Goal: Task Accomplishment & Management: Complete application form

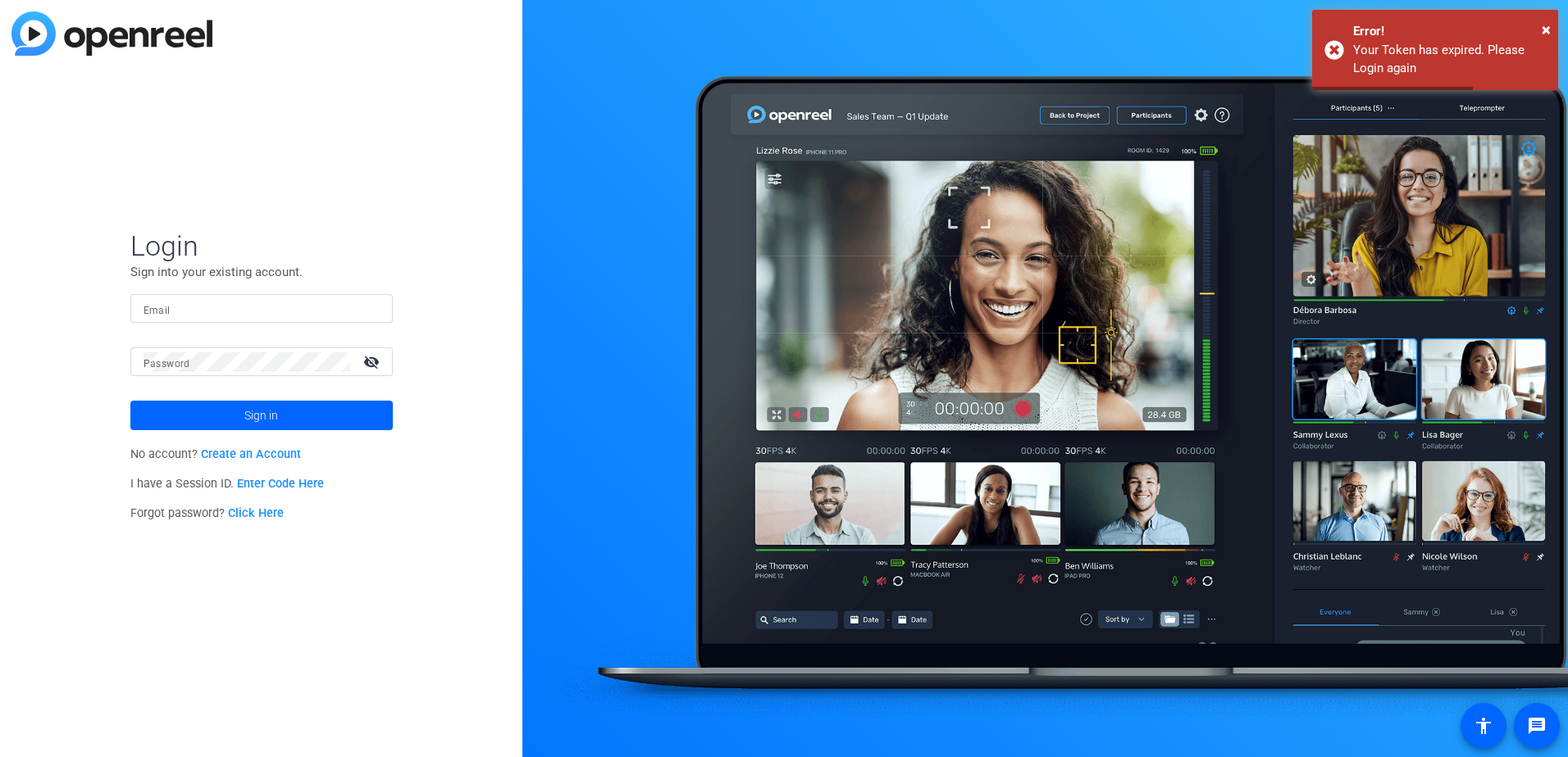
click at [144, 313] on mat-label "Email" at bounding box center [157, 310] width 27 height 12
click at [144, 313] on input "Email" at bounding box center [261, 309] width 236 height 20
type input "akcurran@solventum.com"
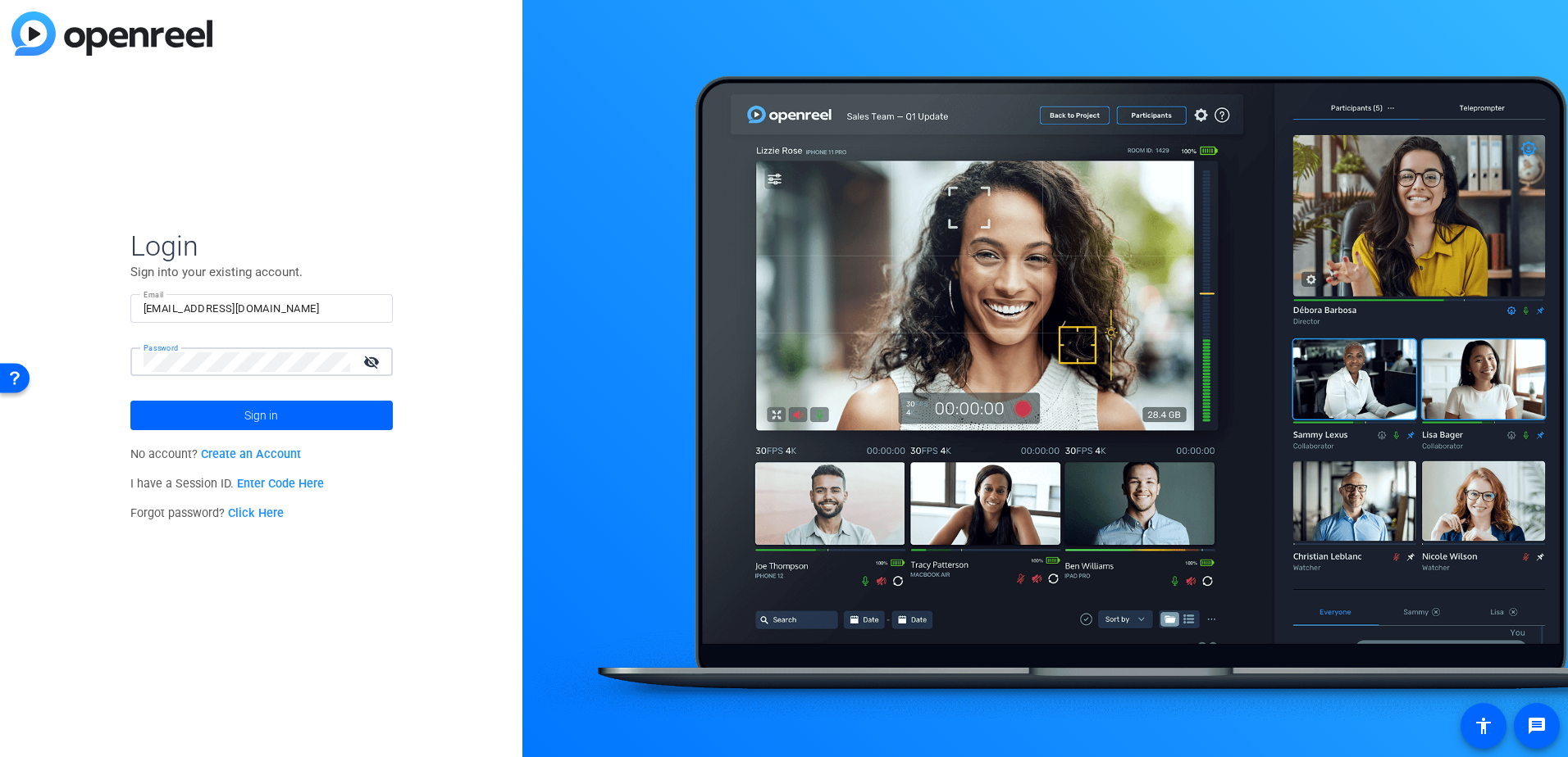
click at [364, 367] on mat-icon "visibility_off" at bounding box center [373, 361] width 40 height 23
click at [309, 417] on span at bounding box center [261, 416] width 262 height 40
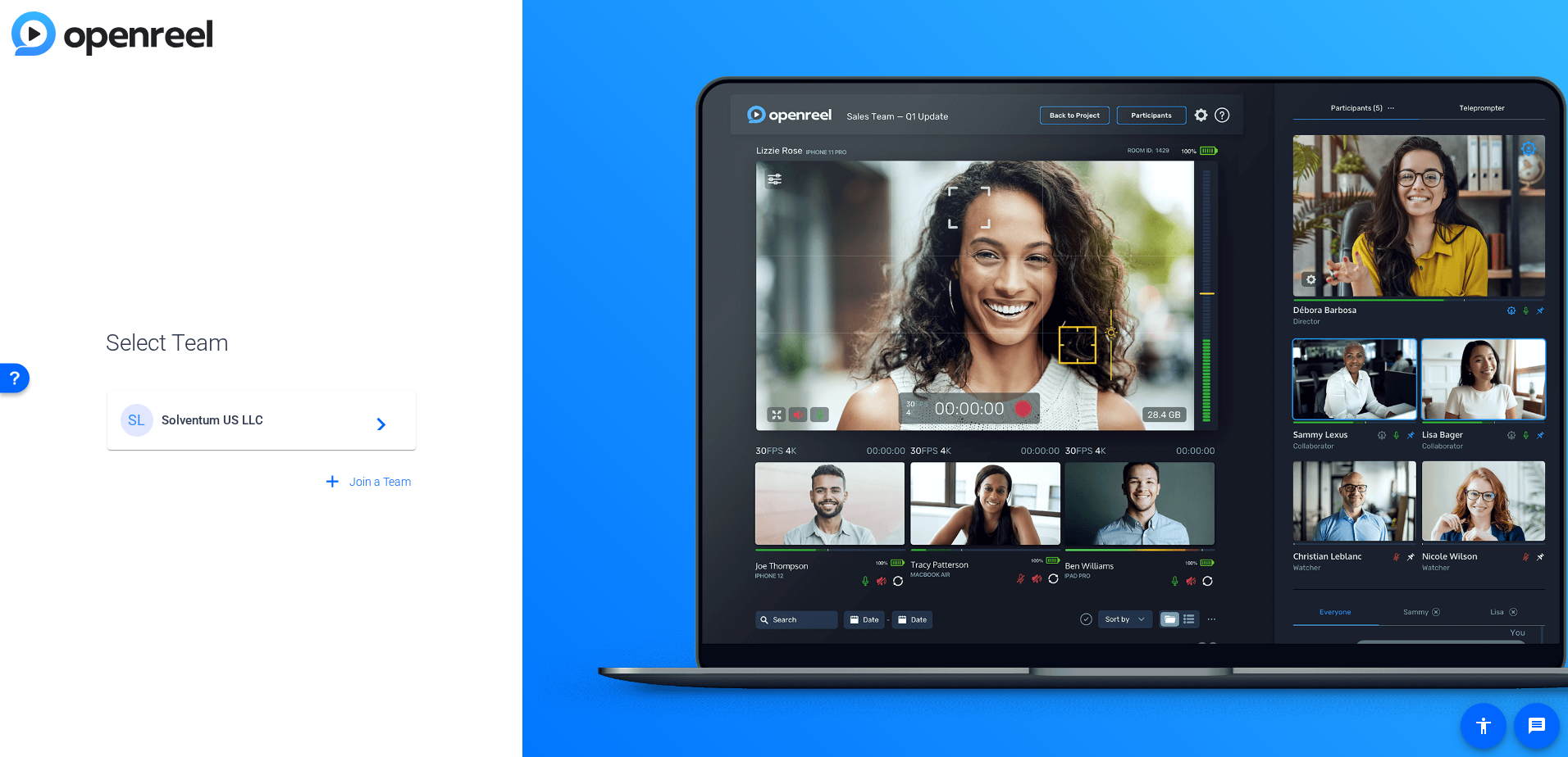
click at [309, 417] on span "Solventum US LLC" at bounding box center [264, 420] width 205 height 14
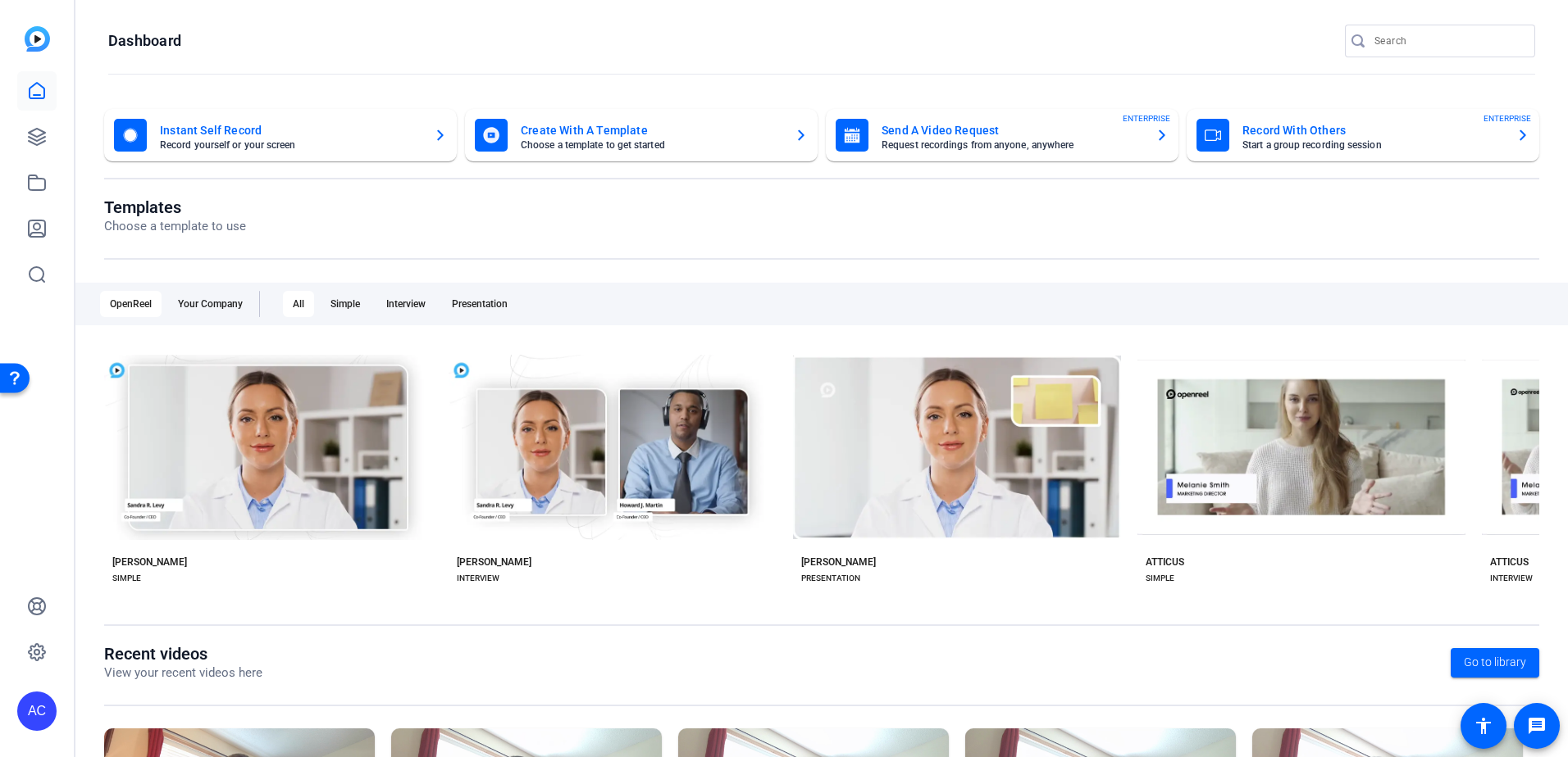
click at [959, 143] on mat-card-subtitle "Request recordings from anyone, anywhere" at bounding box center [1011, 145] width 260 height 10
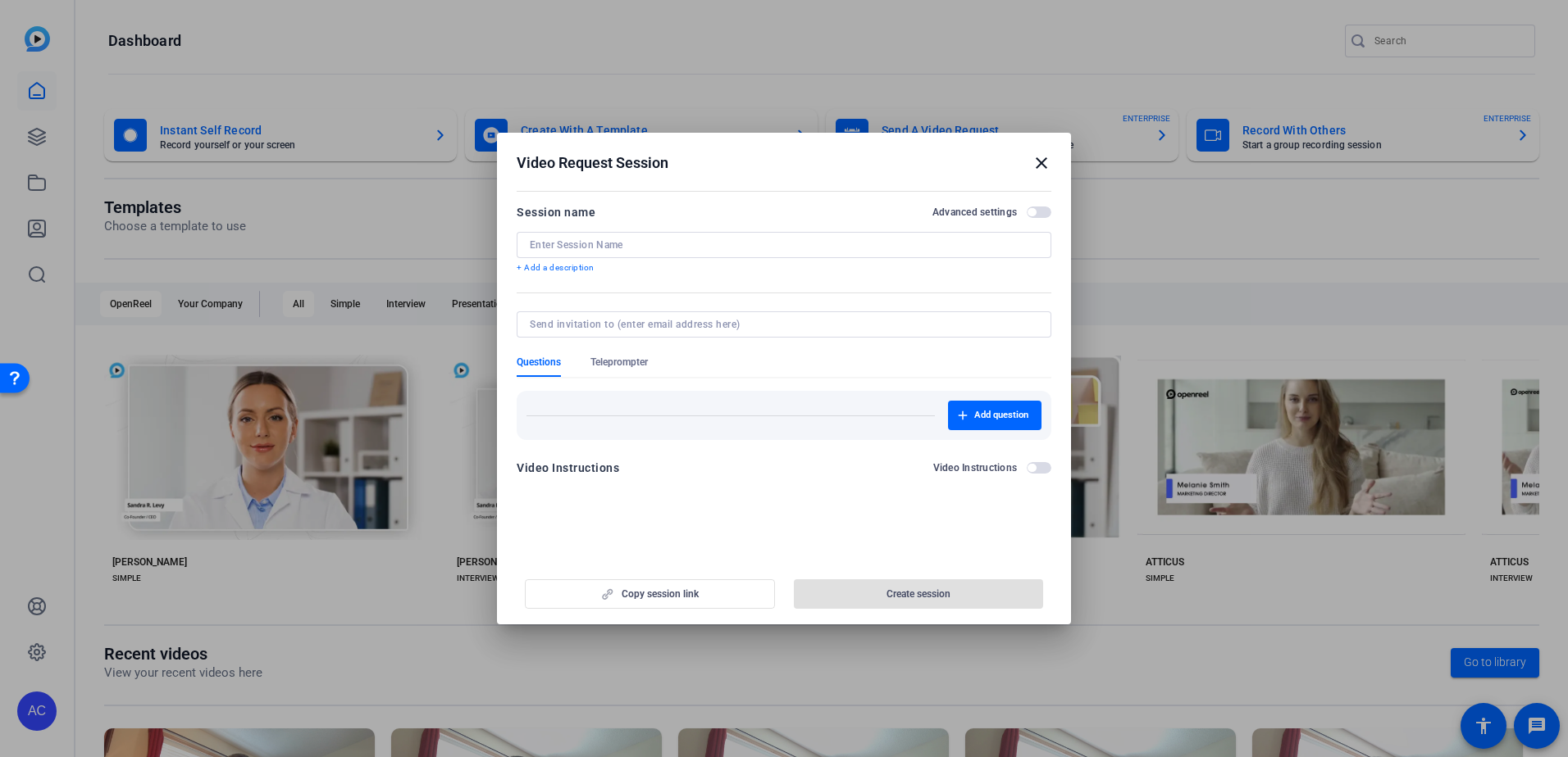
click at [606, 245] on input at bounding box center [784, 245] width 508 height 14
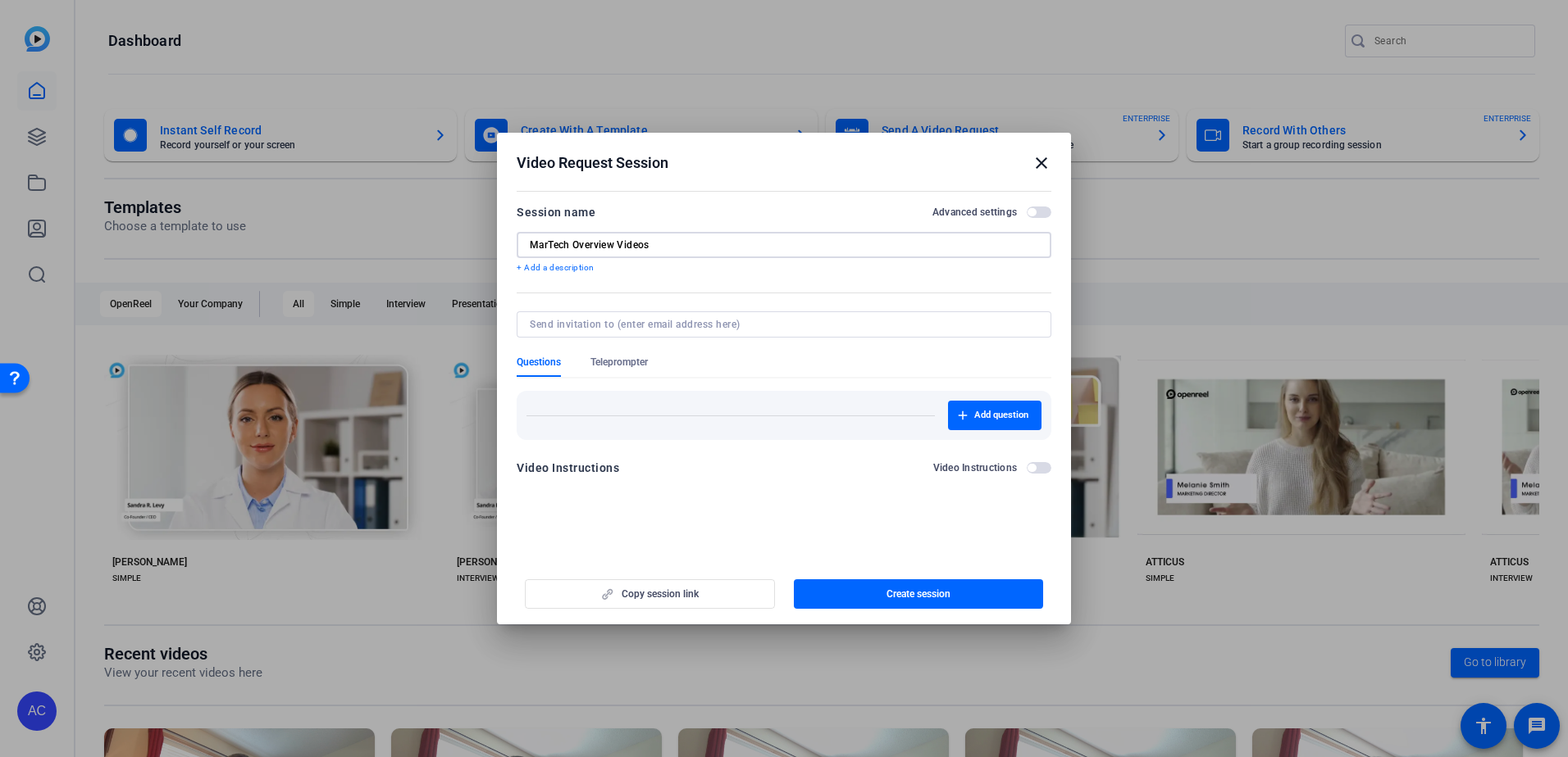
type input "MarTech Overview Videos"
click at [677, 329] on input at bounding box center [780, 324] width 502 height 14
type input "[PERSON_NAME]"
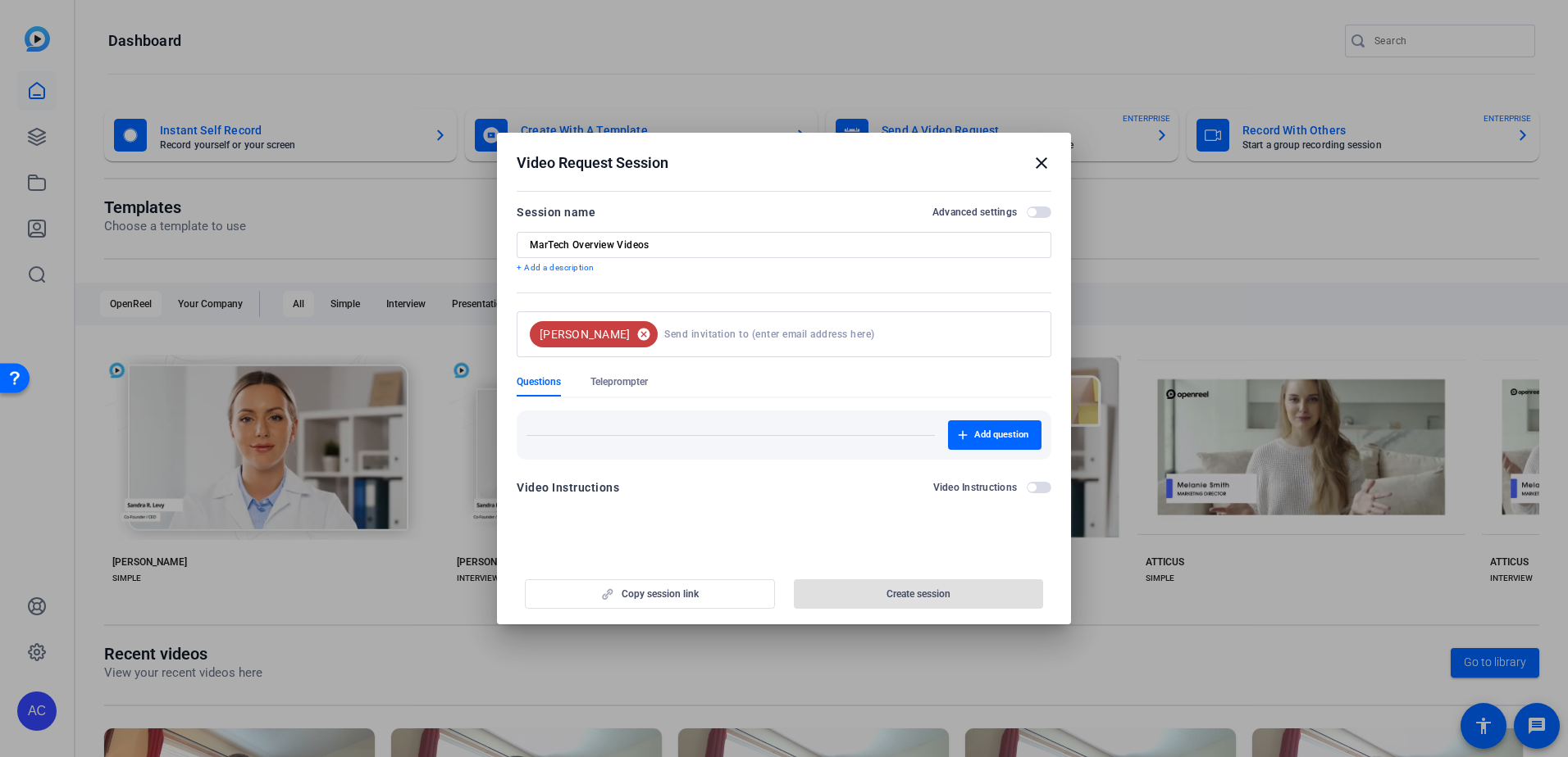
click at [630, 332] on mat-icon "cancel" at bounding box center [643, 334] width 28 height 14
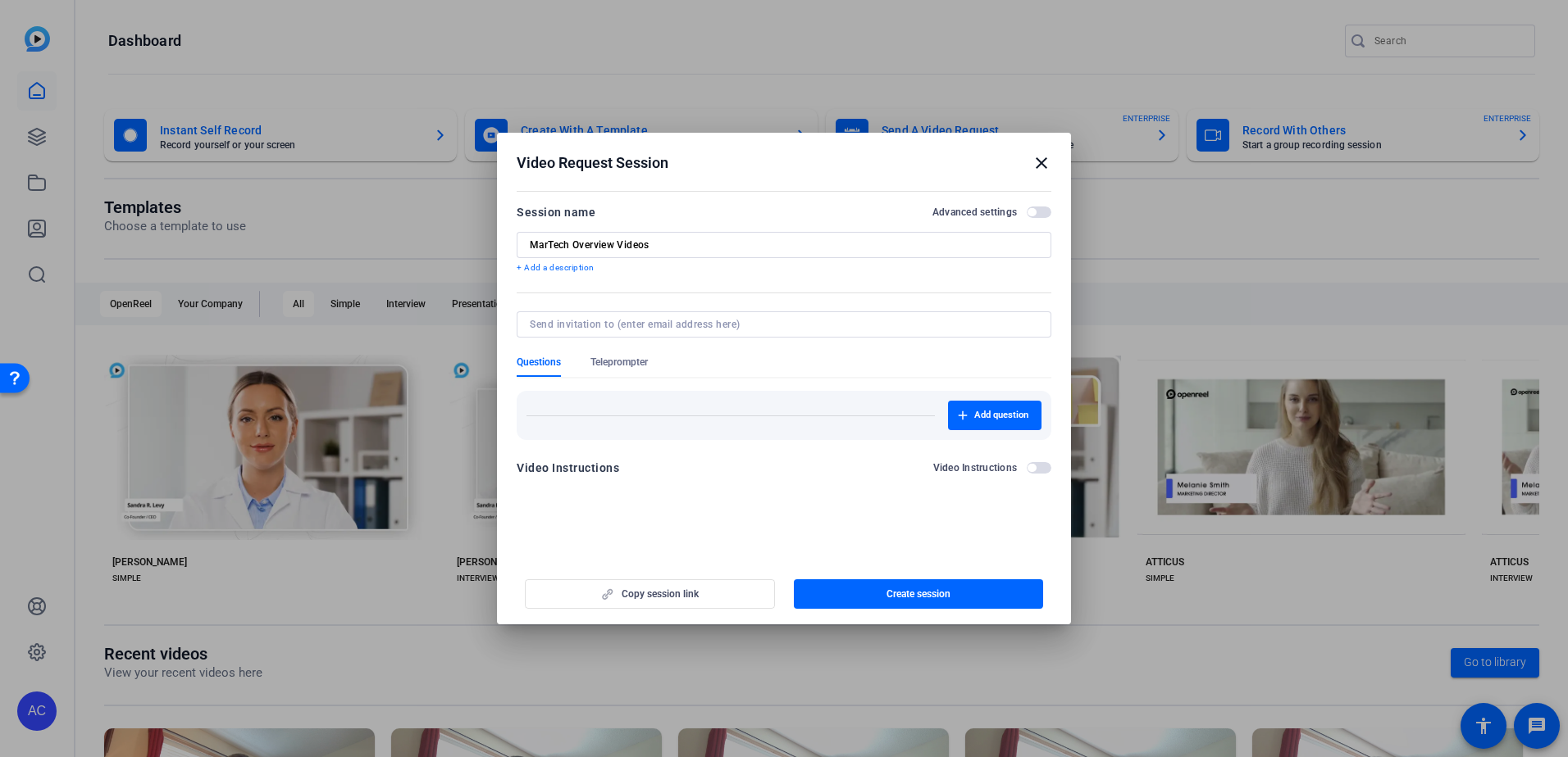
click at [647, 322] on input at bounding box center [780, 324] width 502 height 14
type input "travis yano"
click at [709, 317] on div at bounding box center [784, 324] width 508 height 26
paste input "Ryan Ireland <rireland@solventum.com>; Aaron Wahlstrom <awahlstrom2@solventum.c…"
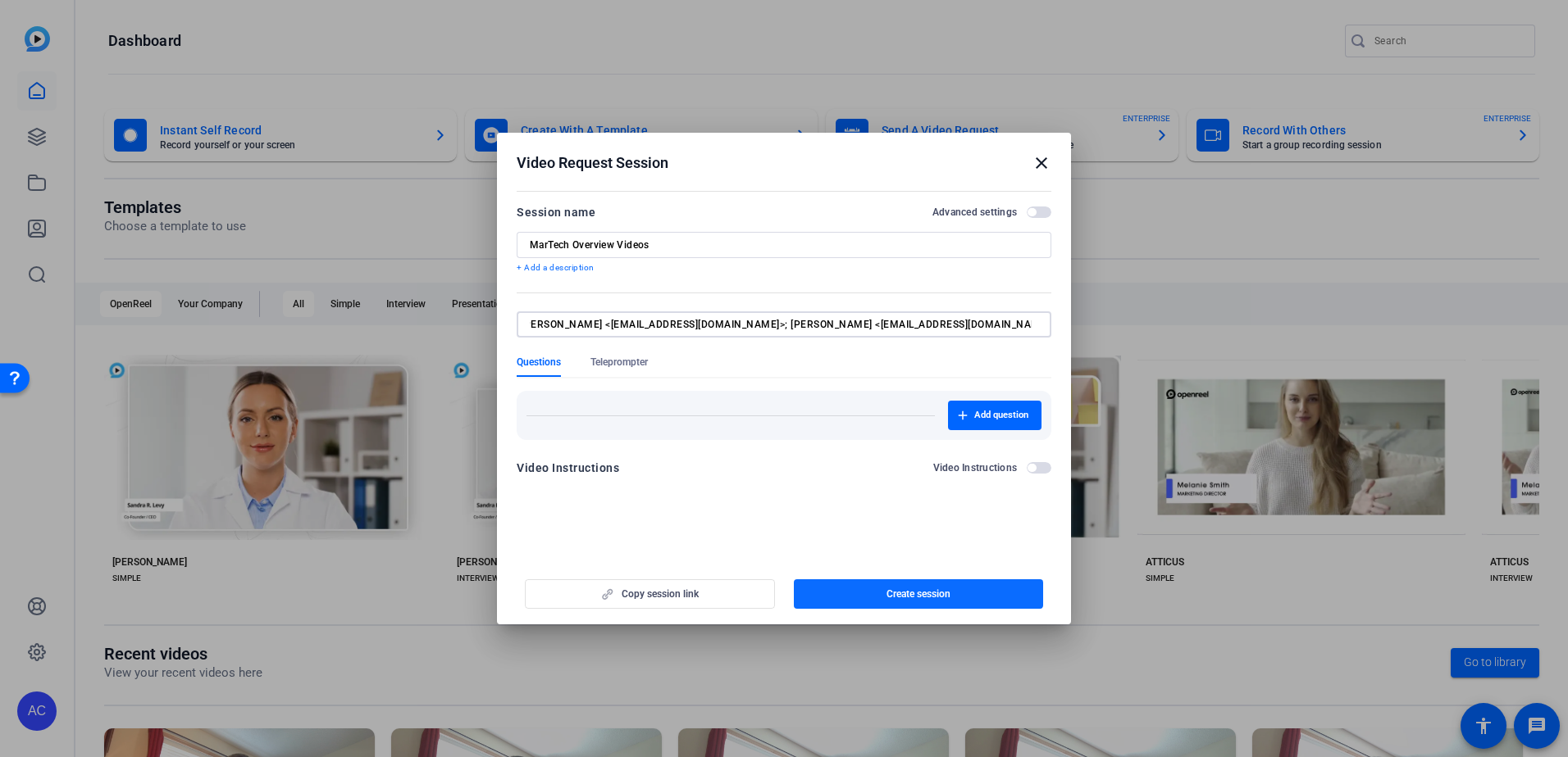
type input "Ryan Ireland <rireland@solventum.com>; Aaron Wahlstrom <awahlstrom2@solventum.c…"
click at [926, 599] on div "Copy session link Create session" at bounding box center [784, 588] width 535 height 42
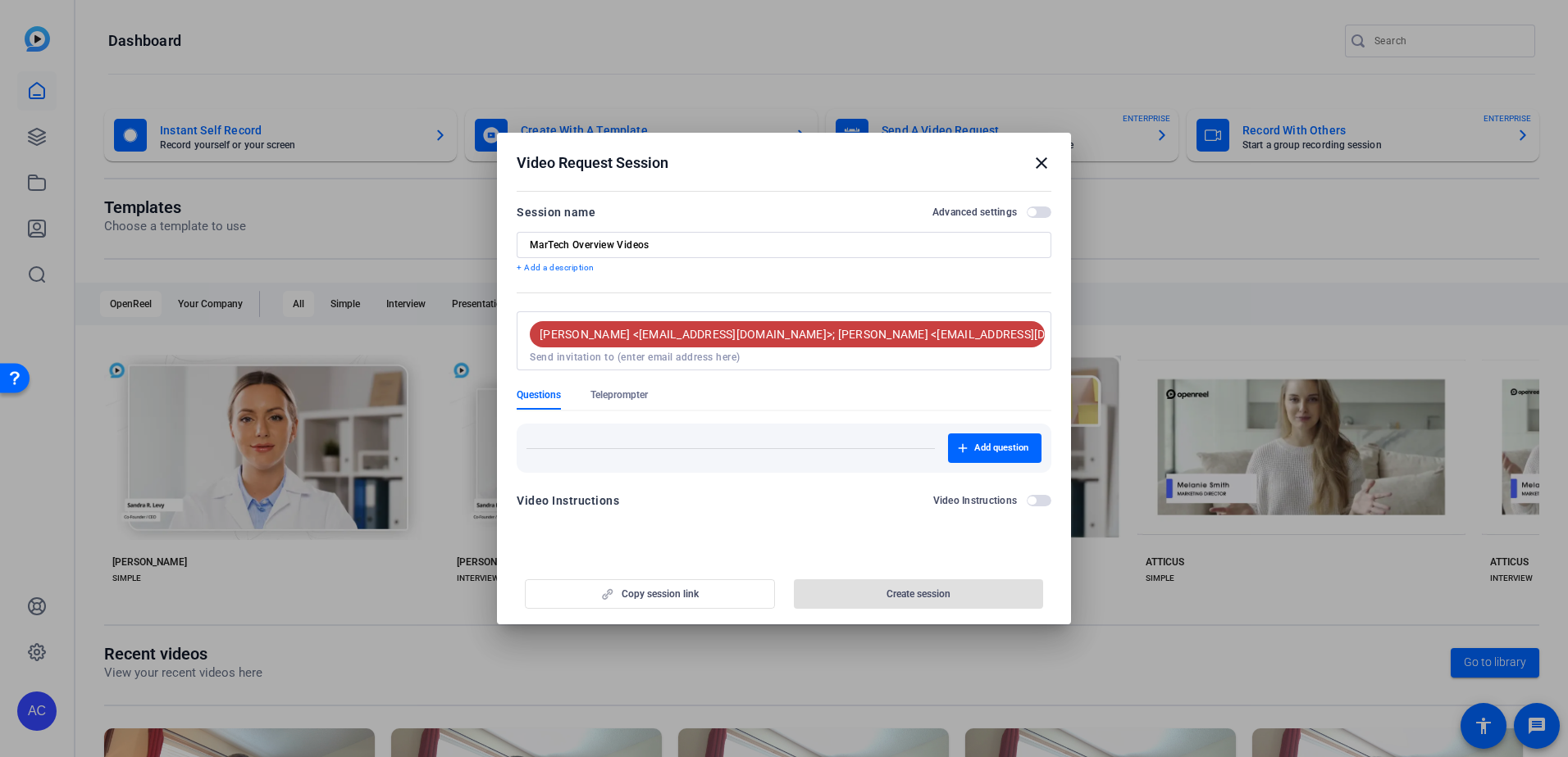
click at [933, 341] on span "Ryan Ireland <rireland@solventum.com>; Aaron Wahlstrom <awahlstrom2@solventum.c…" at bounding box center [1282, 334] width 1485 height 16
click at [711, 340] on span "Ryan Ireland <rireland@solventum.com>; Aaron Wahlstrom <awahlstrom2@solventum.c…" at bounding box center [1282, 334] width 1485 height 16
click at [787, 353] on input at bounding box center [784, 357] width 508 height 14
click at [610, 339] on span "Ryan Ireland <rireland@solventum.com>; Aaron Wahlstrom <awahlstrom2@solventum.c…" at bounding box center [1282, 334] width 1485 height 16
click at [770, 332] on span "Ryan Ireland <rireland@solventum.com>; Aaron Wahlstrom <awahlstrom2@solventum.c…" at bounding box center [1282, 334] width 1485 height 16
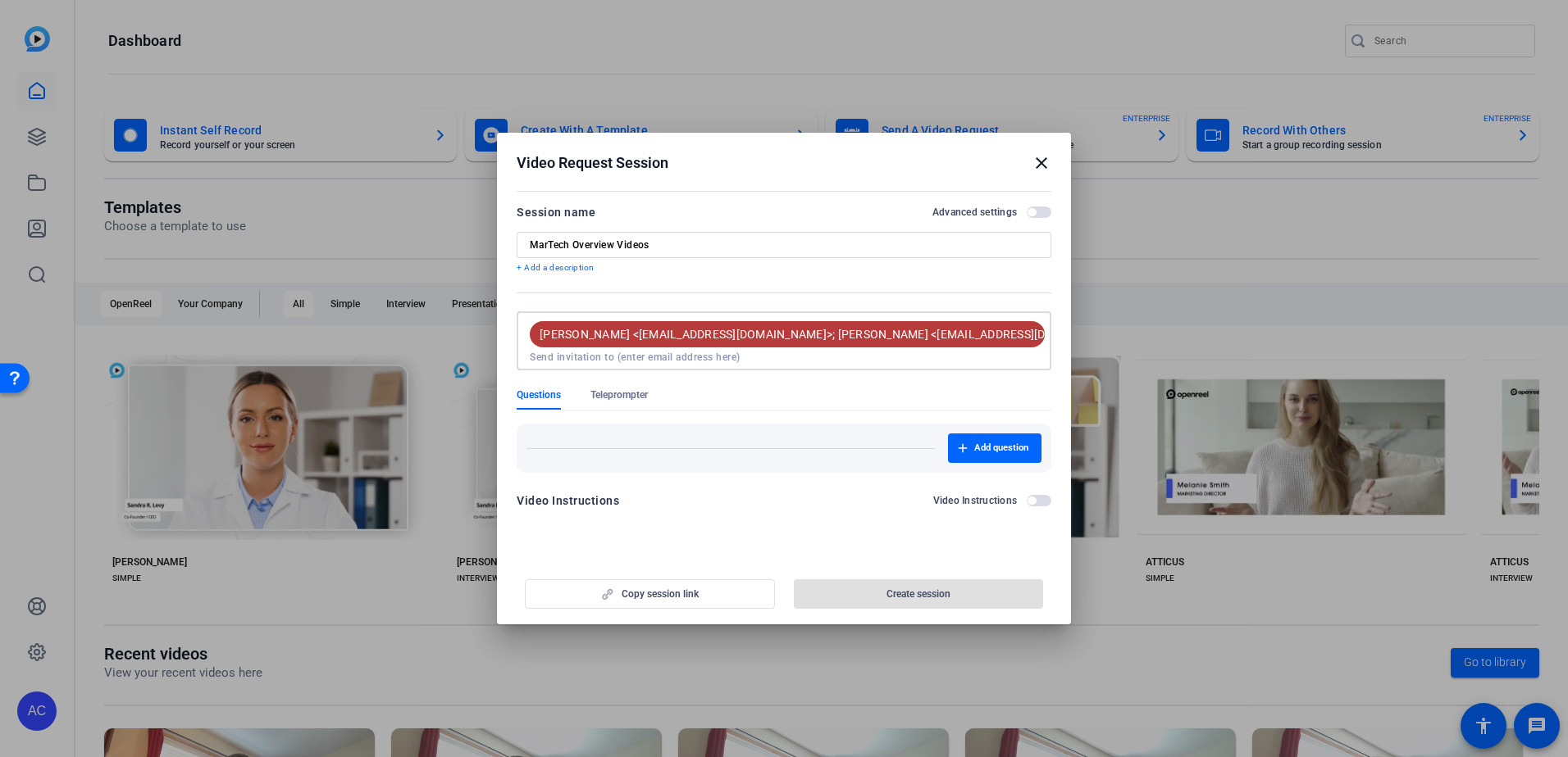
click at [762, 354] on input at bounding box center [784, 357] width 508 height 14
drag, startPoint x: 798, startPoint y: 354, endPoint x: 310, endPoint y: 315, distance: 489.6
click at [310, 315] on div "Video Request Session close Session name Advanced settings MarTech Overview Vid…" at bounding box center [784, 378] width 1568 height 757
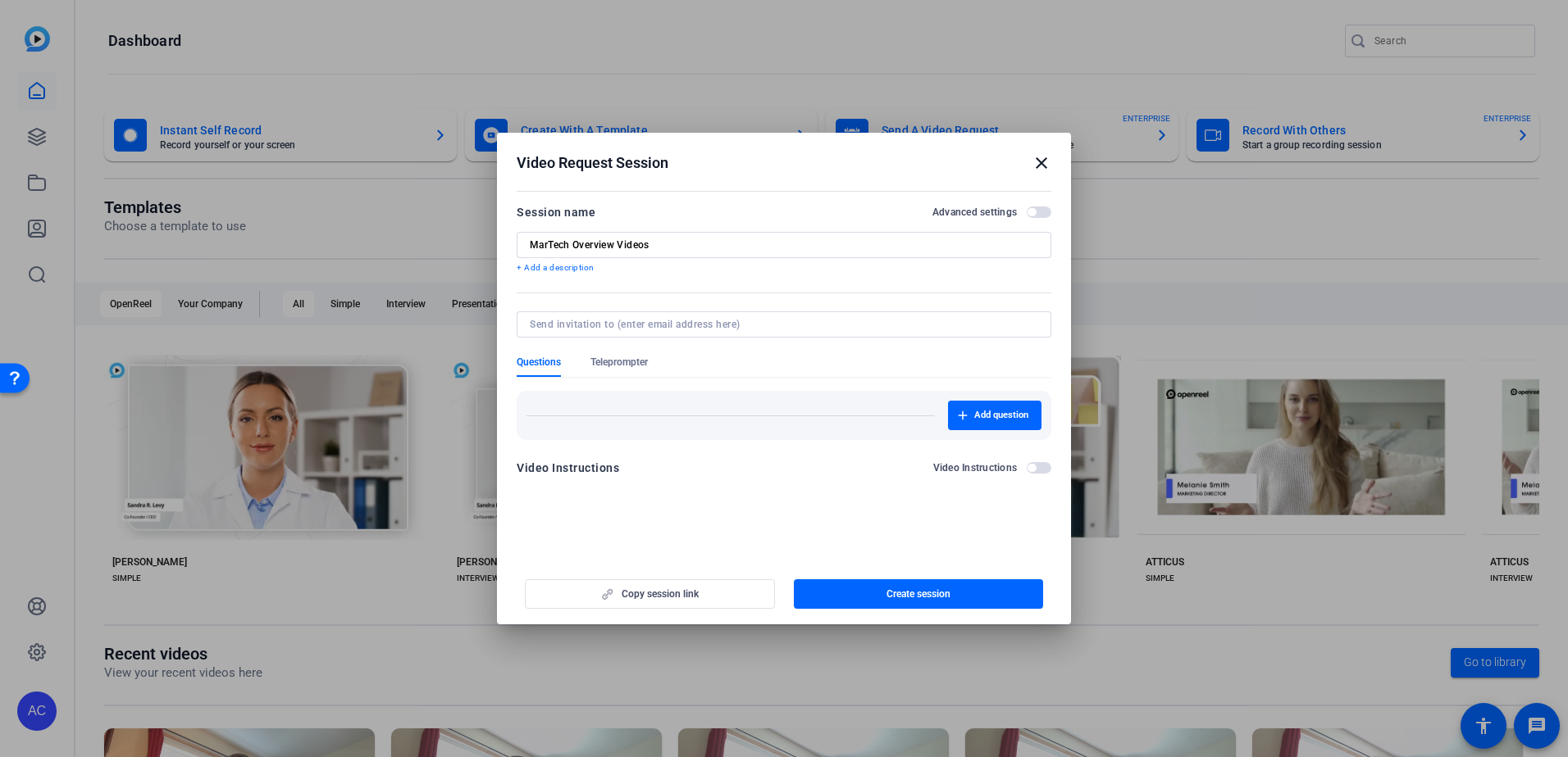
click at [707, 324] on input at bounding box center [780, 324] width 502 height 14
type input "[EMAIL_ADDRESS][DOMAIN_NAME]"
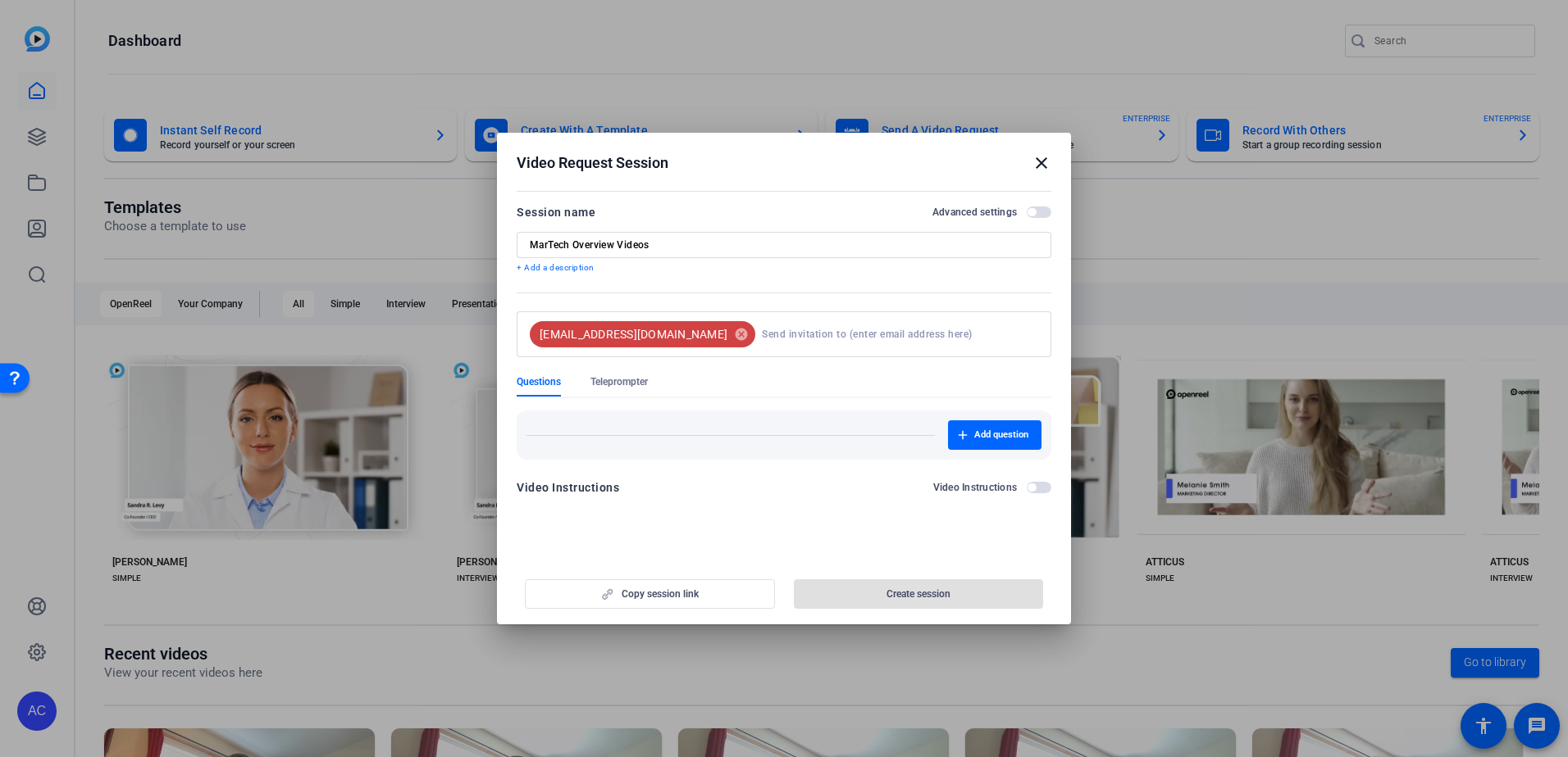
click at [754, 344] on mat-form-field "rireland@solventum.com cancel" at bounding box center [784, 343] width 535 height 64
click at [728, 337] on mat-icon "cancel" at bounding box center [741, 334] width 28 height 14
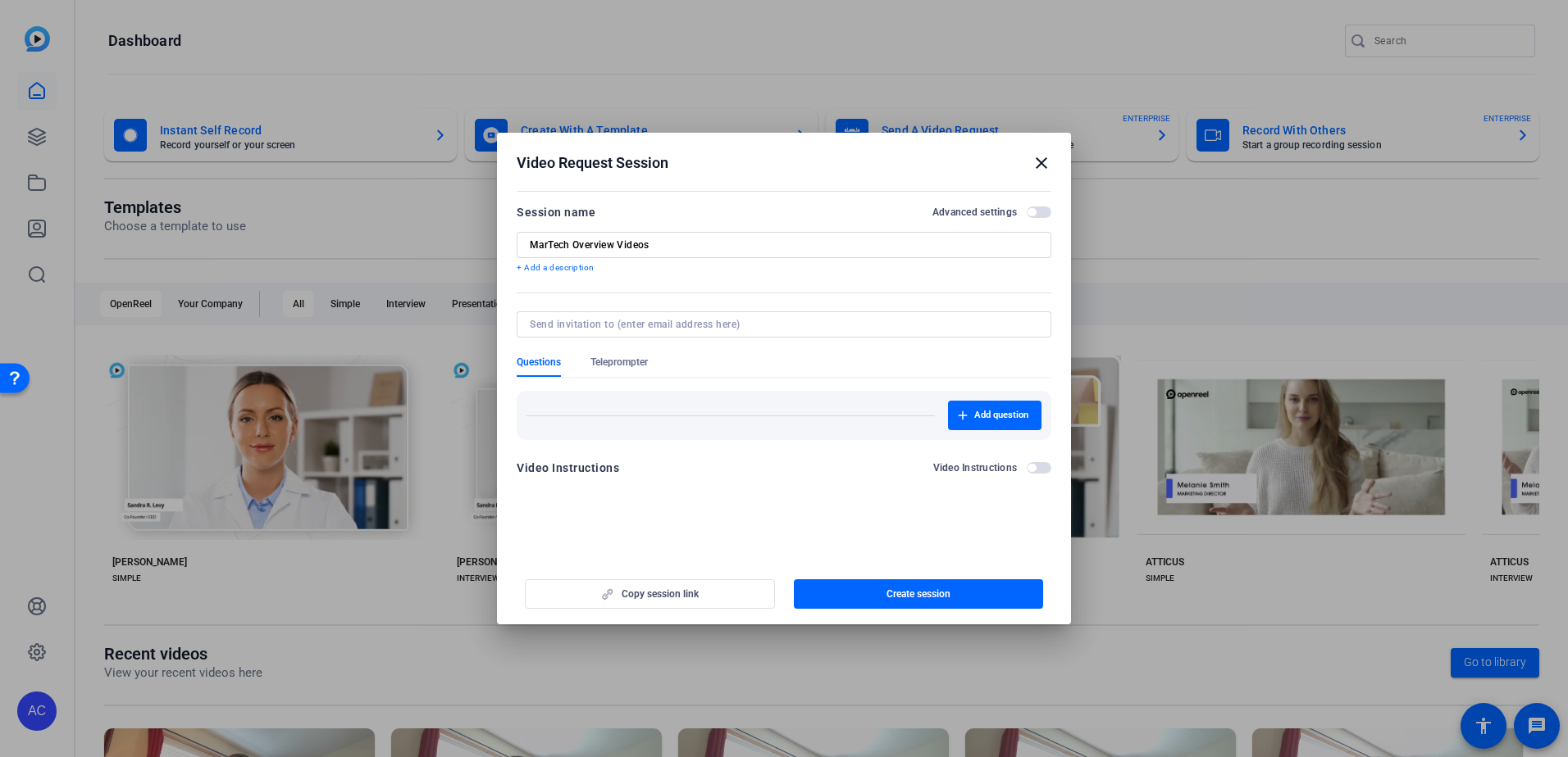
click at [714, 332] on div at bounding box center [784, 324] width 508 height 26
paste input "Ryan Ireland <rireland@solventum.com>; Aaron Wahlstrom <awahlstrom2@solventum.c…"
type input "Ryan Ireland <rireland@solventum.com>; Aaron Wahlstrom <awahlstrom2@solventum.c…"
click at [929, 595] on div "Copy session link Create session" at bounding box center [784, 588] width 535 height 42
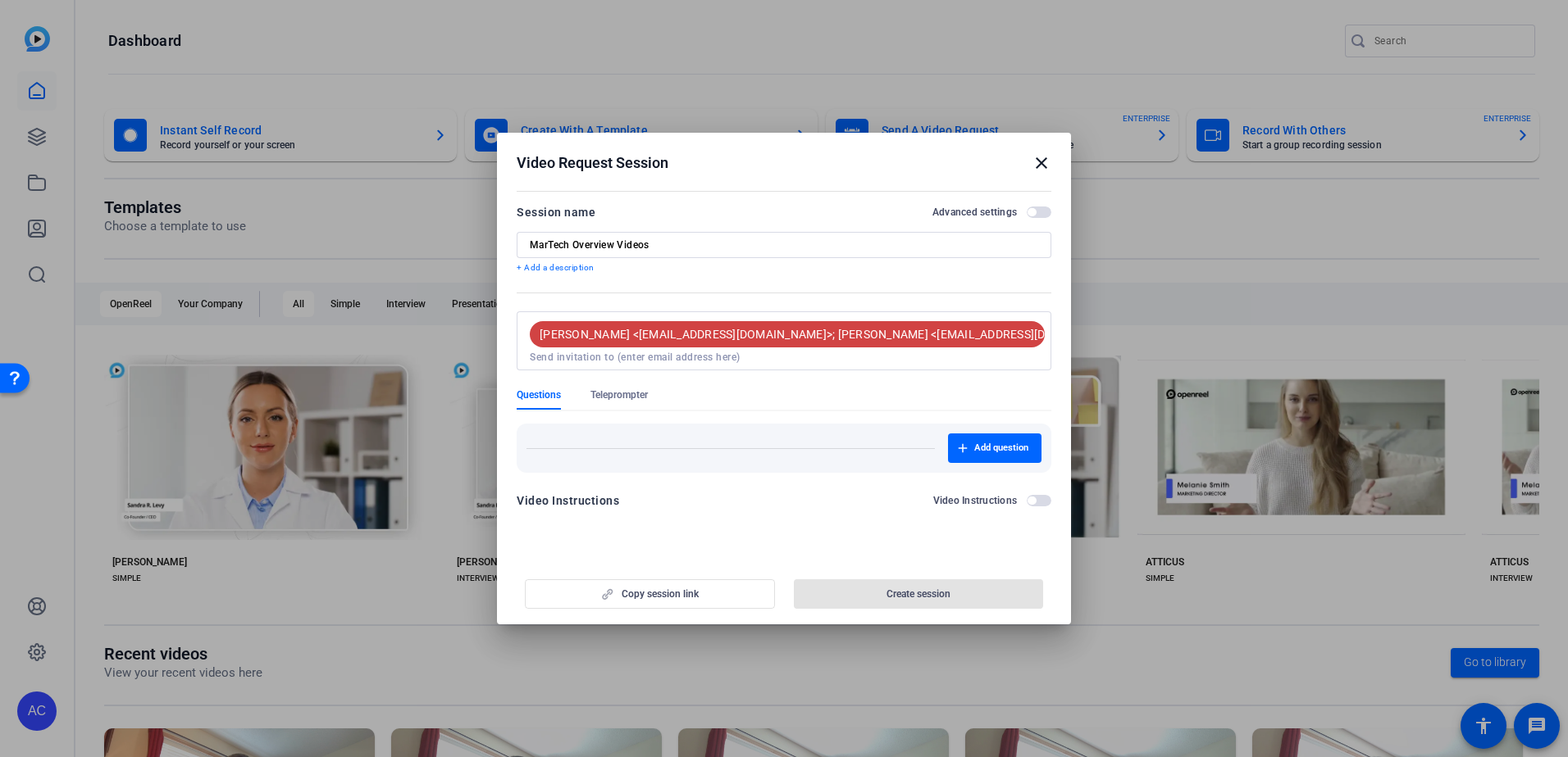
scroll to position [0, 0]
click at [663, 356] on input at bounding box center [784, 357] width 508 height 14
drag, startPoint x: 934, startPoint y: 359, endPoint x: 640, endPoint y: 315, distance: 297.3
click at [640, 315] on div "Ryan Ireland <rireland@solventum.com>; Aaron Wahlstrom <awahlstrom2@solventum.c…" at bounding box center [784, 341] width 508 height 59
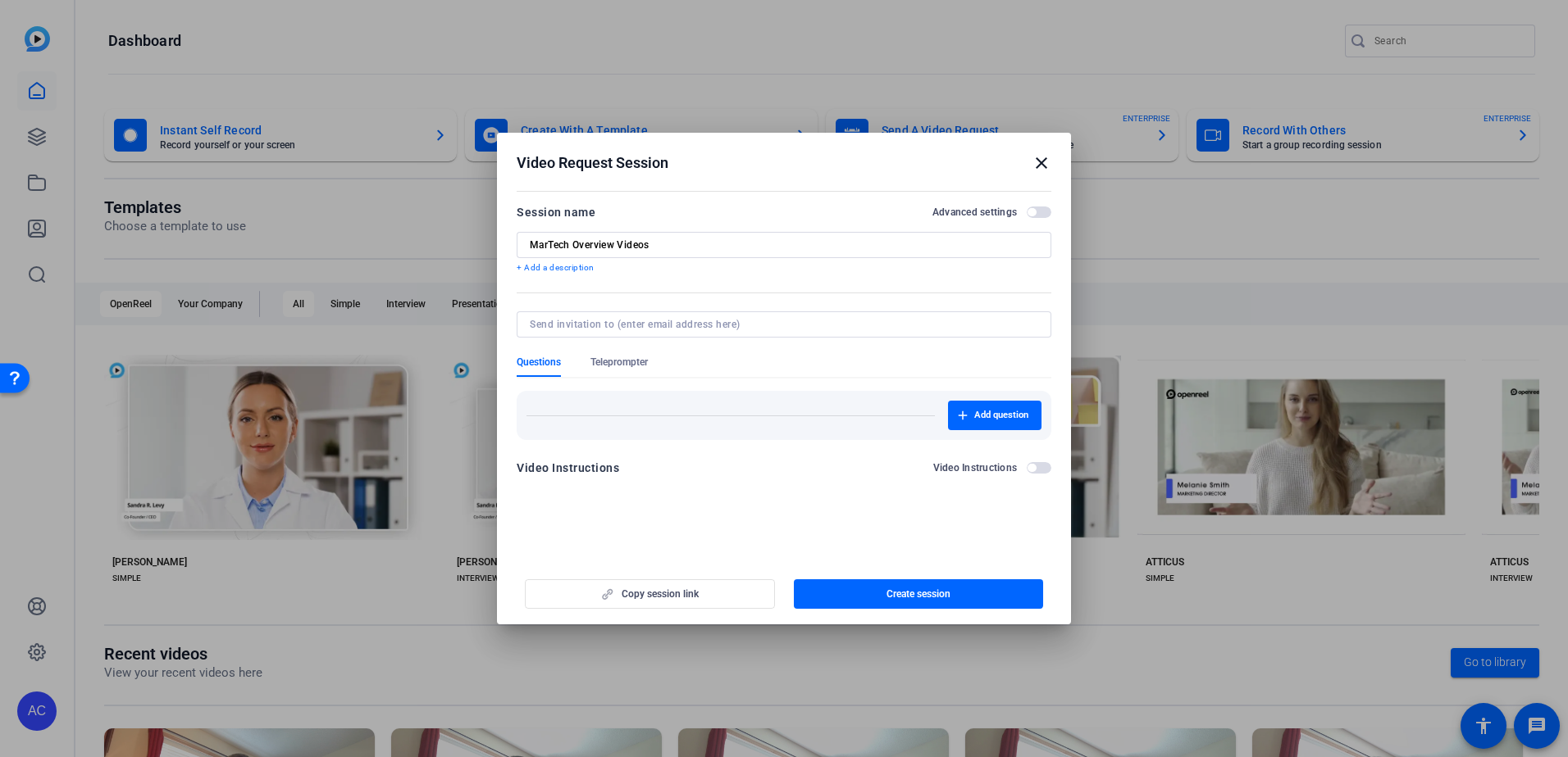
click at [657, 322] on input at bounding box center [780, 324] width 502 height 14
type input "rireland@so"
click at [1046, 167] on mat-icon "close" at bounding box center [1041, 164] width 20 height 20
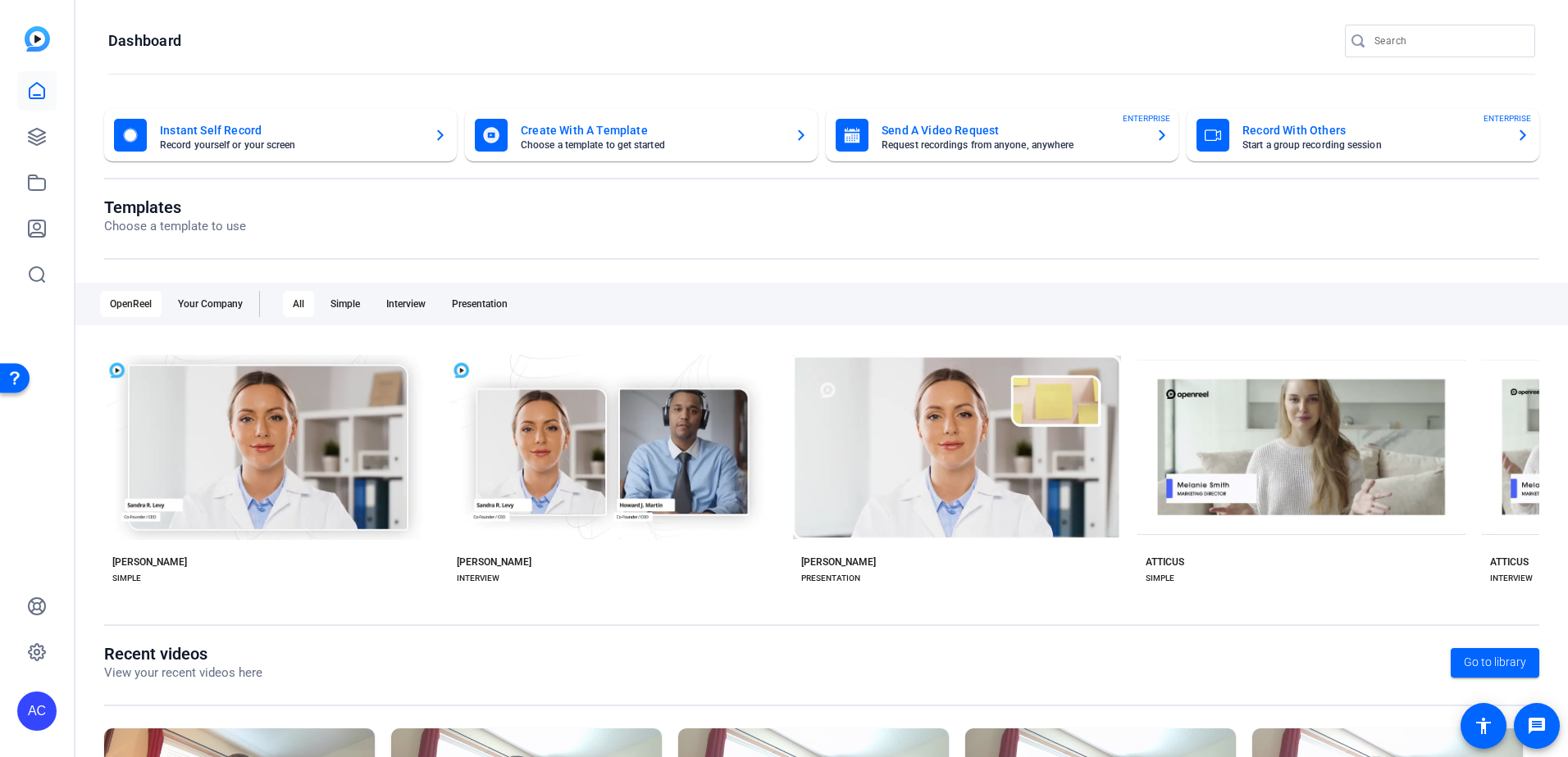
click at [948, 146] on mat-card-subtitle "Request recordings from anyone, anywhere" at bounding box center [1011, 145] width 260 height 10
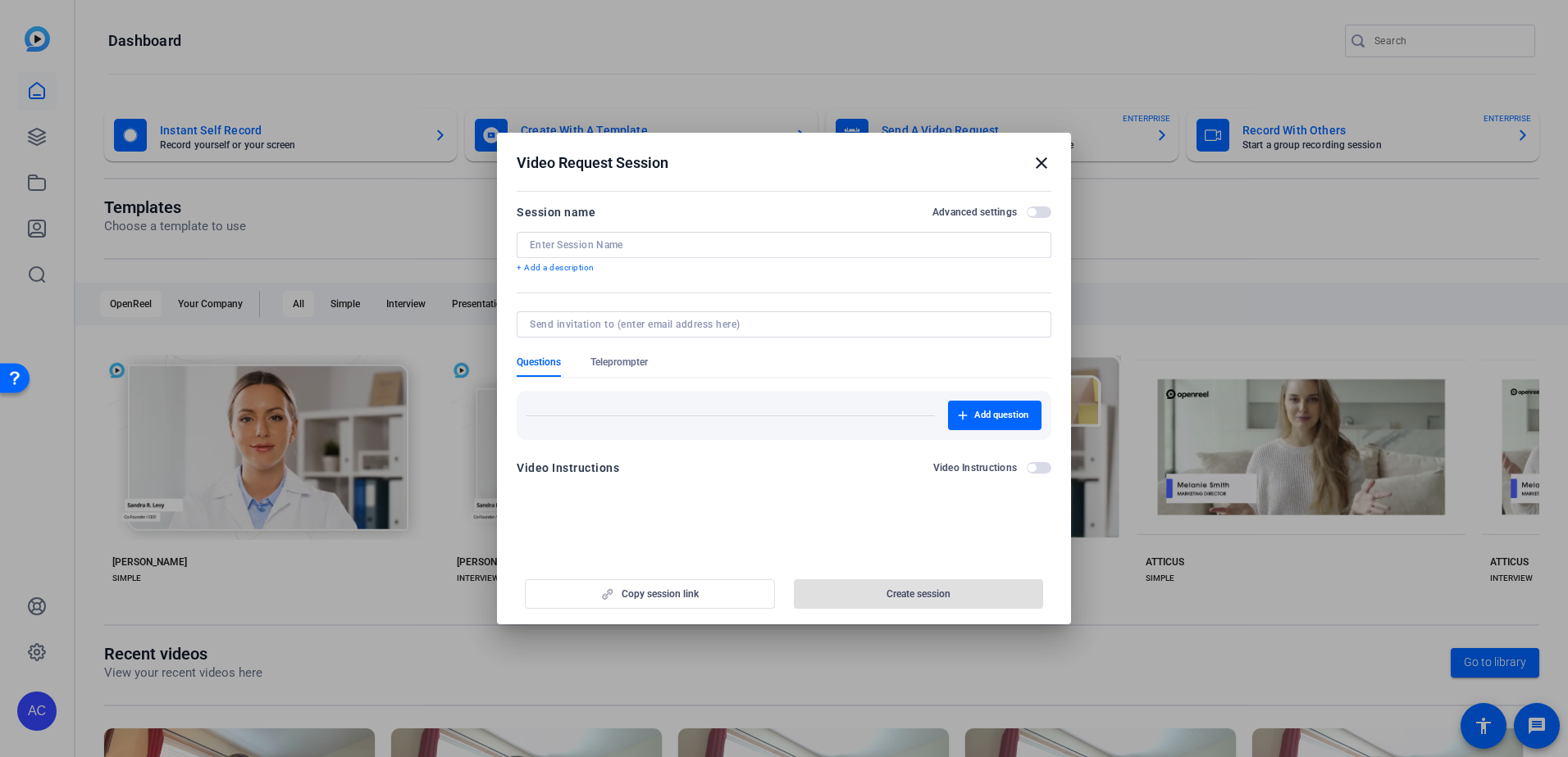
click at [702, 314] on div at bounding box center [784, 324] width 508 height 26
type input "Becky Flanders"
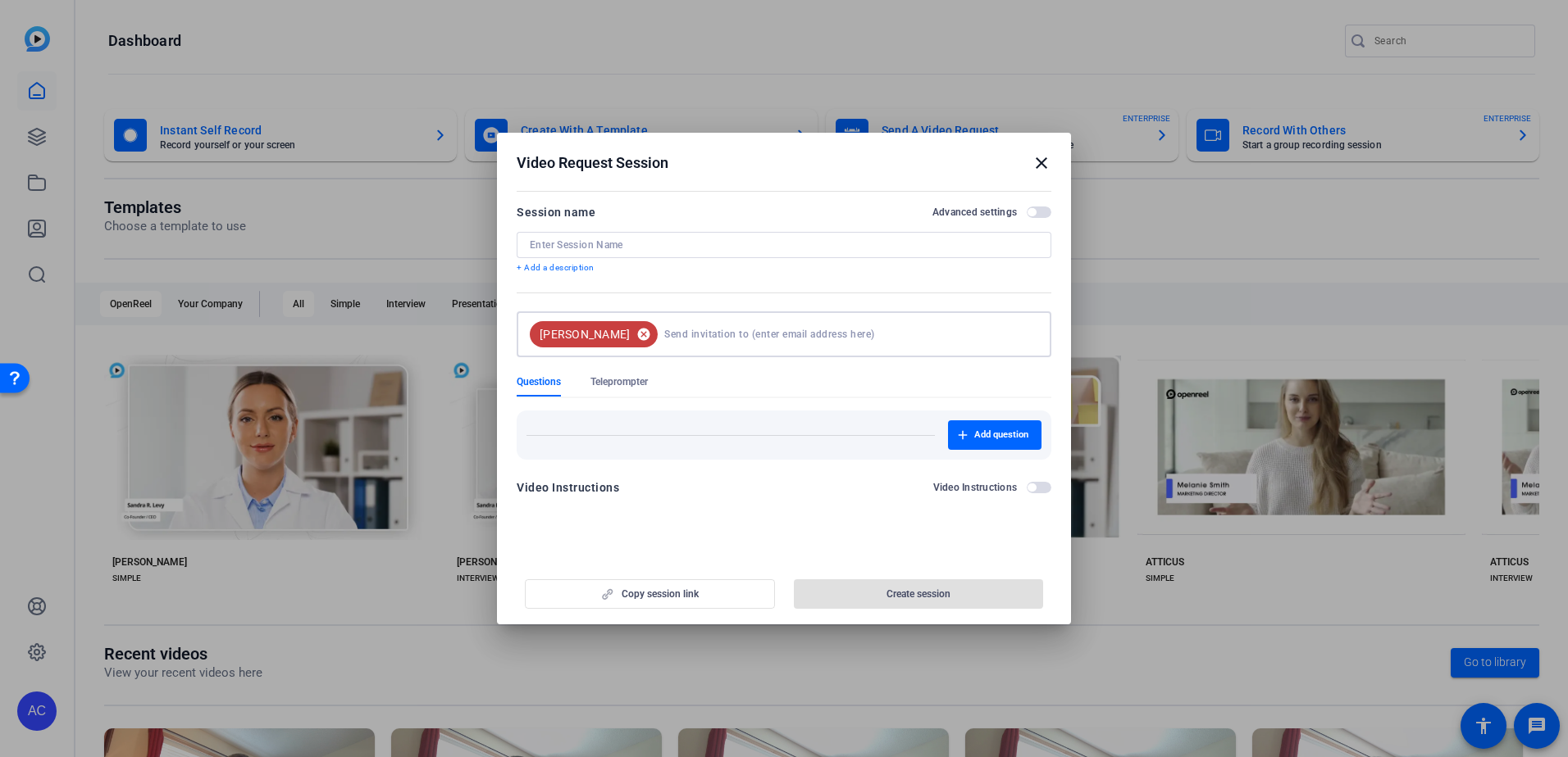
click at [630, 337] on mat-icon "cancel" at bounding box center [643, 334] width 28 height 14
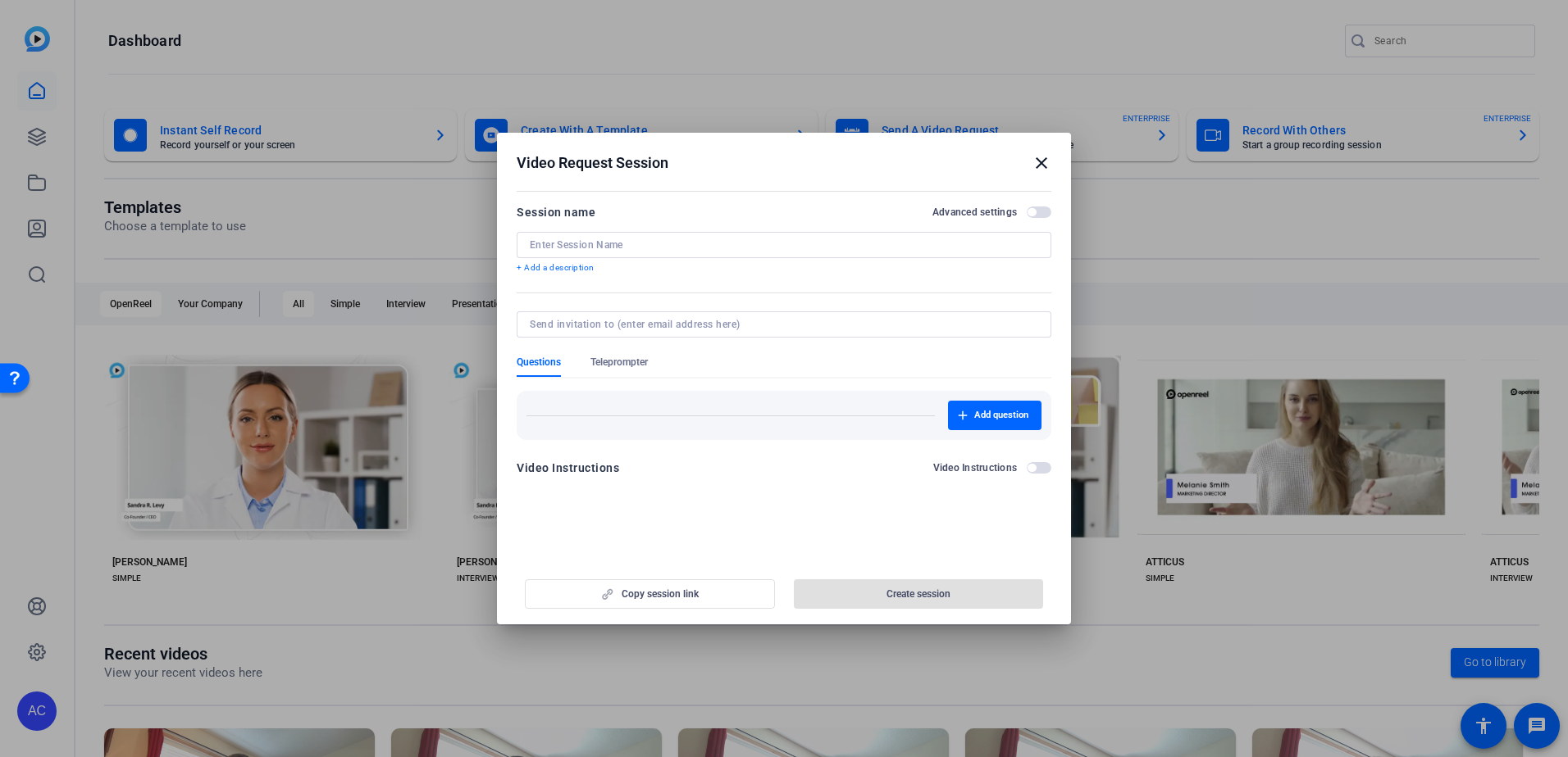
click at [623, 247] on input at bounding box center [784, 245] width 508 height 14
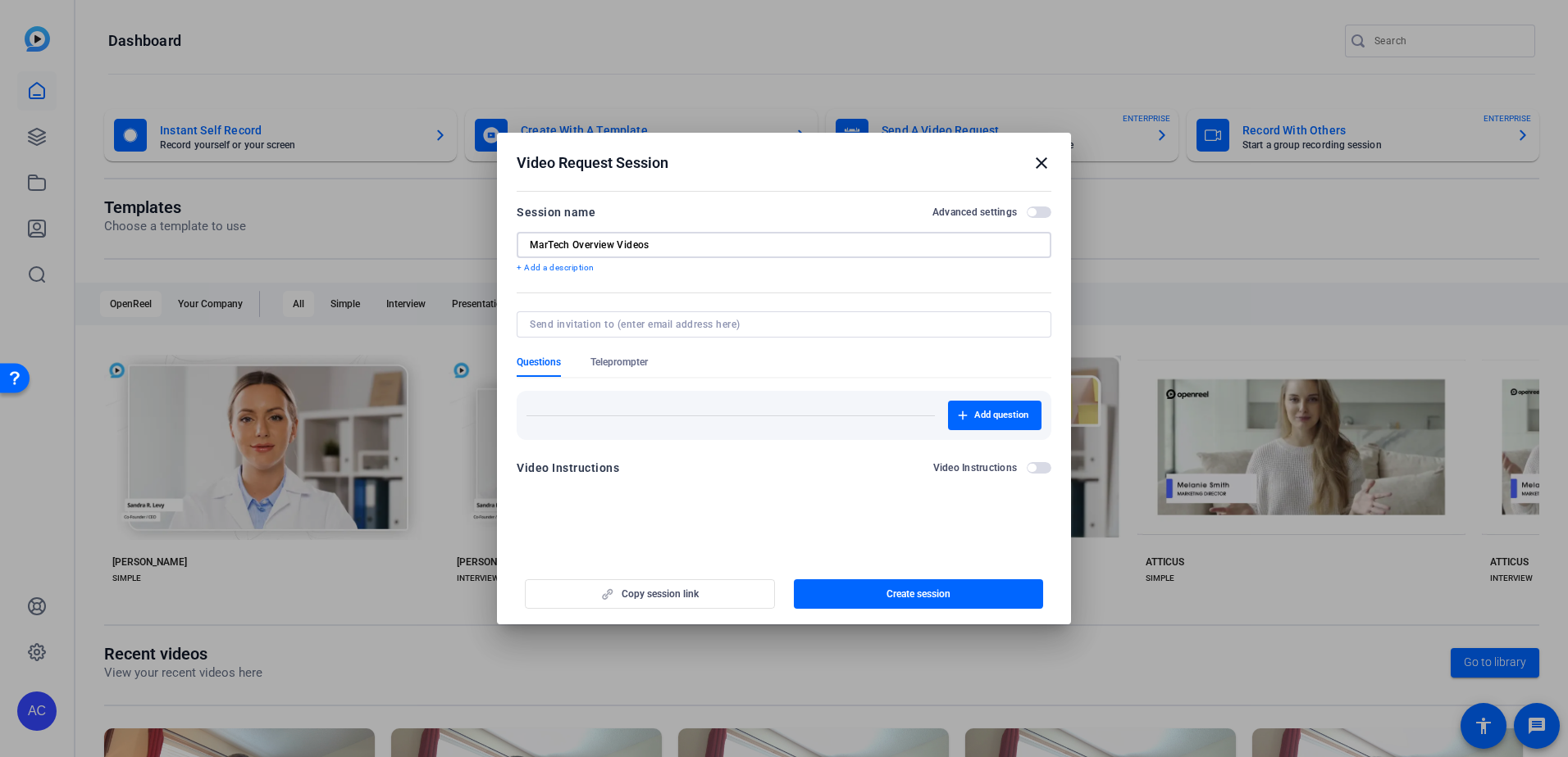
type input "MarTech Overview Videos"
click at [754, 328] on input at bounding box center [780, 324] width 502 height 14
type input "tjcapecchi@solventum.com"
click at [913, 597] on span "Create session" at bounding box center [918, 593] width 64 height 14
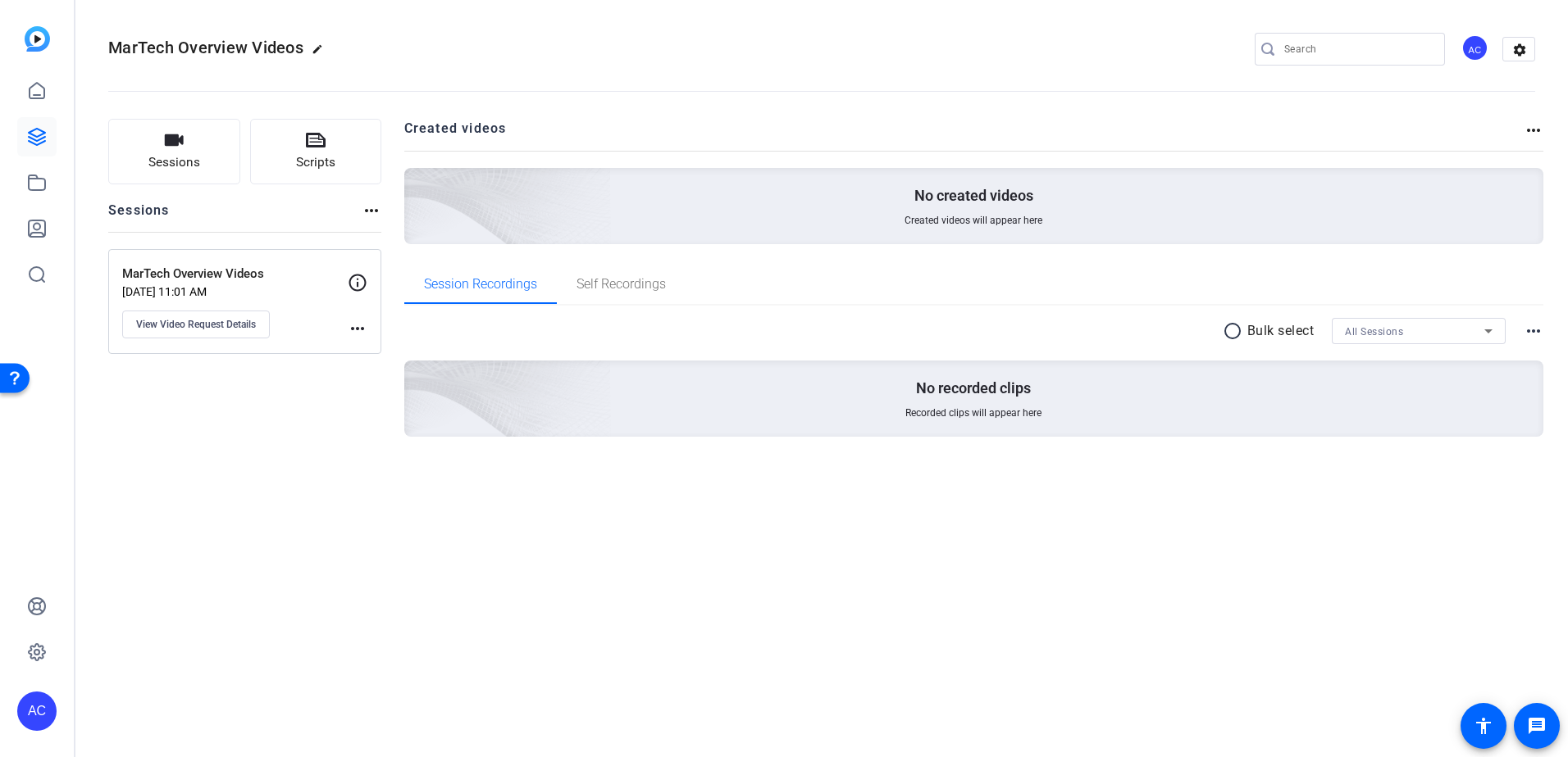
click at [37, 42] on img at bounding box center [37, 39] width 25 height 25
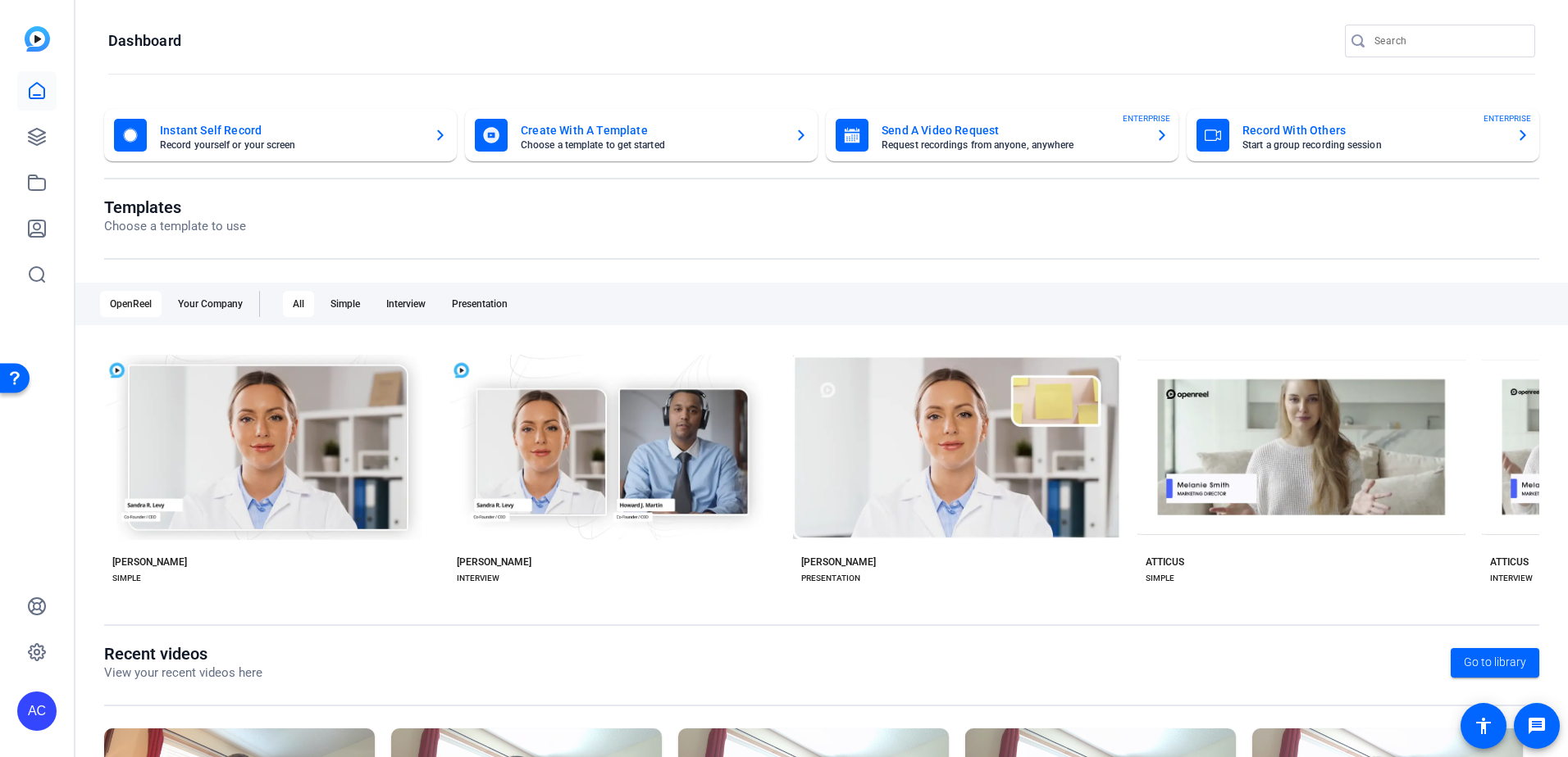
click at [930, 142] on mat-card-subtitle "Request recordings from anyone, anywhere" at bounding box center [1011, 145] width 260 height 10
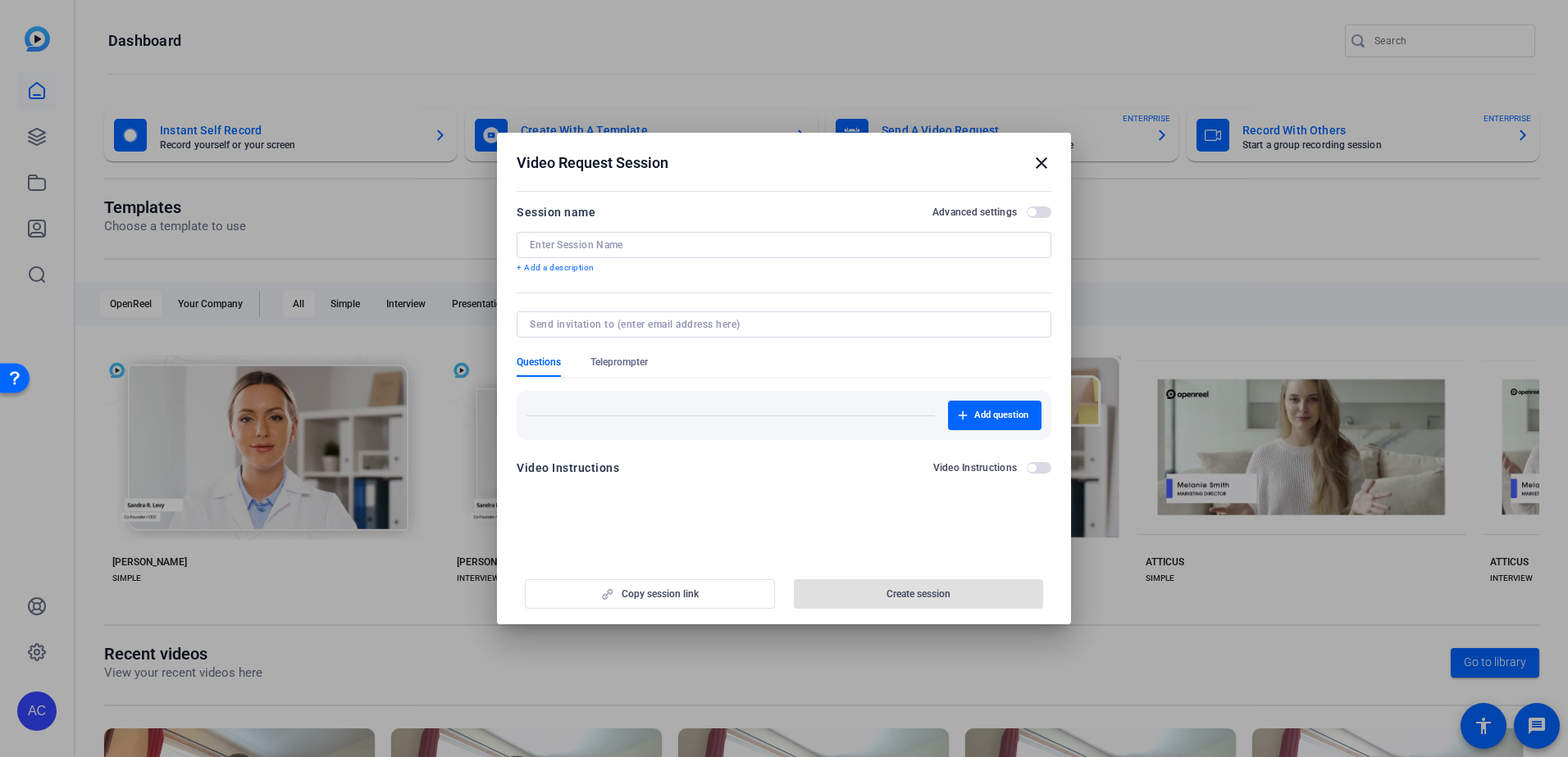
click at [658, 243] on input at bounding box center [784, 245] width 508 height 14
click at [624, 311] on form "Session name Advanced settings + Add a description Questions Teleprompter Add q…" at bounding box center [784, 345] width 535 height 285
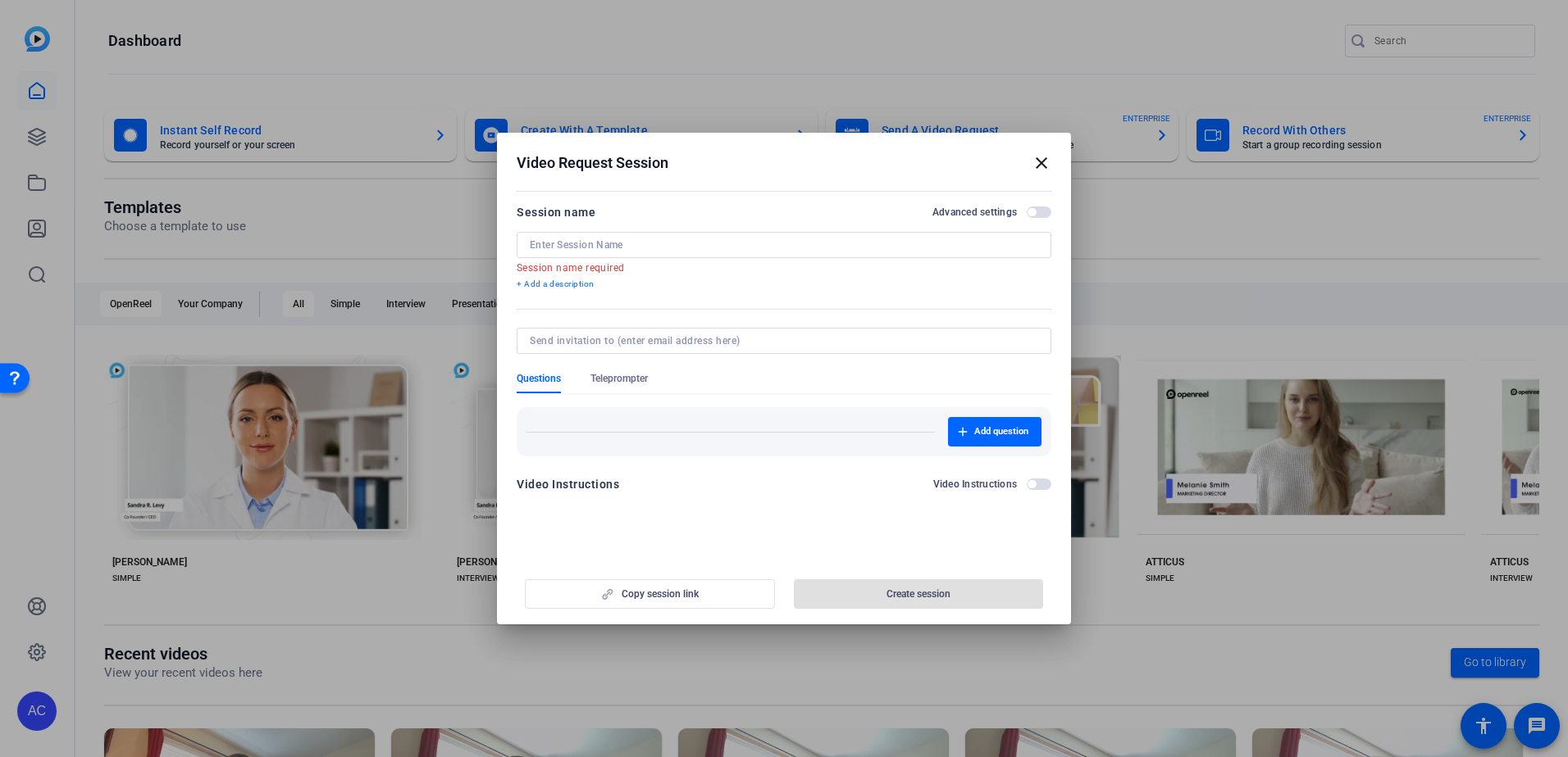
click at [615, 329] on div at bounding box center [784, 341] width 508 height 26
click at [615, 341] on input at bounding box center [780, 341] width 502 height 14
type input "A"
click at [935, 592] on div "Copy session link Create session" at bounding box center [784, 588] width 535 height 42
click at [609, 335] on input at bounding box center [780, 341] width 502 height 14
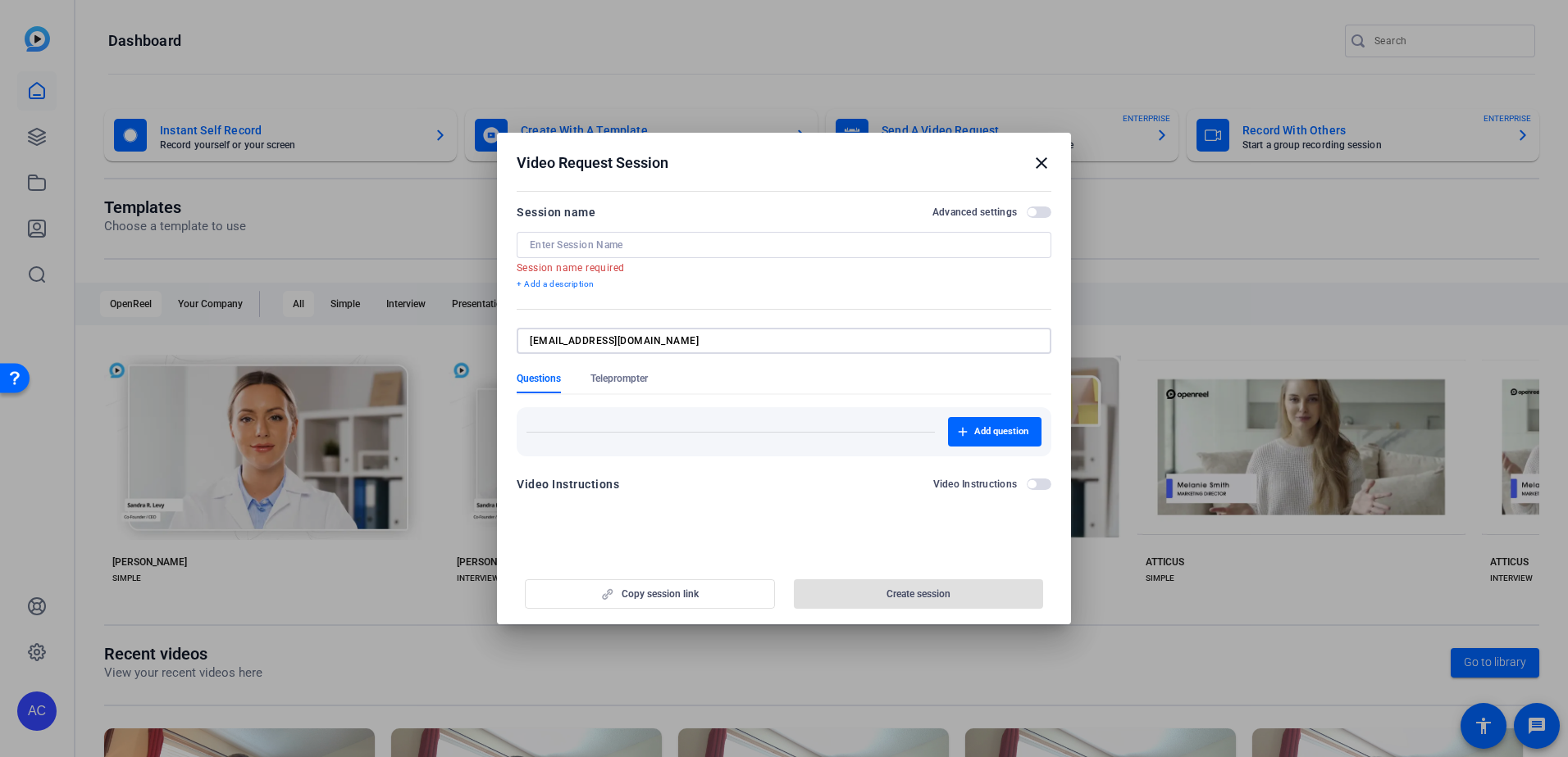
type input "awahlstrom2@solventum.com"
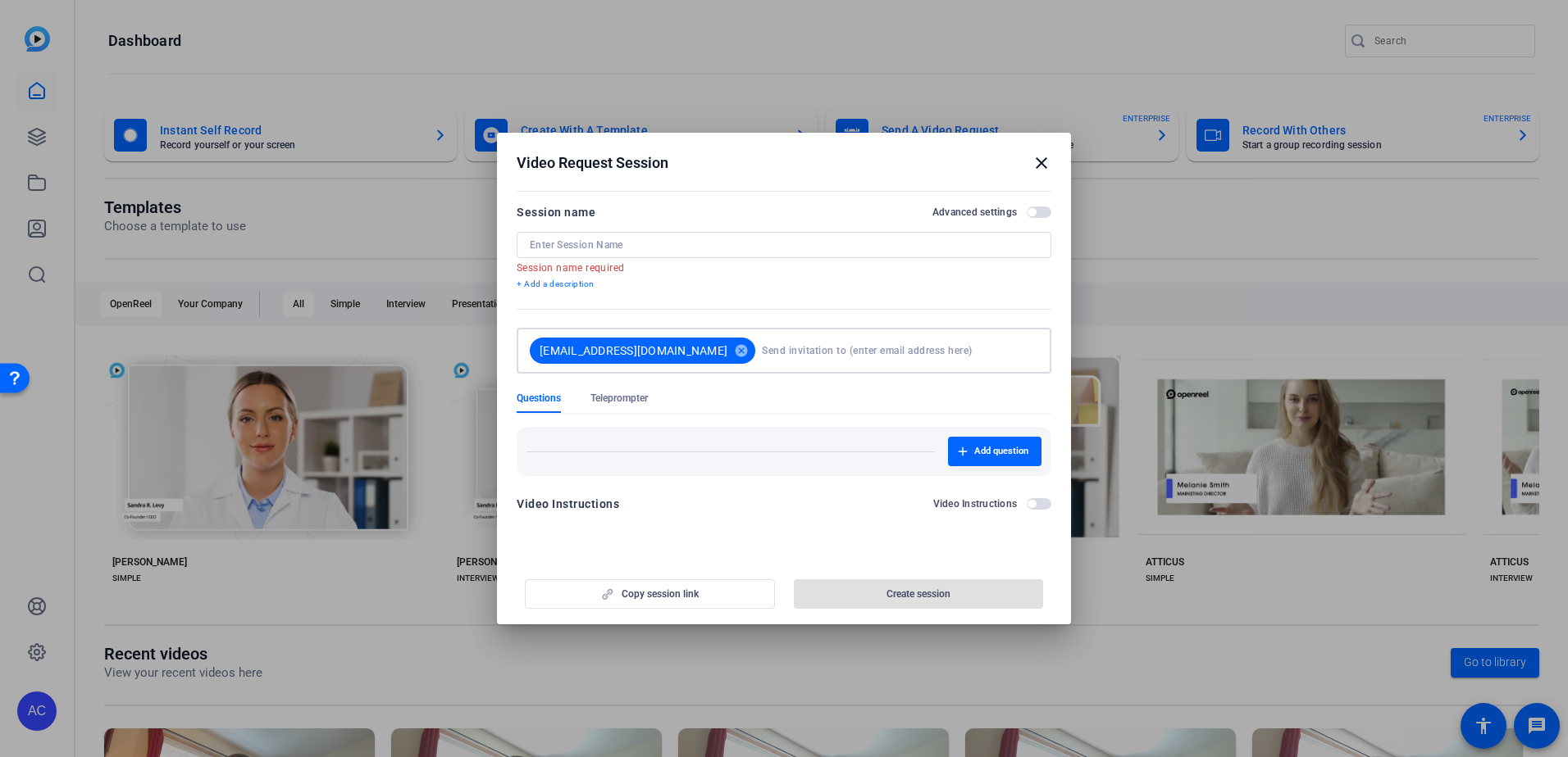
click at [910, 595] on div "Copy session link Create session" at bounding box center [784, 588] width 535 height 42
click at [762, 363] on input at bounding box center [897, 350] width 269 height 33
click at [763, 350] on input at bounding box center [897, 350] width 269 height 33
click at [707, 199] on mat-dialog-content "Session name Advanced settings Session name required + Add a description awahls…" at bounding box center [784, 364] width 574 height 356
click at [670, 246] on input at bounding box center [784, 245] width 508 height 14
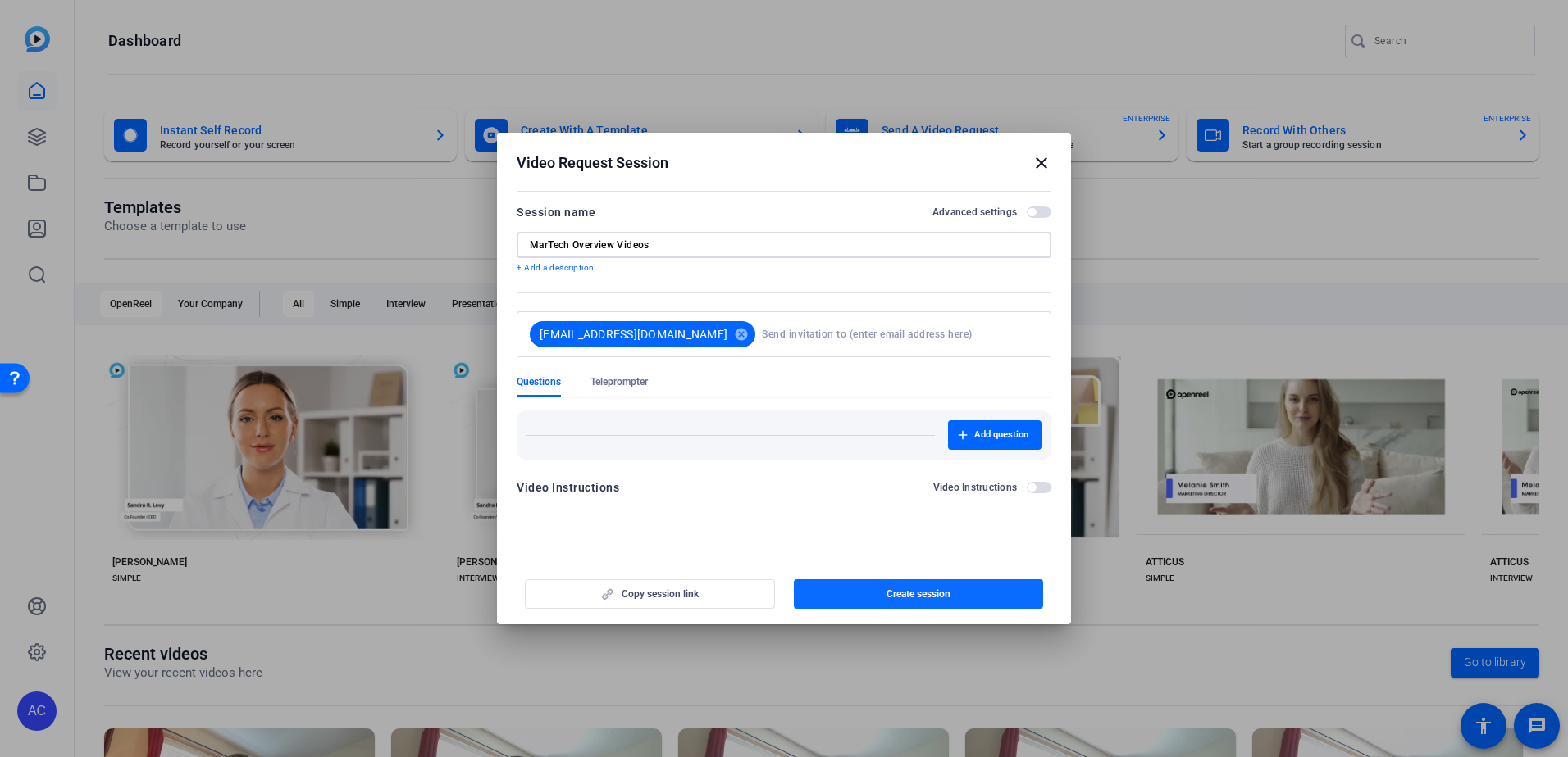
type input "MarTech Overview Videos"
click at [896, 587] on span "button" at bounding box center [918, 594] width 250 height 40
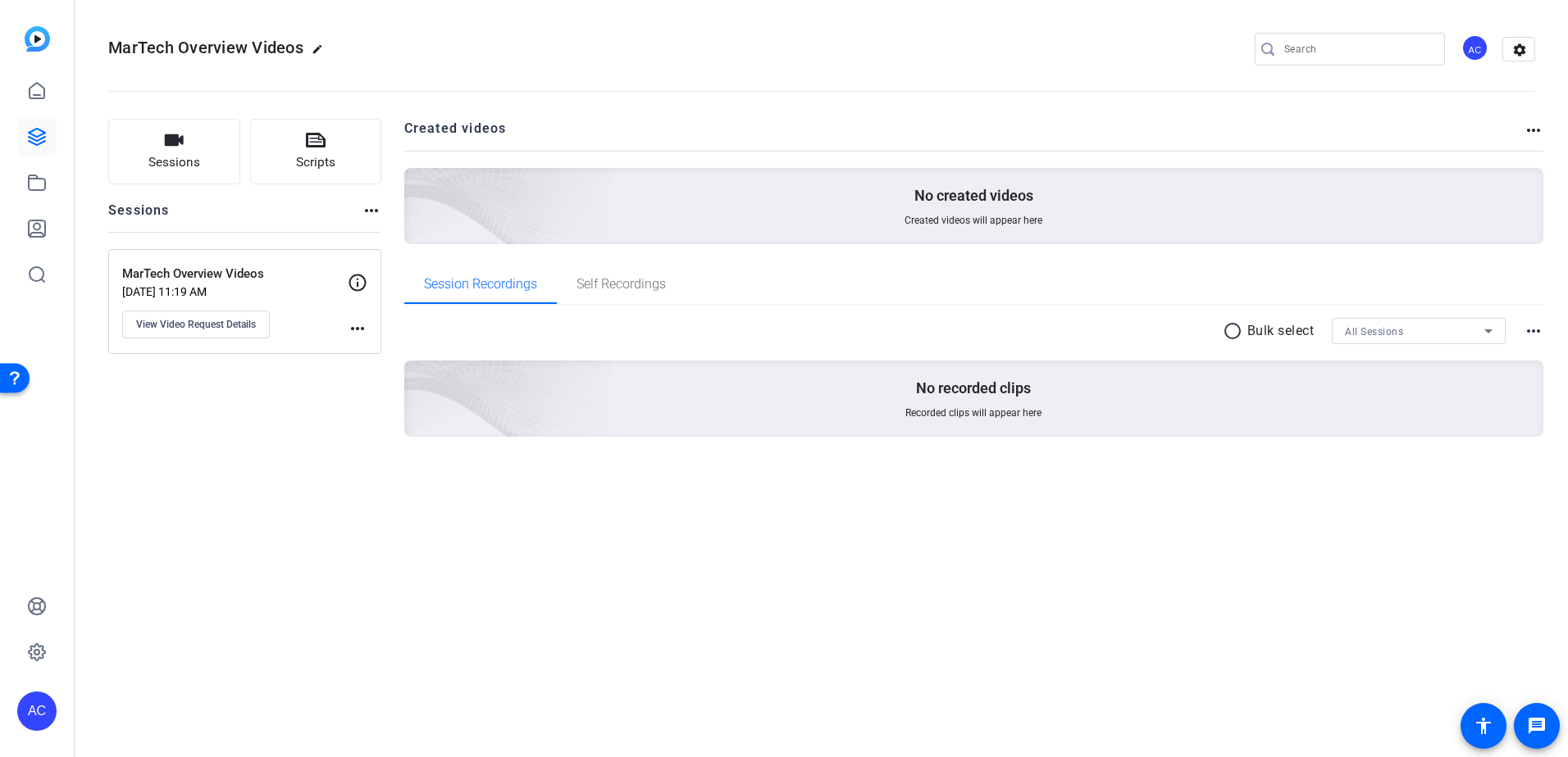
click at [39, 29] on img at bounding box center [37, 39] width 25 height 25
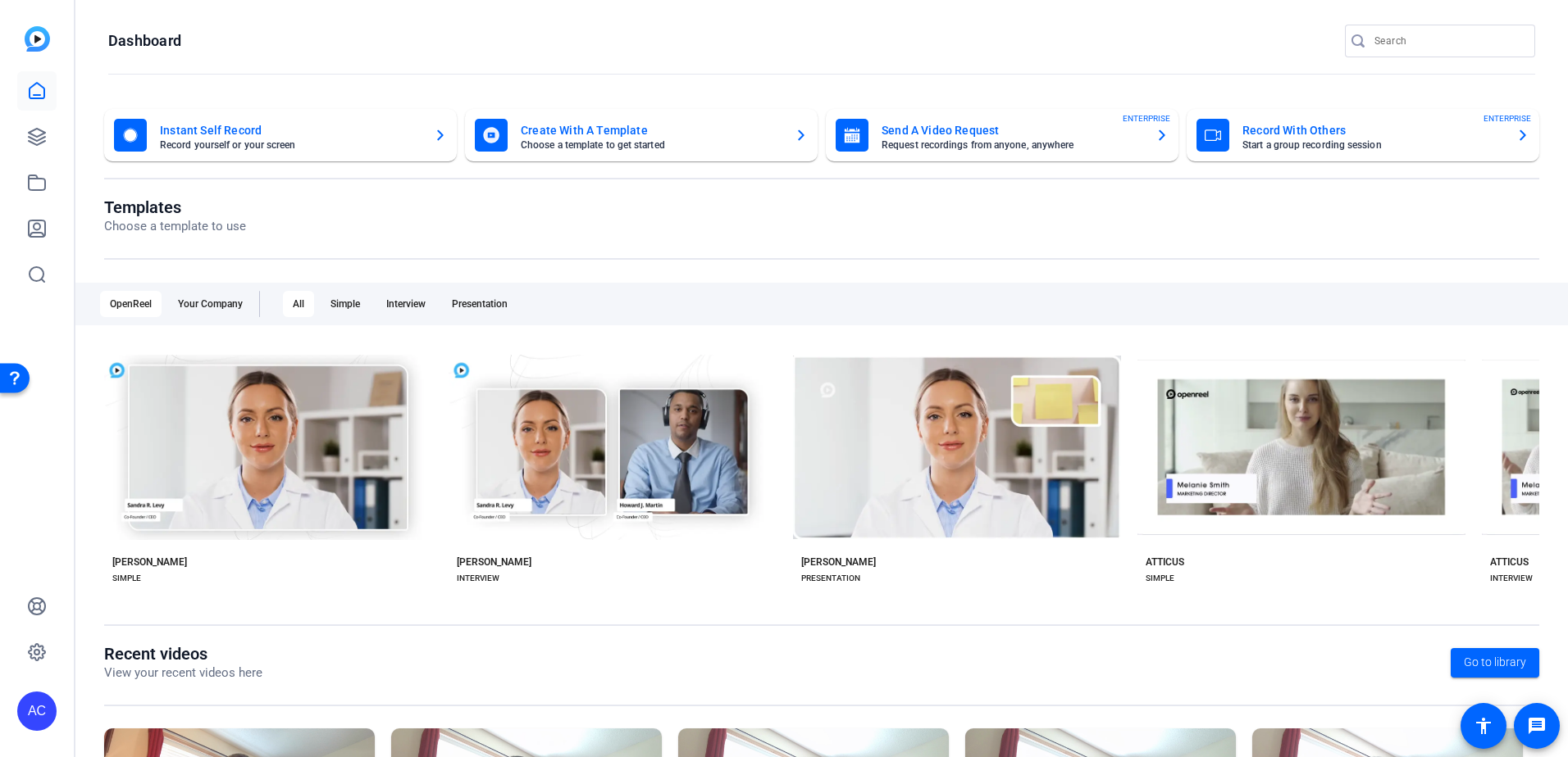
click at [258, 137] on mat-card-title "Instant Self Record" at bounding box center [290, 130] width 260 height 20
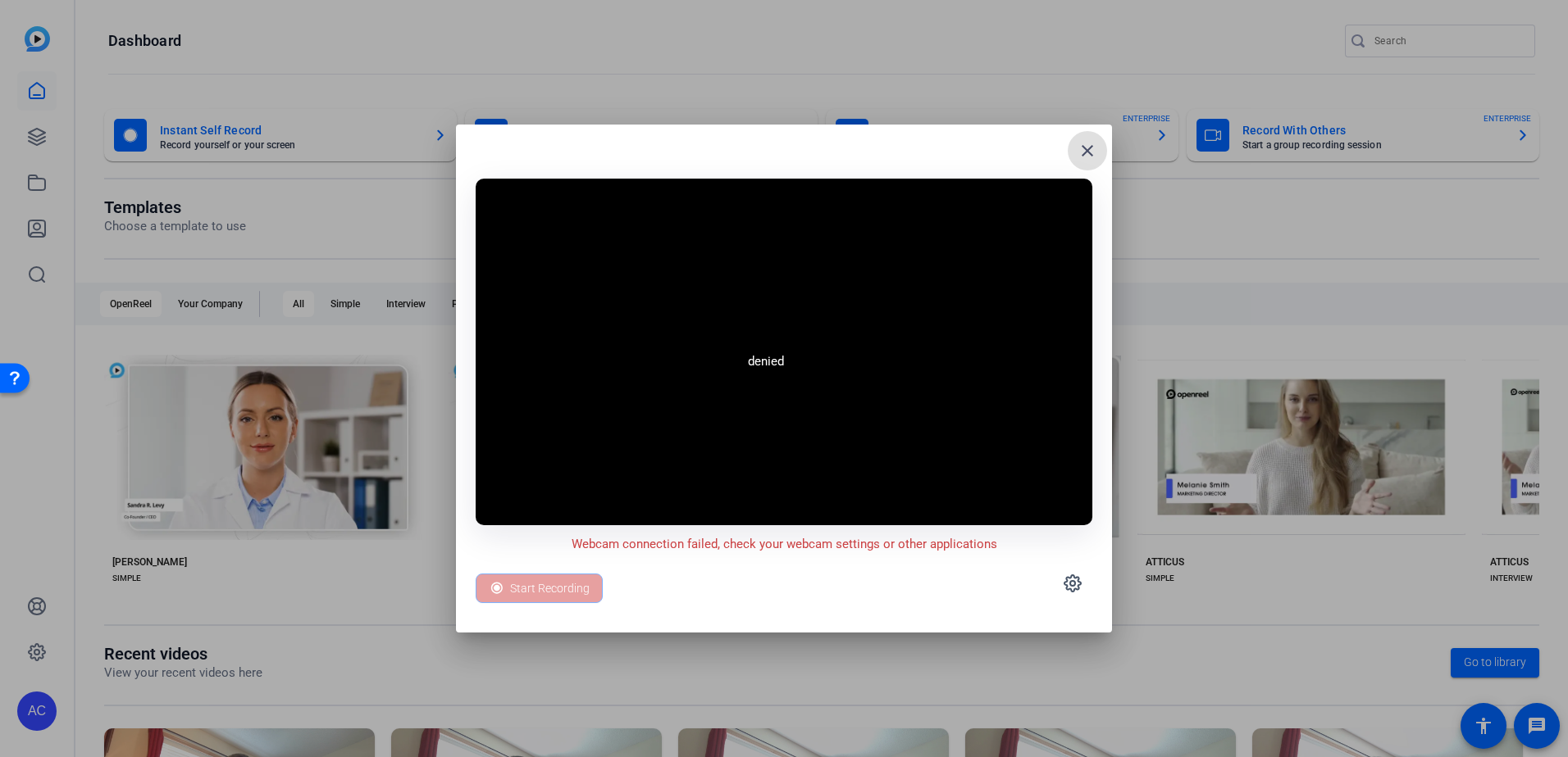
click at [1088, 157] on mat-icon "close" at bounding box center [1087, 151] width 20 height 20
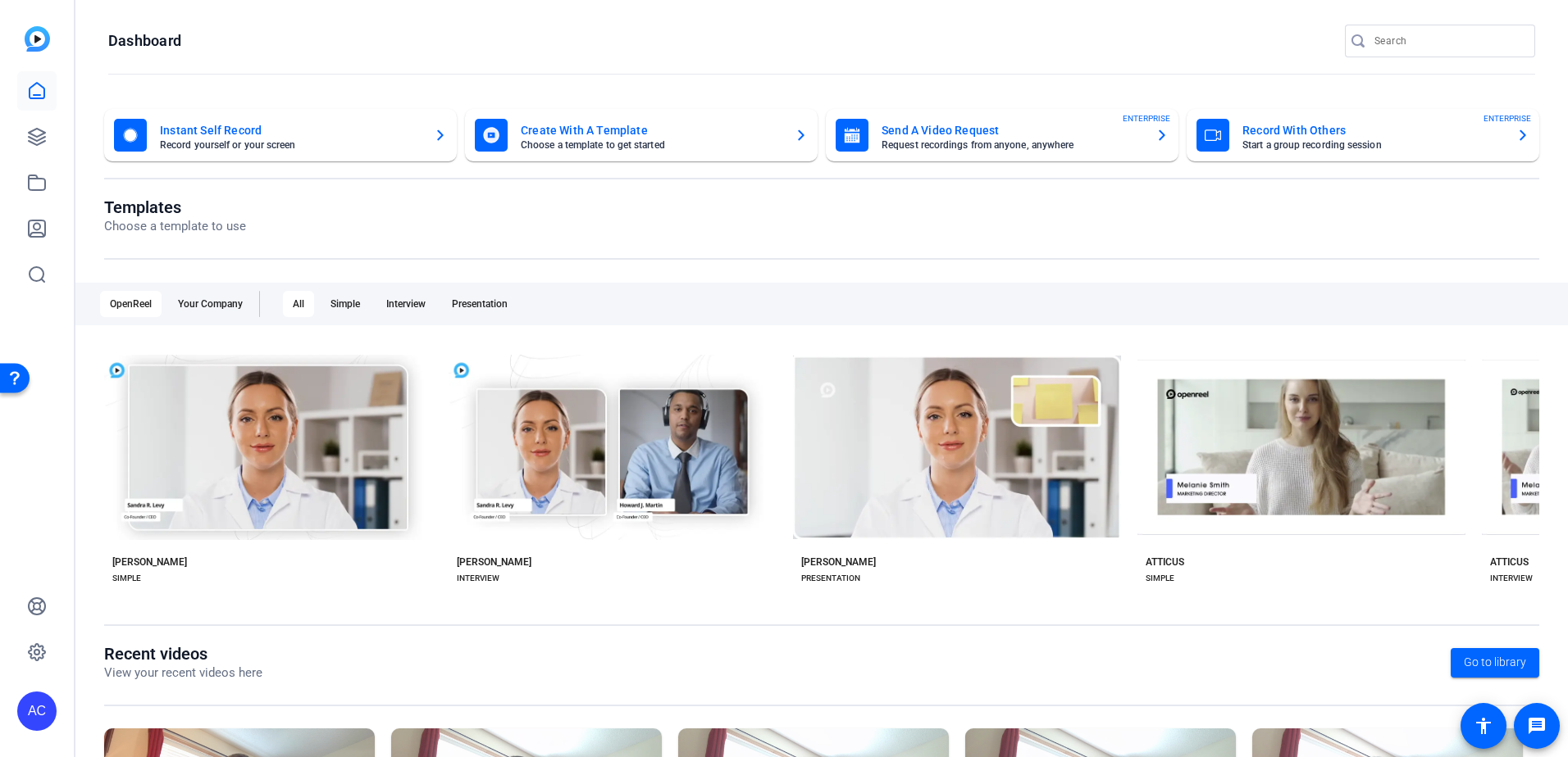
click at [258, 141] on mat-card-subtitle "Record yourself or your screen" at bounding box center [290, 145] width 260 height 10
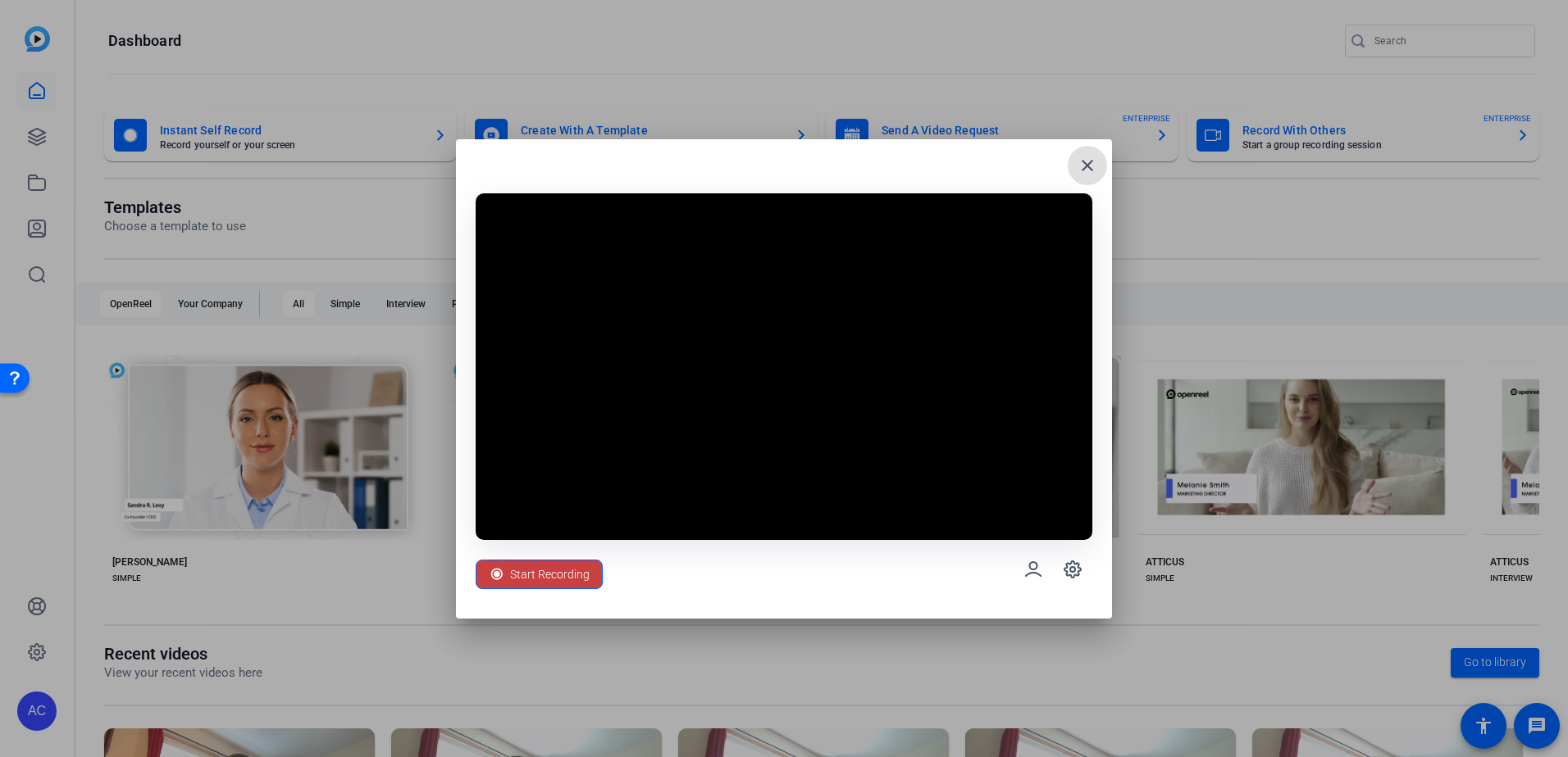
click at [569, 574] on span "Start Recording" at bounding box center [549, 575] width 80 height 31
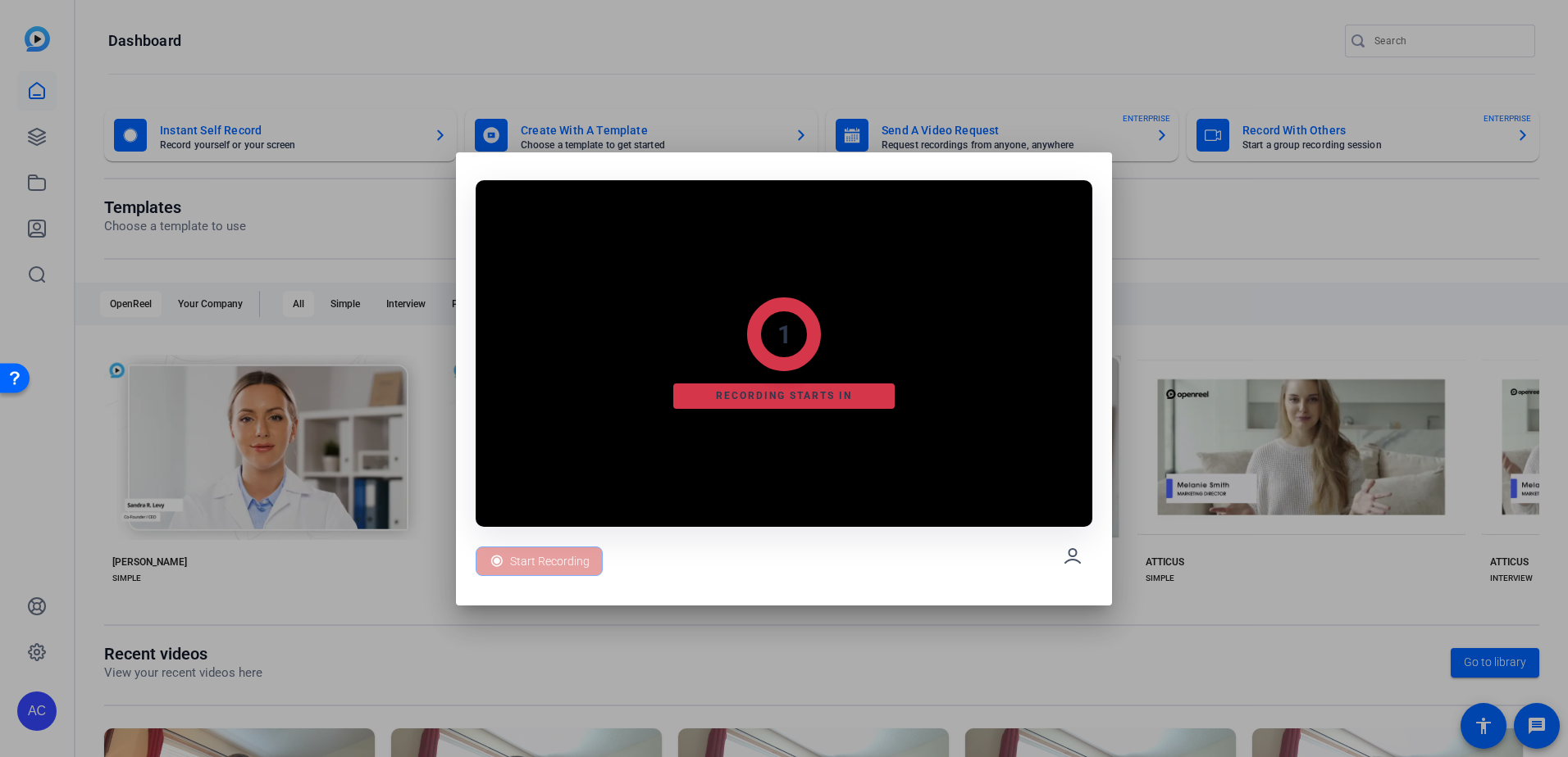
click at [762, 40] on div at bounding box center [784, 378] width 1568 height 757
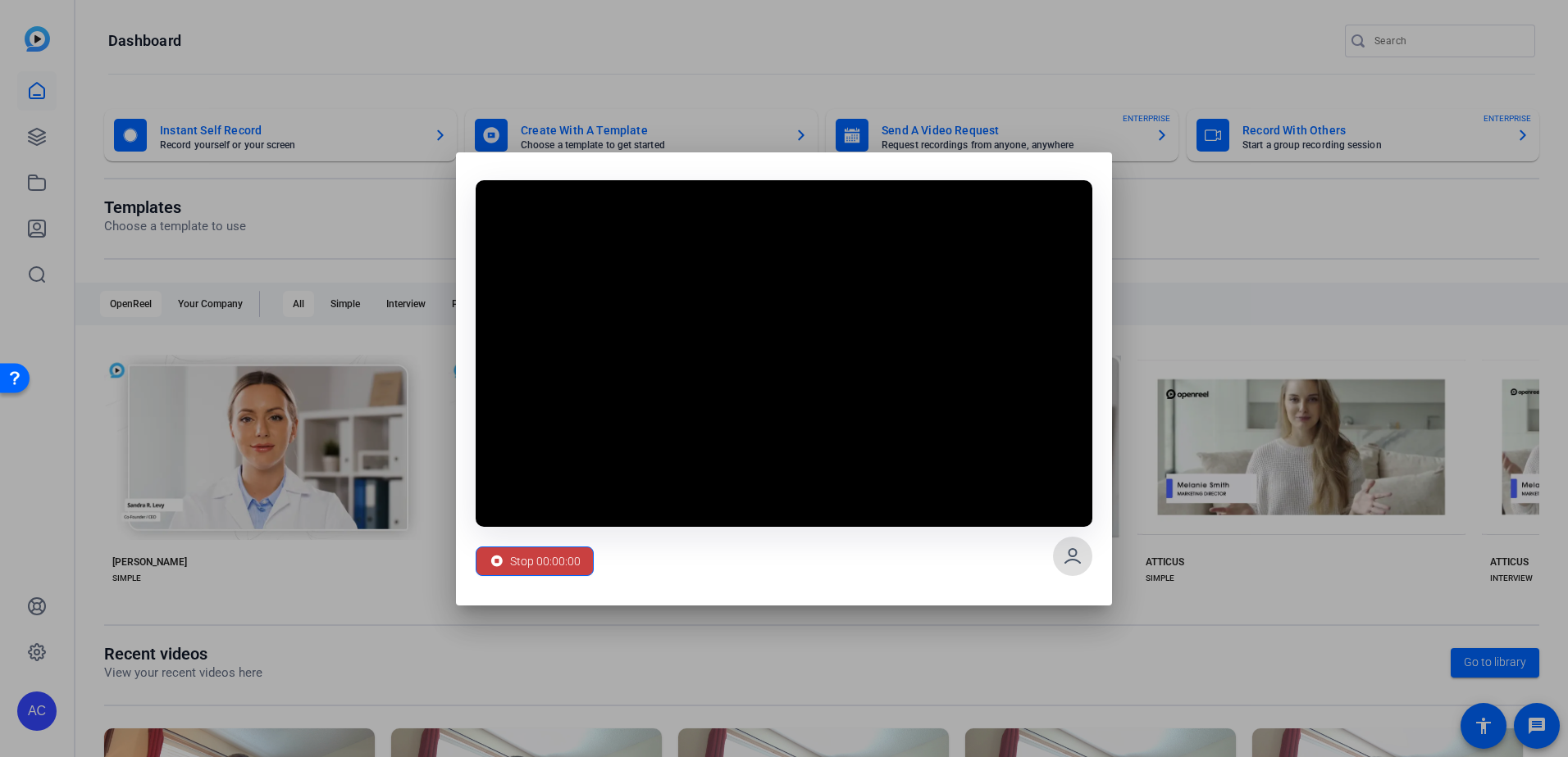
click at [506, 564] on div "Stop 00:00:00" at bounding box center [535, 561] width 92 height 31
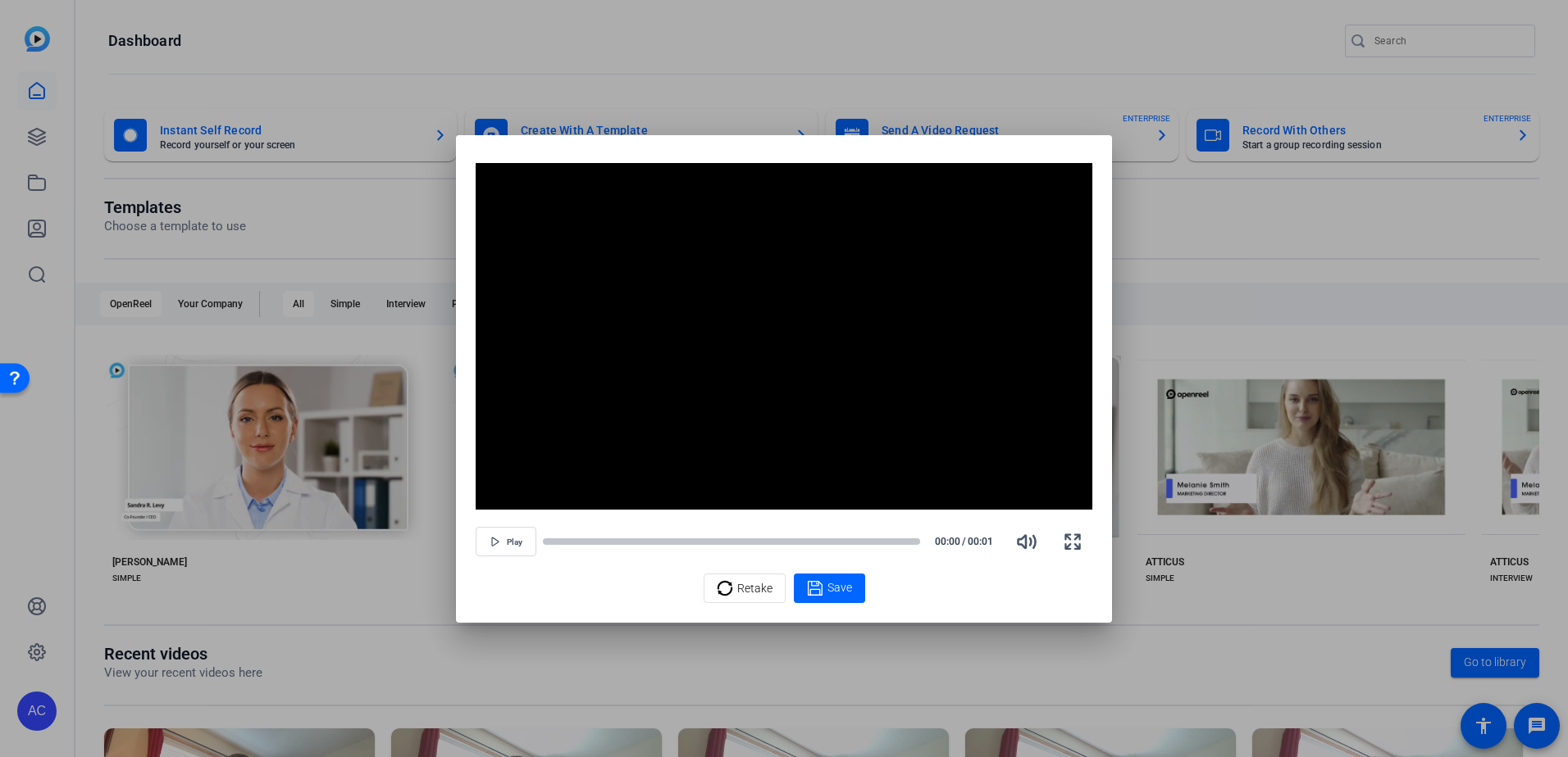
click at [715, 42] on div at bounding box center [784, 378] width 1568 height 757
click at [845, 595] on span "Save" at bounding box center [839, 587] width 24 height 17
click at [676, 60] on div at bounding box center [784, 378] width 1568 height 757
drag, startPoint x: 589, startPoint y: 148, endPoint x: 950, endPoint y: 251, distance: 375.4
click at [950, 251] on div "Video Player is loading. Play Video Play Mute Current Time 0:00 / Duration 0:00…" at bounding box center [784, 379] width 656 height 488
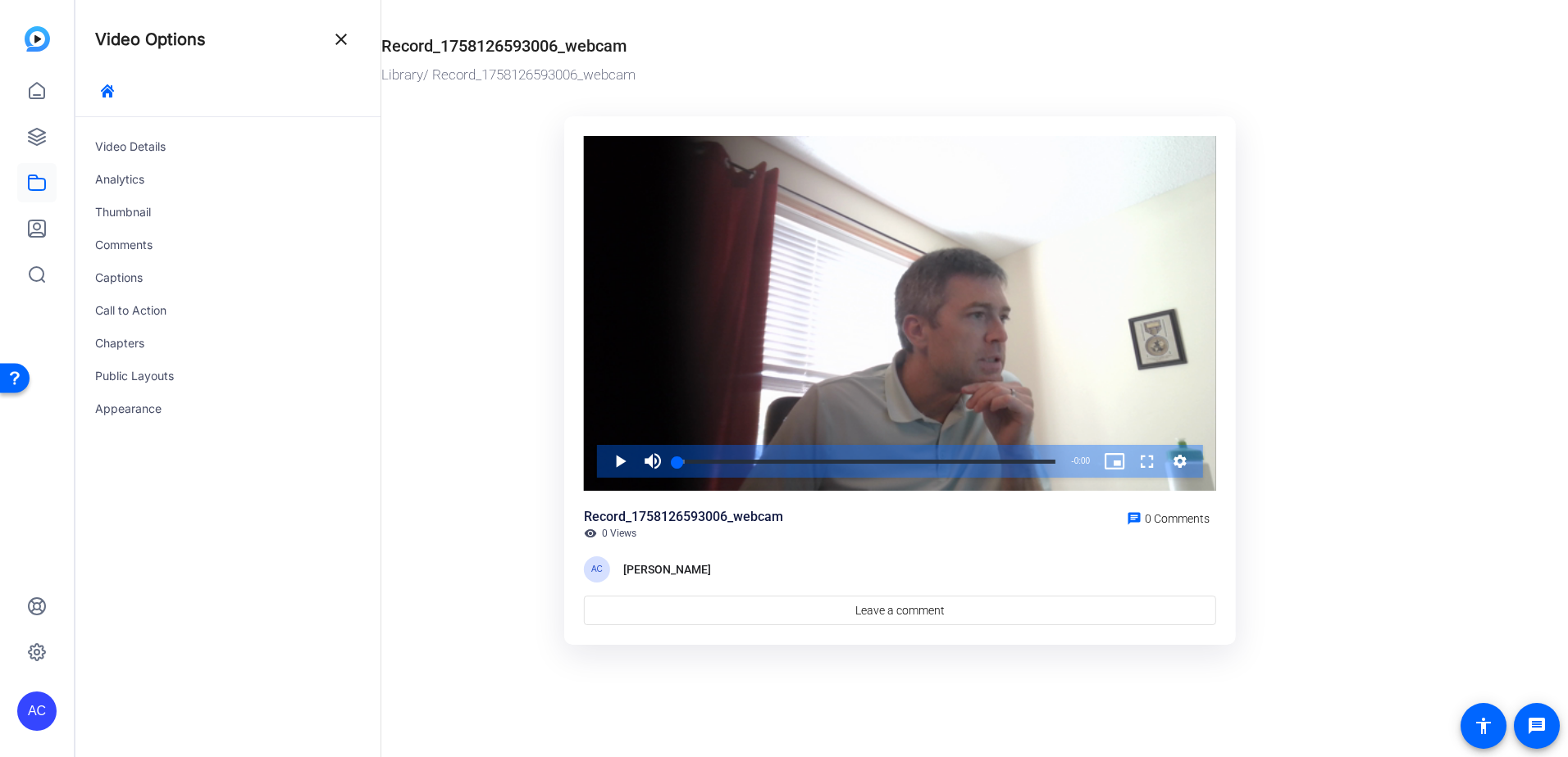
click at [326, 51] on span at bounding box center [342, 40] width 40 height 40
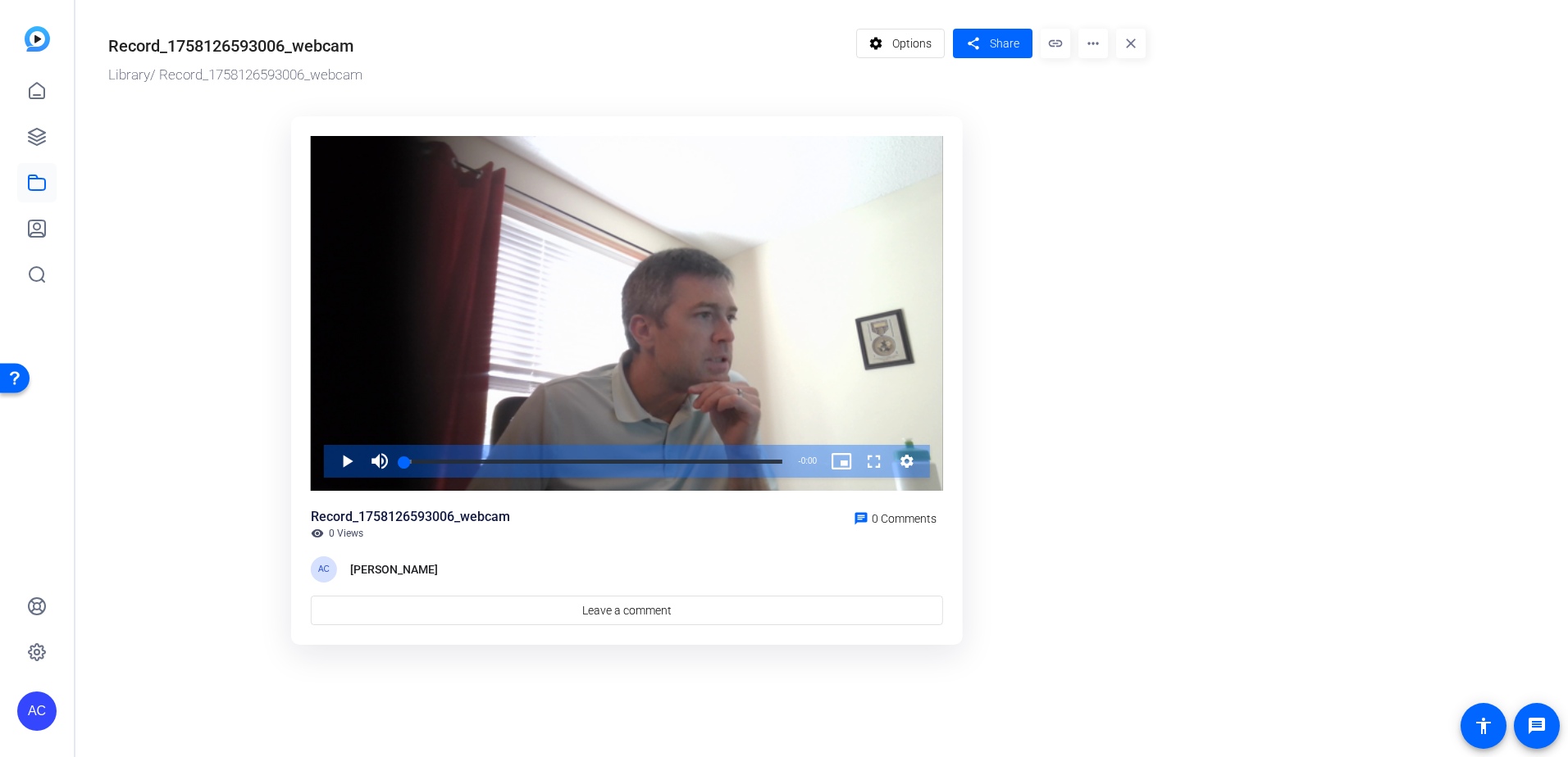
click at [1148, 46] on div "Record_1758126593006_webcam Library / Record_1758126593006_webcam settings Opti…" at bounding box center [618, 333] width 1086 height 668
click at [1137, 42] on mat-icon "close" at bounding box center [1131, 43] width 30 height 30
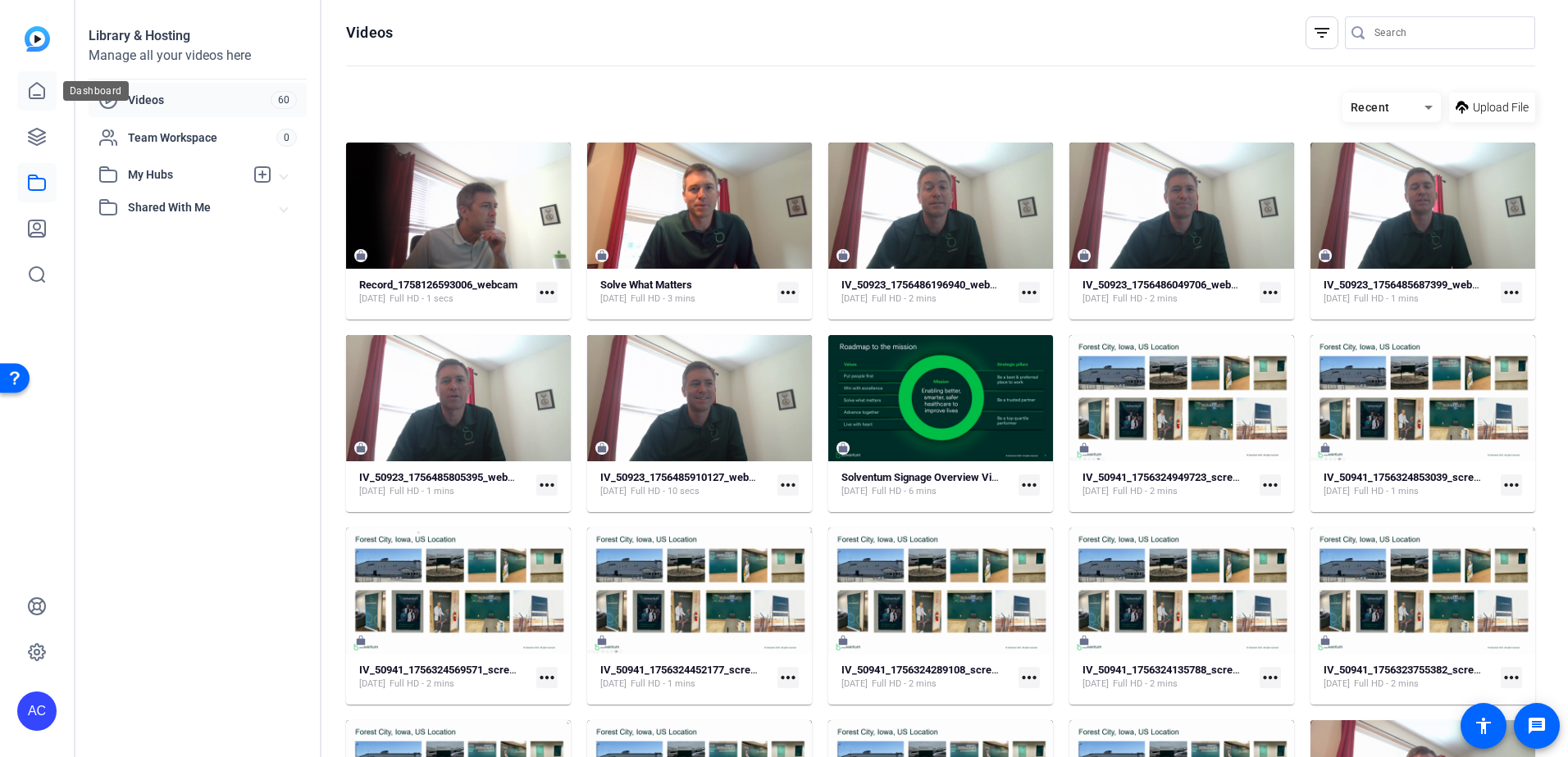
click at [54, 93] on link at bounding box center [37, 91] width 40 height 40
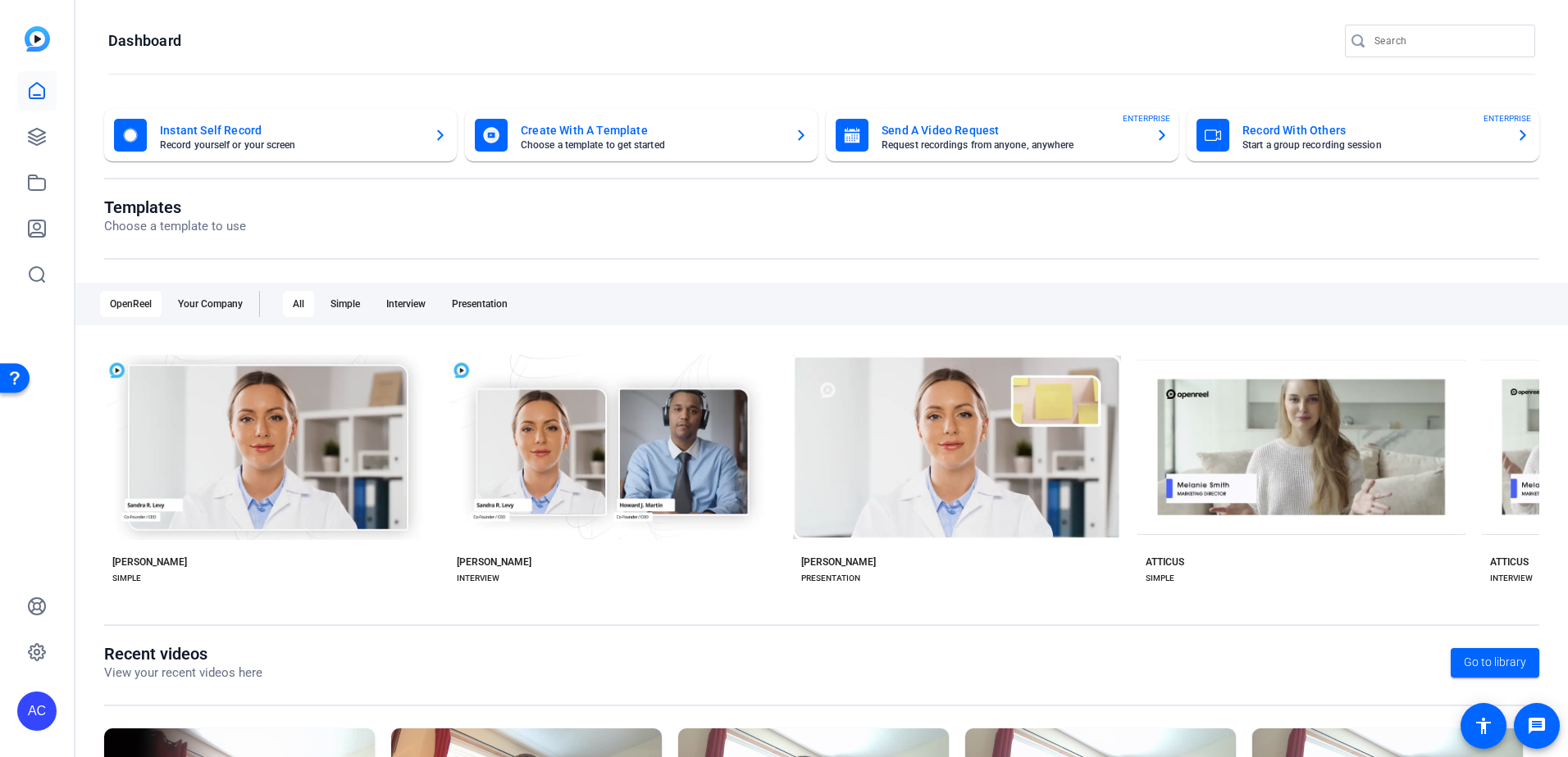
click at [646, 137] on mat-card-title "Create With A Template" at bounding box center [651, 130] width 260 height 20
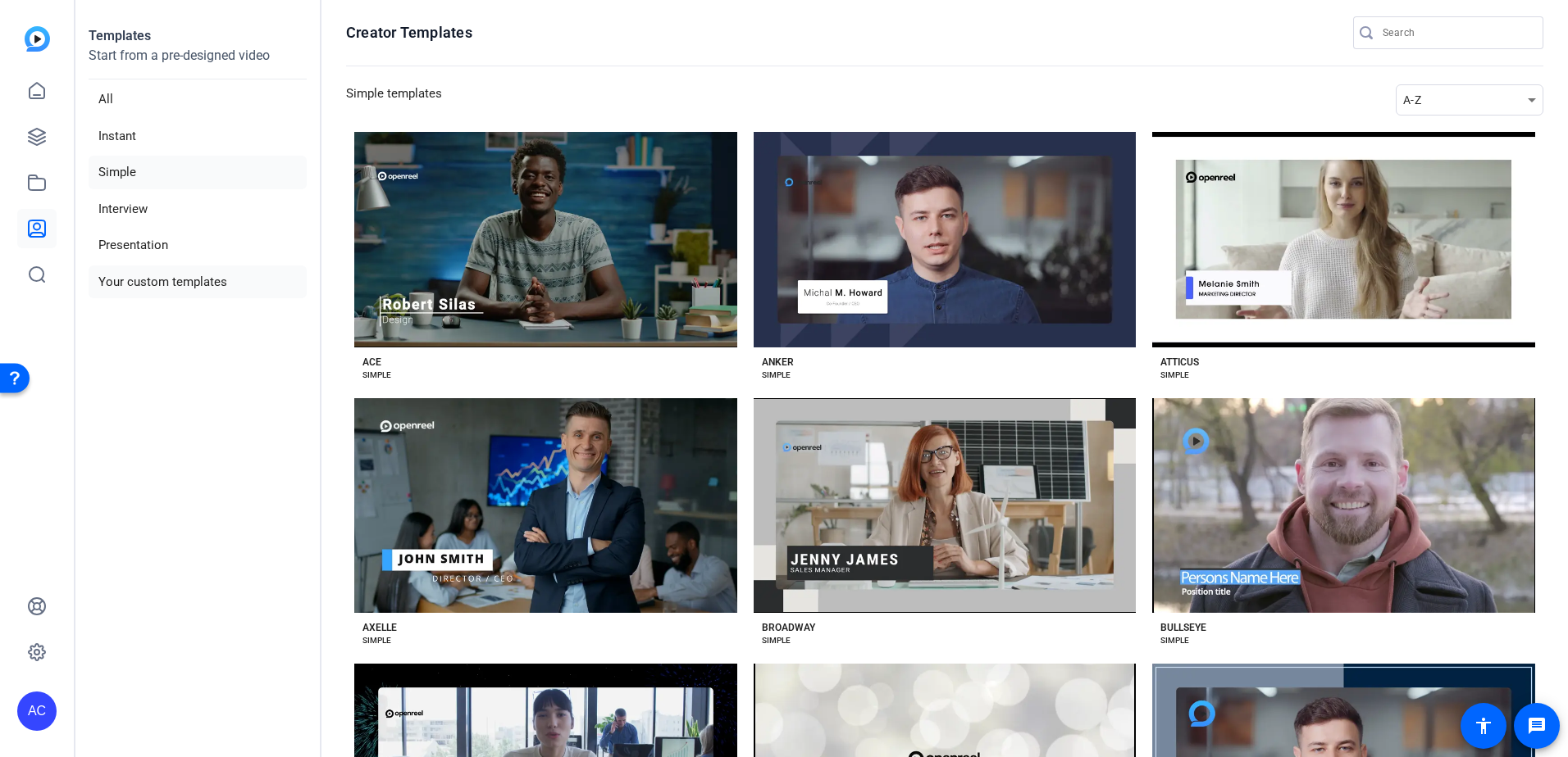
click at [186, 285] on li "Your custom templates" at bounding box center [197, 282] width 218 height 33
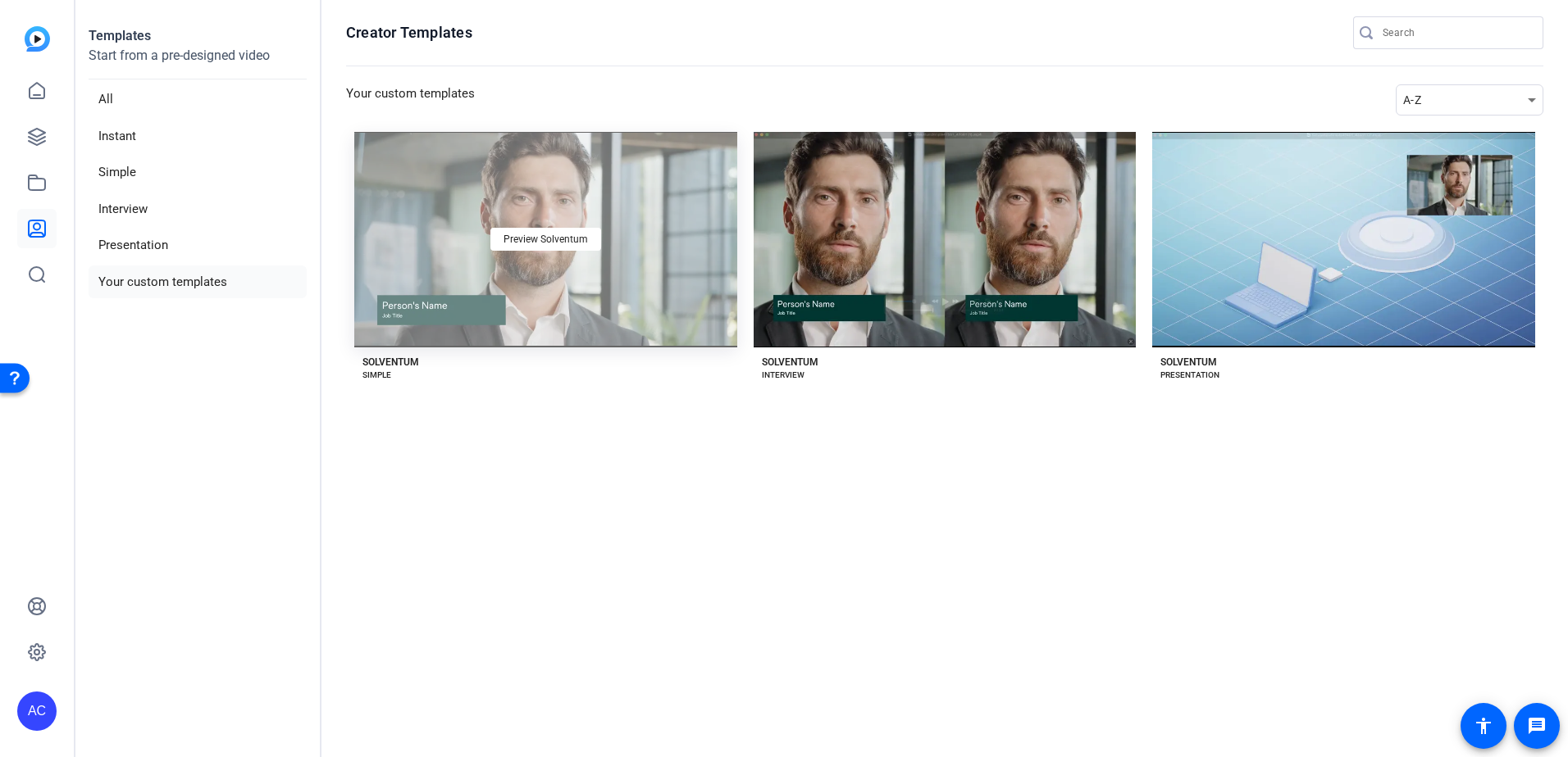
click at [502, 190] on div "Preview Solventum" at bounding box center [546, 239] width 383 height 216
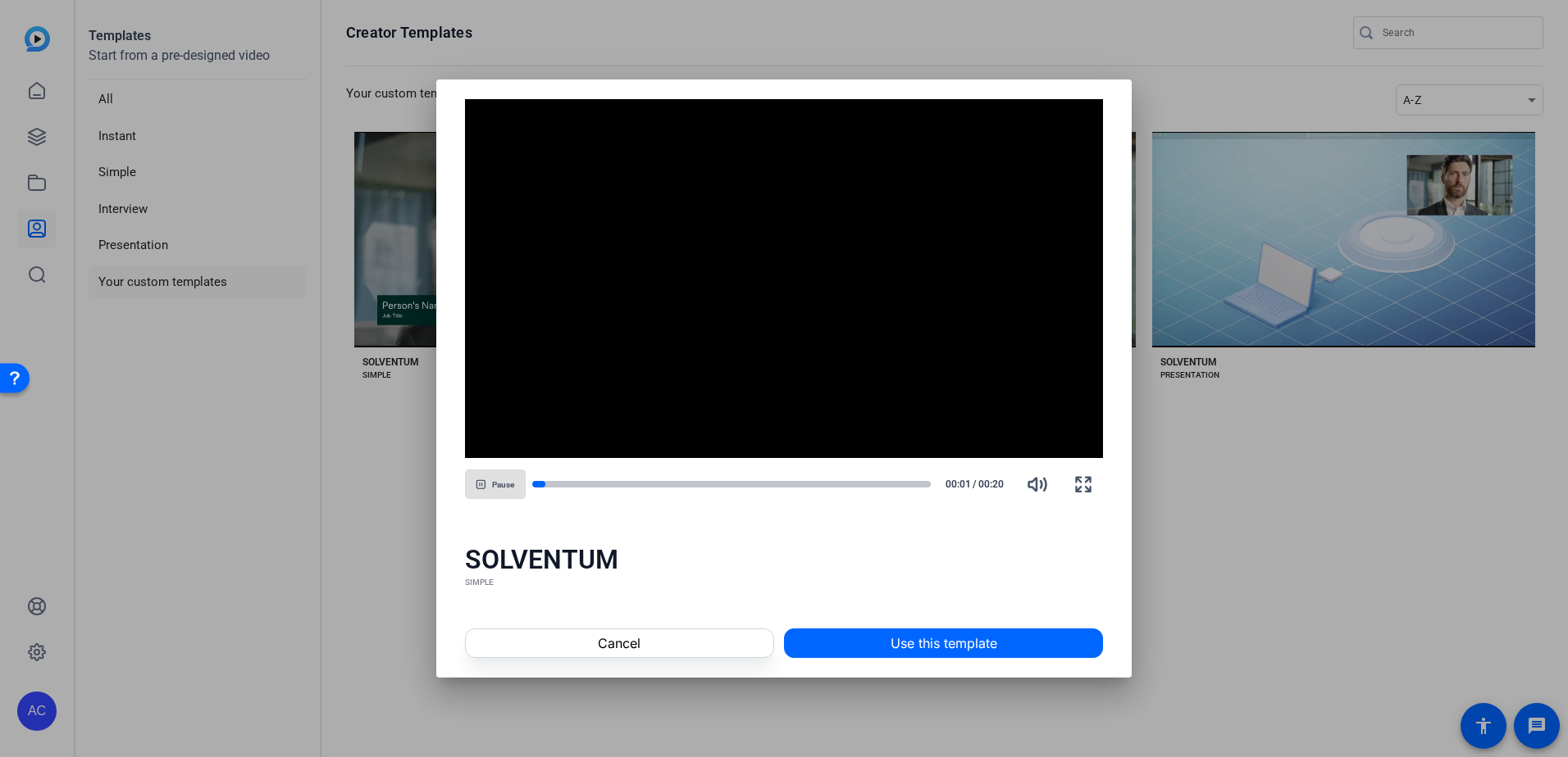
click at [888, 644] on span at bounding box center [943, 643] width 317 height 40
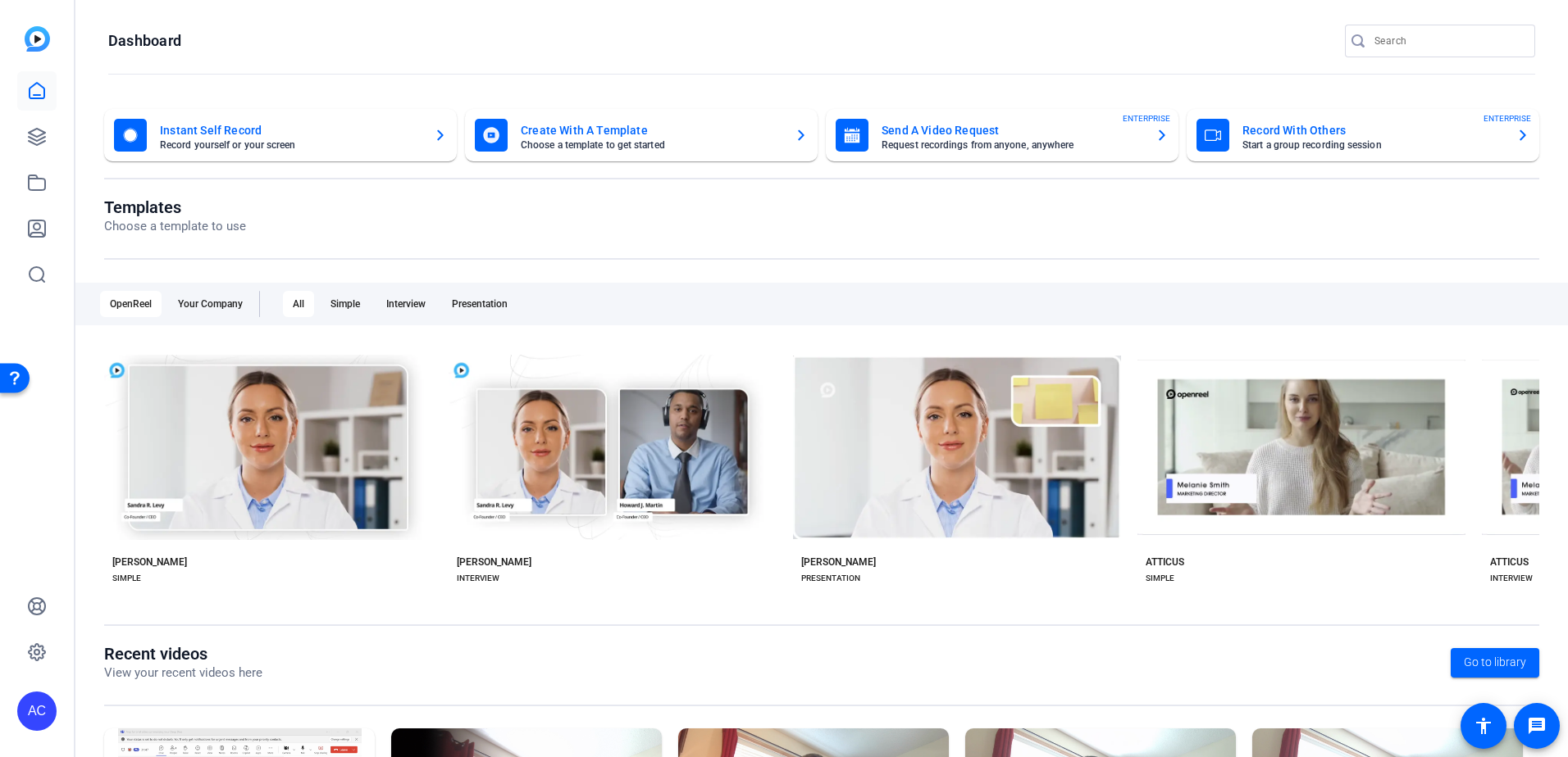
click at [898, 149] on mat-card-subtitle "Request recordings from anyone, anywhere" at bounding box center [1011, 145] width 260 height 10
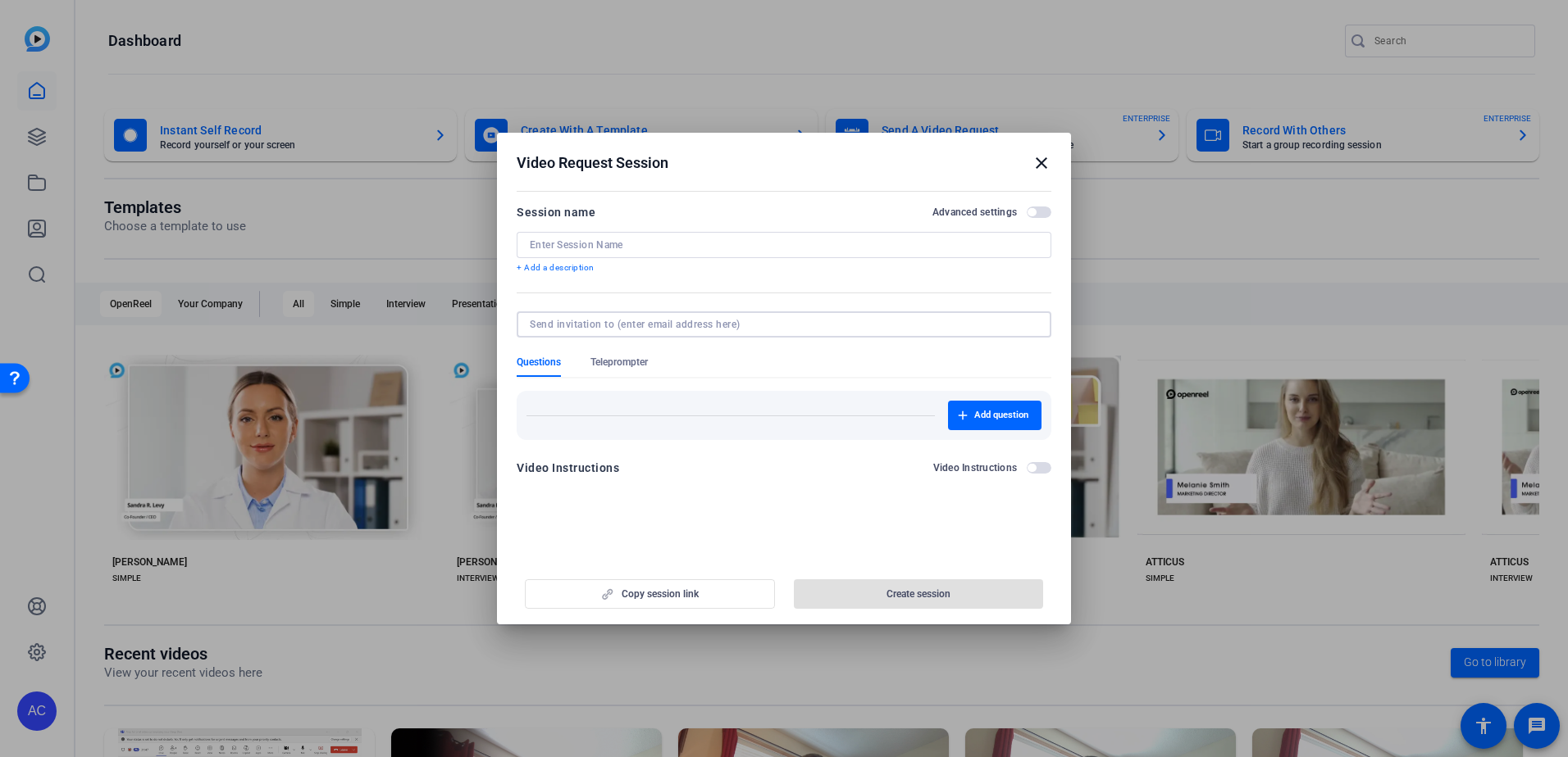
drag, startPoint x: 622, startPoint y: 324, endPoint x: 593, endPoint y: 249, distance: 80.4
click at [621, 324] on input at bounding box center [780, 324] width 502 height 14
drag, startPoint x: 591, startPoint y: 245, endPoint x: 596, endPoint y: 276, distance: 31.4
click at [591, 245] on input at bounding box center [784, 245] width 508 height 14
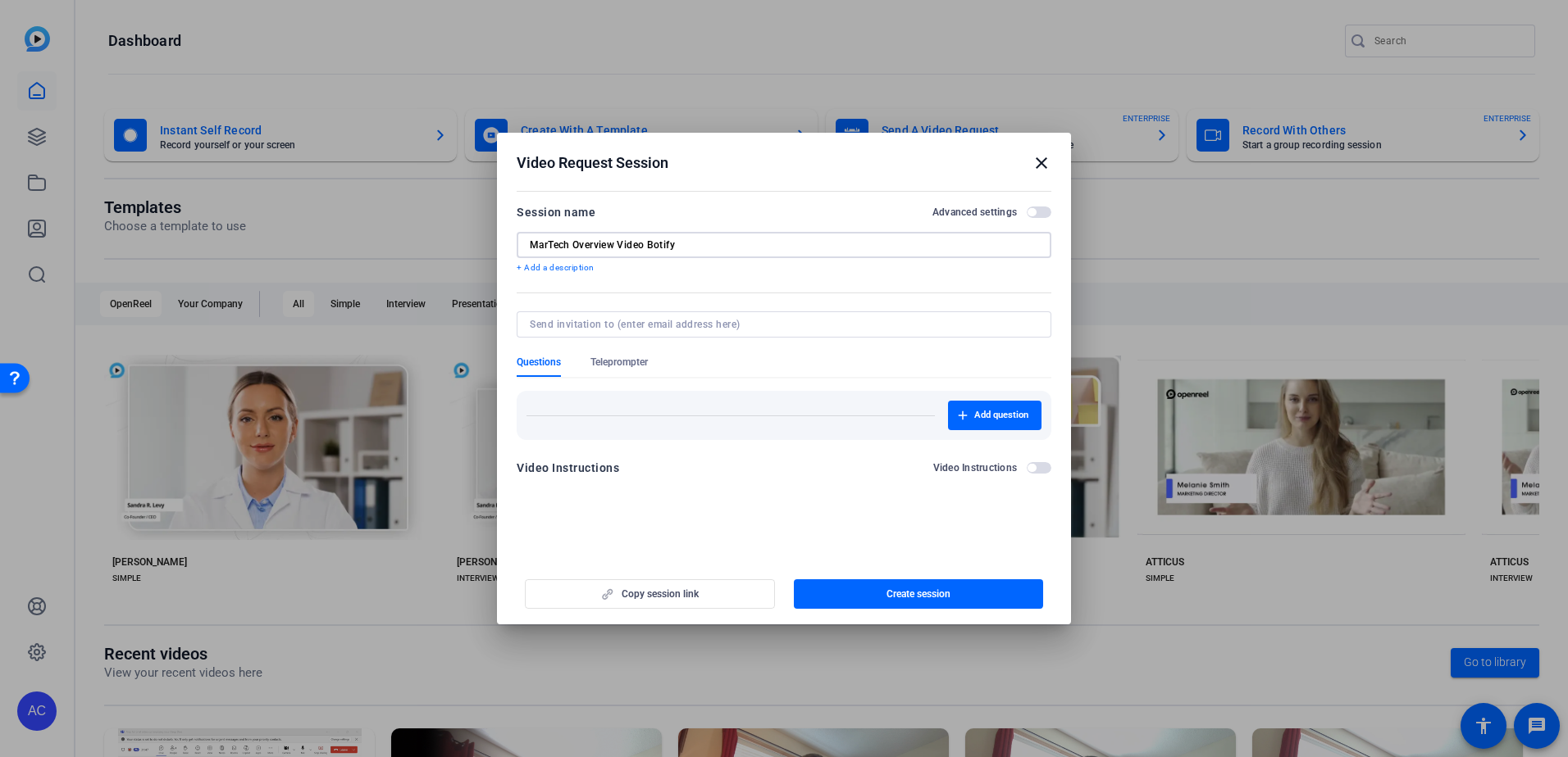
type input "MarTech Overview Video Botify"
click at [623, 332] on div at bounding box center [784, 324] width 508 height 26
click at [624, 328] on input at bounding box center [780, 324] width 502 height 14
type input "[PERSON_NAME][EMAIL_ADDRESS][DOMAIN_NAME]"
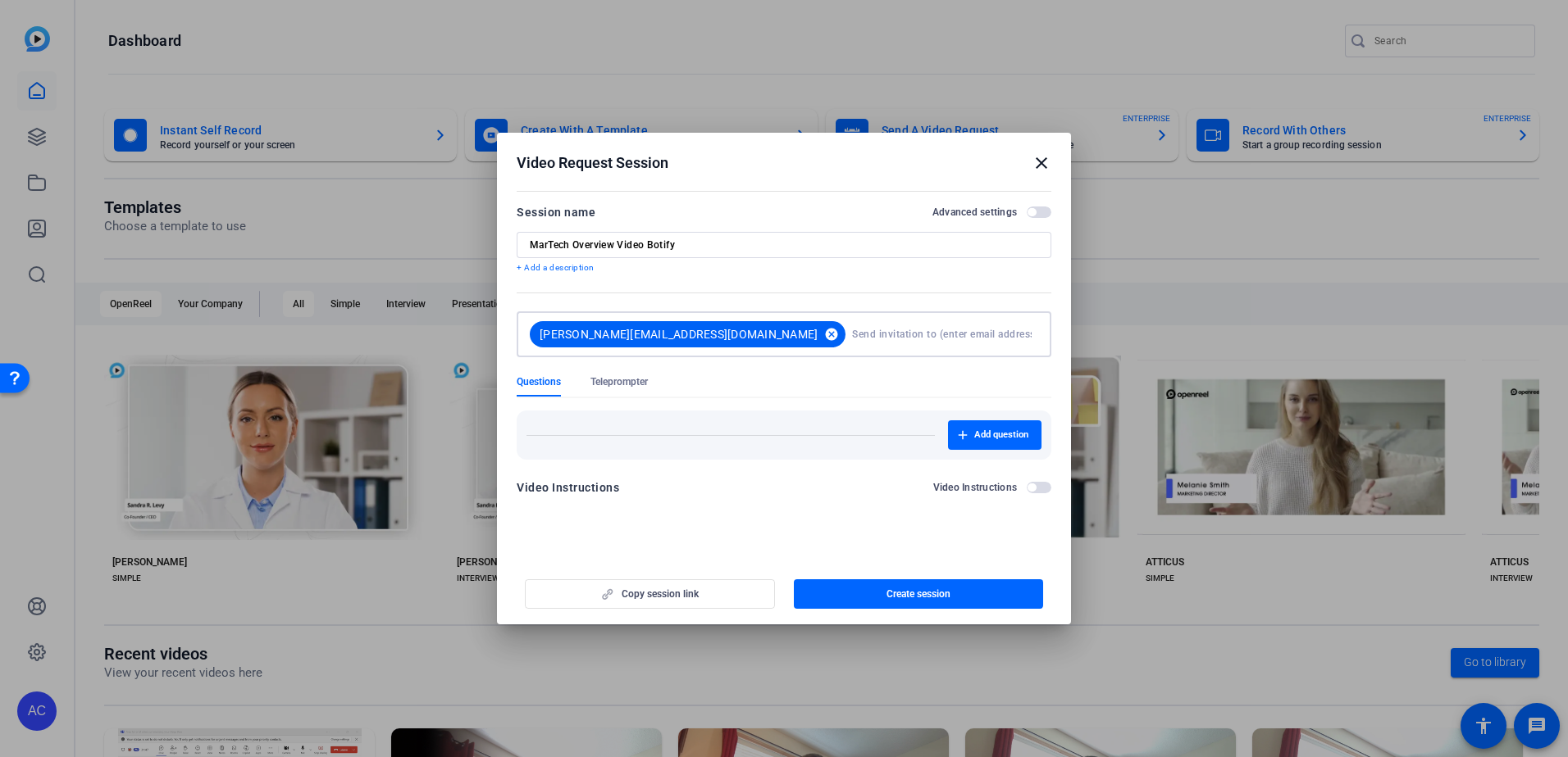
click at [817, 332] on mat-icon "cancel" at bounding box center [831, 334] width 28 height 14
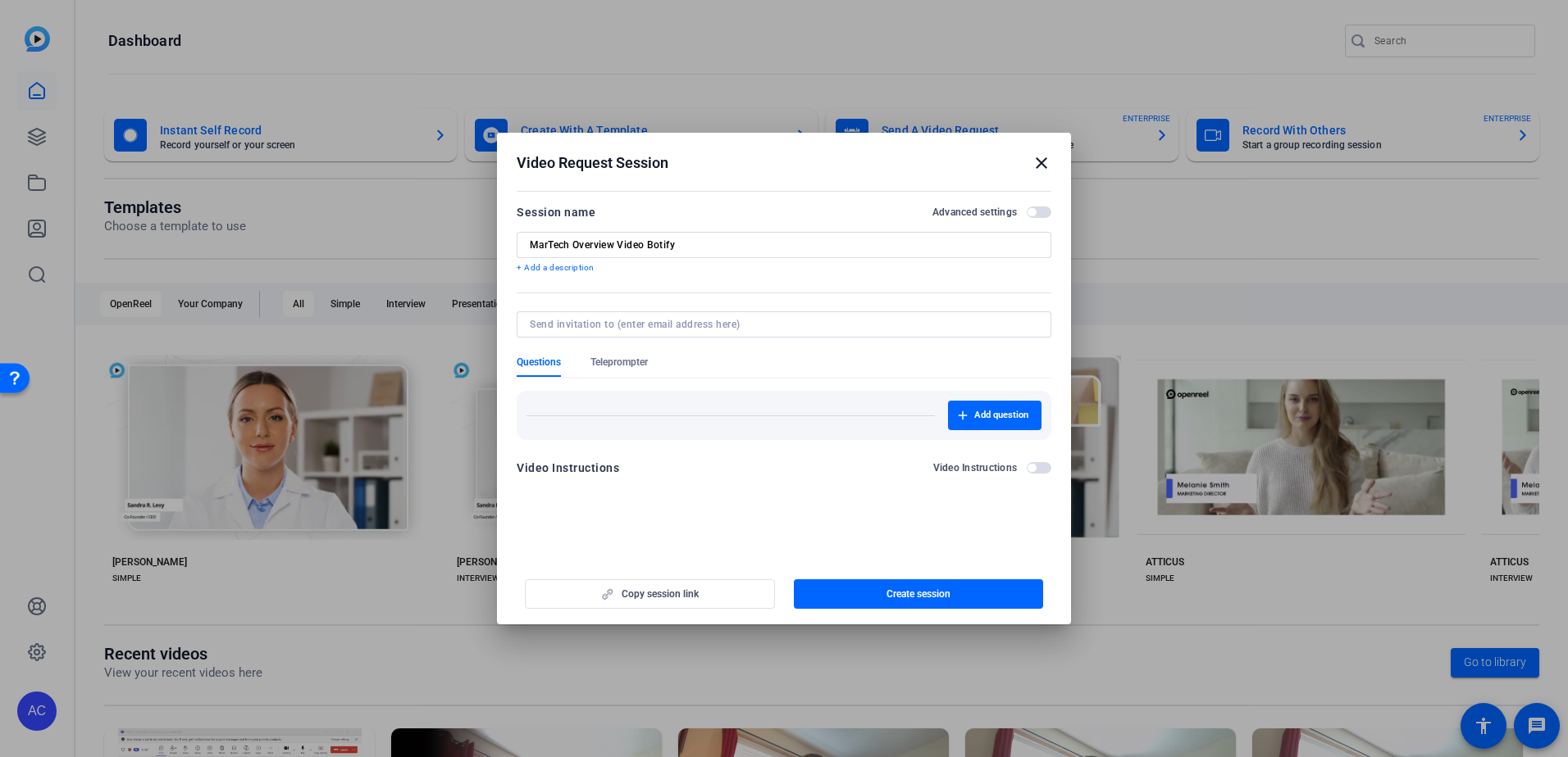
click at [682, 332] on div at bounding box center [784, 324] width 508 height 26
click at [690, 321] on input at bounding box center [780, 324] width 502 height 14
type input "[EMAIL_ADDRESS][DOMAIN_NAME]"
click at [784, 361] on form "Session name Advanced settings MarTech Overview Video Botify + Add a descriptio…" at bounding box center [784, 345] width 535 height 285
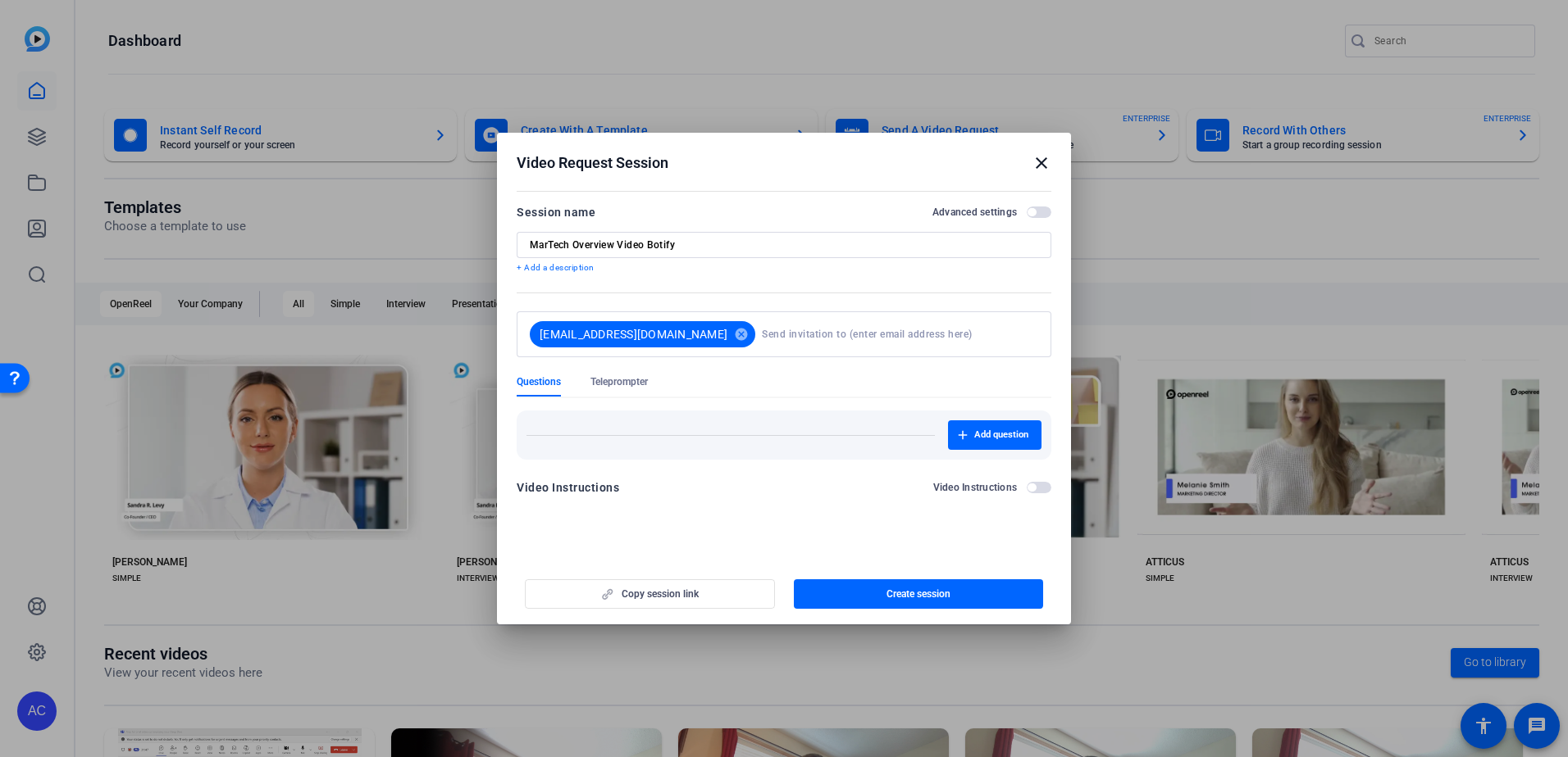
click at [899, 597] on span "Create session" at bounding box center [918, 593] width 64 height 14
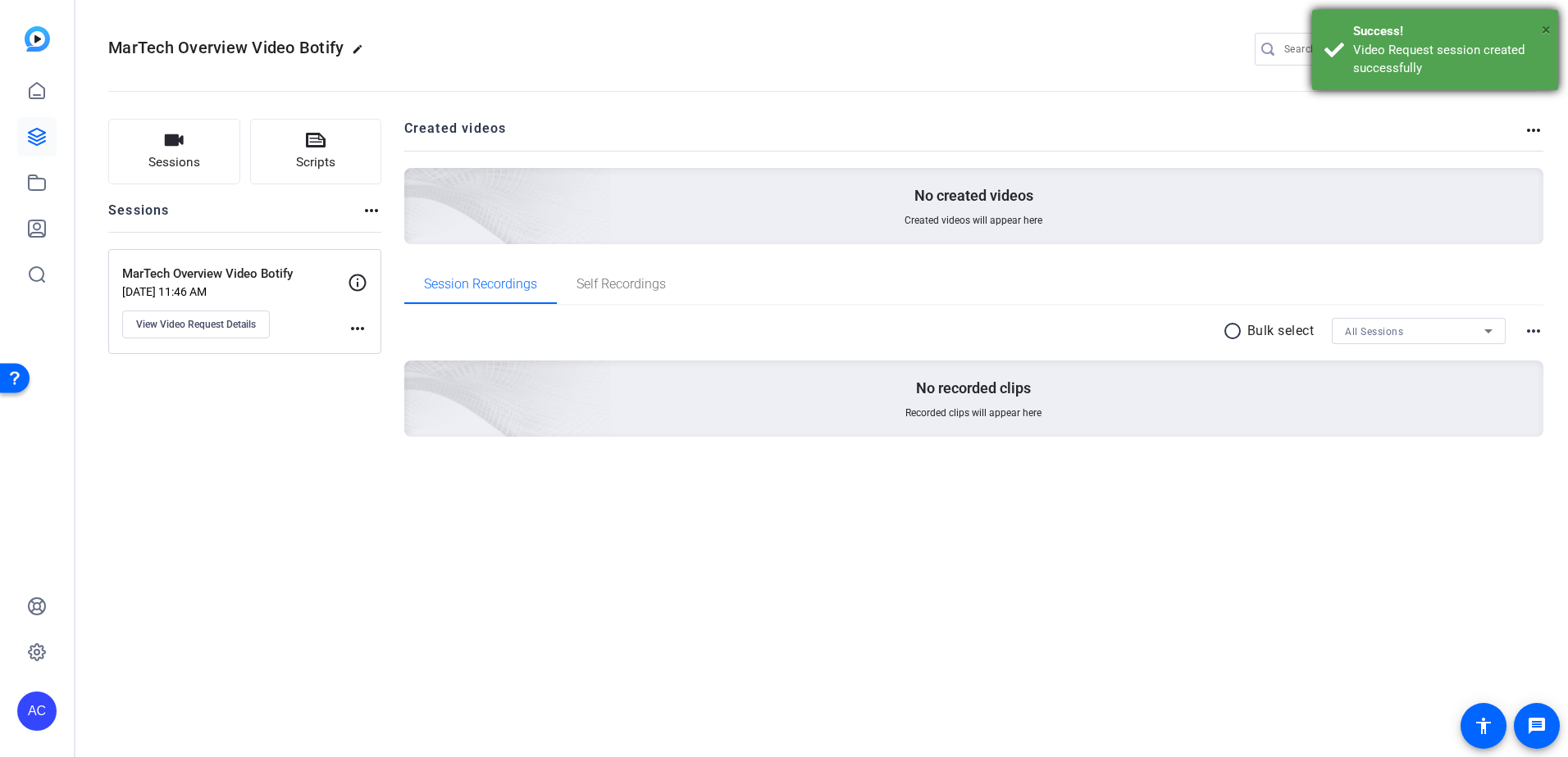
click at [1549, 27] on span "×" at bounding box center [1546, 30] width 9 height 20
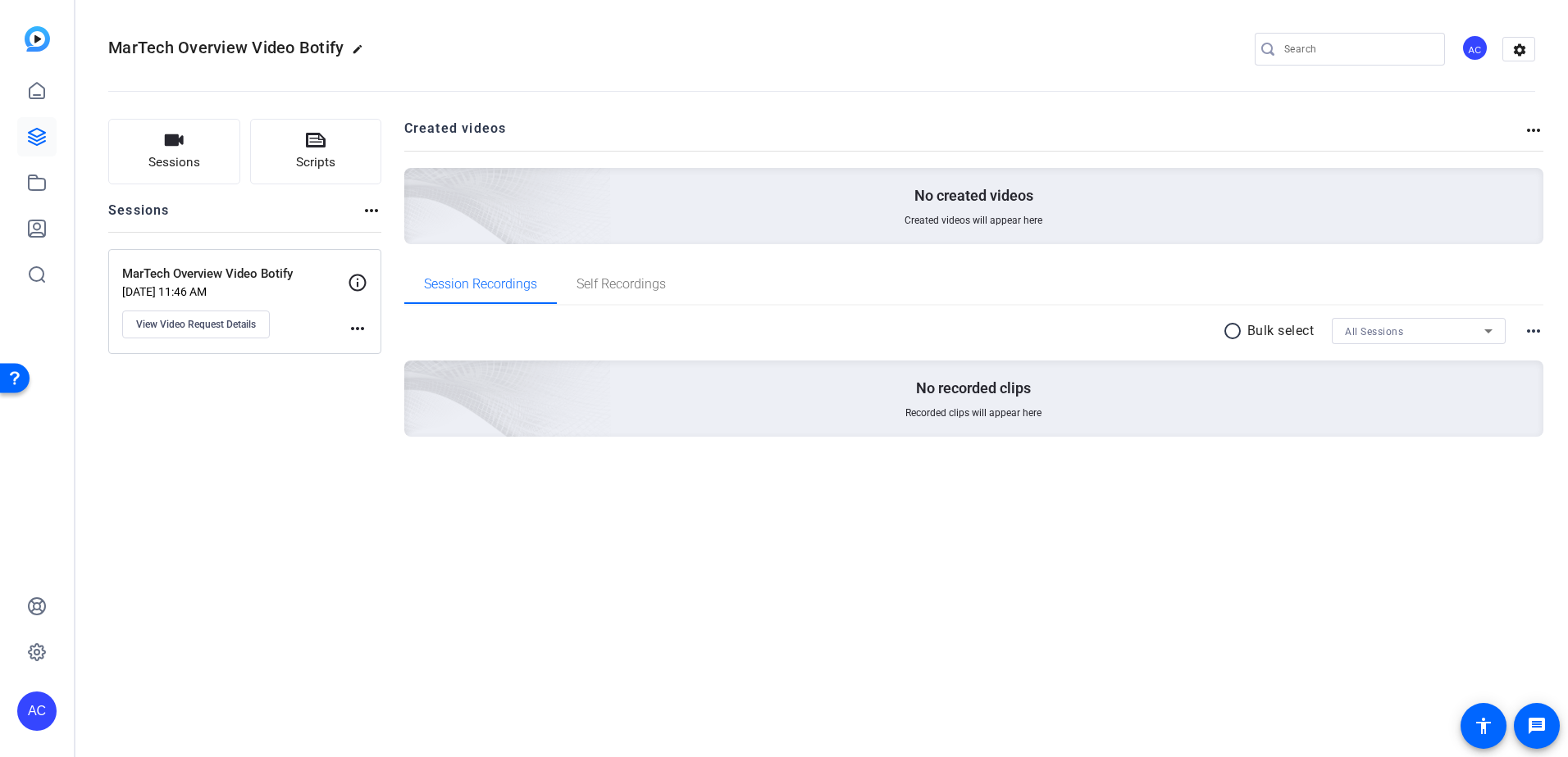
click at [33, 27] on img at bounding box center [37, 39] width 25 height 25
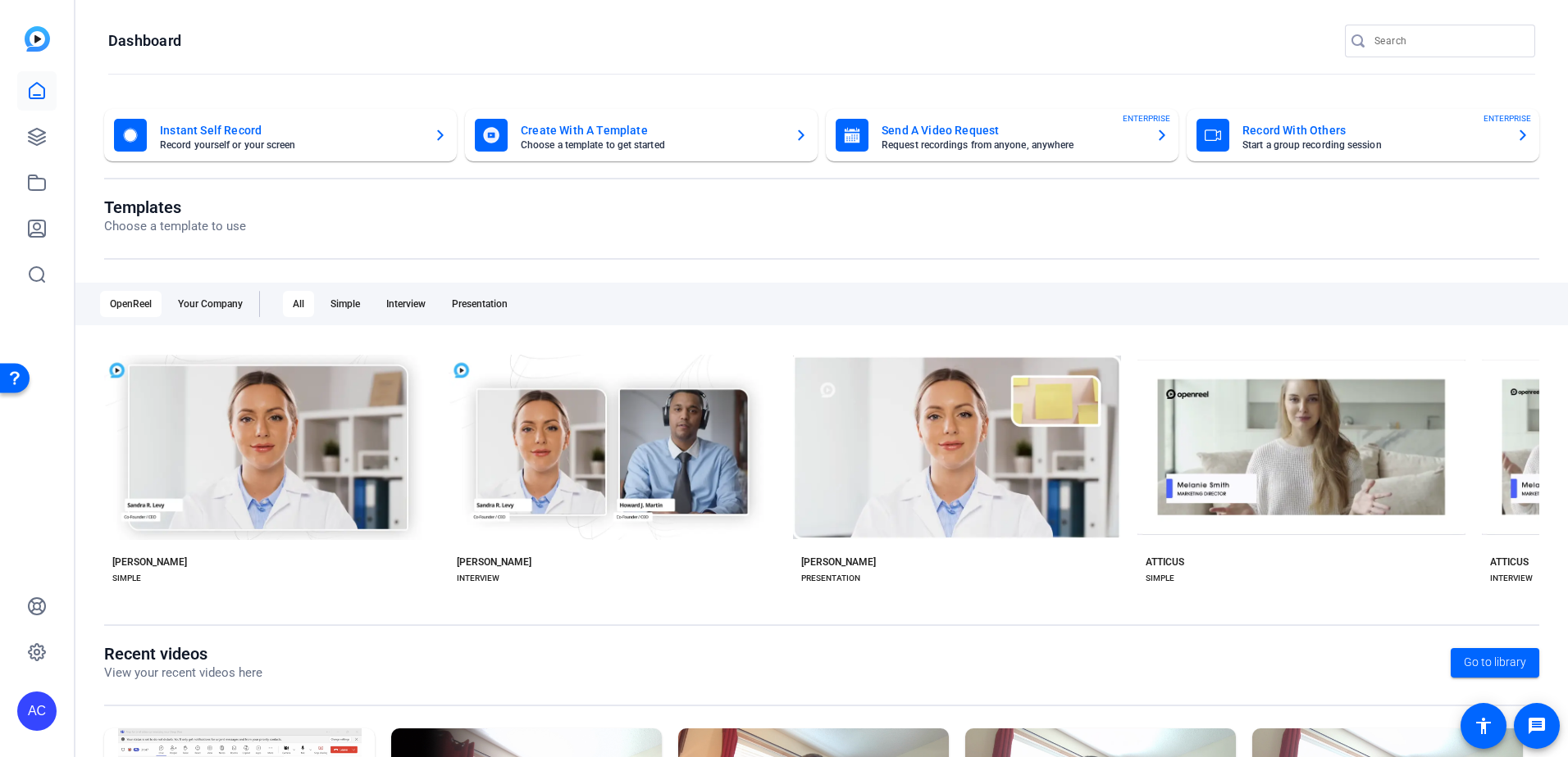
click at [1008, 137] on mat-card-title "Send A Video Request" at bounding box center [1011, 130] width 260 height 20
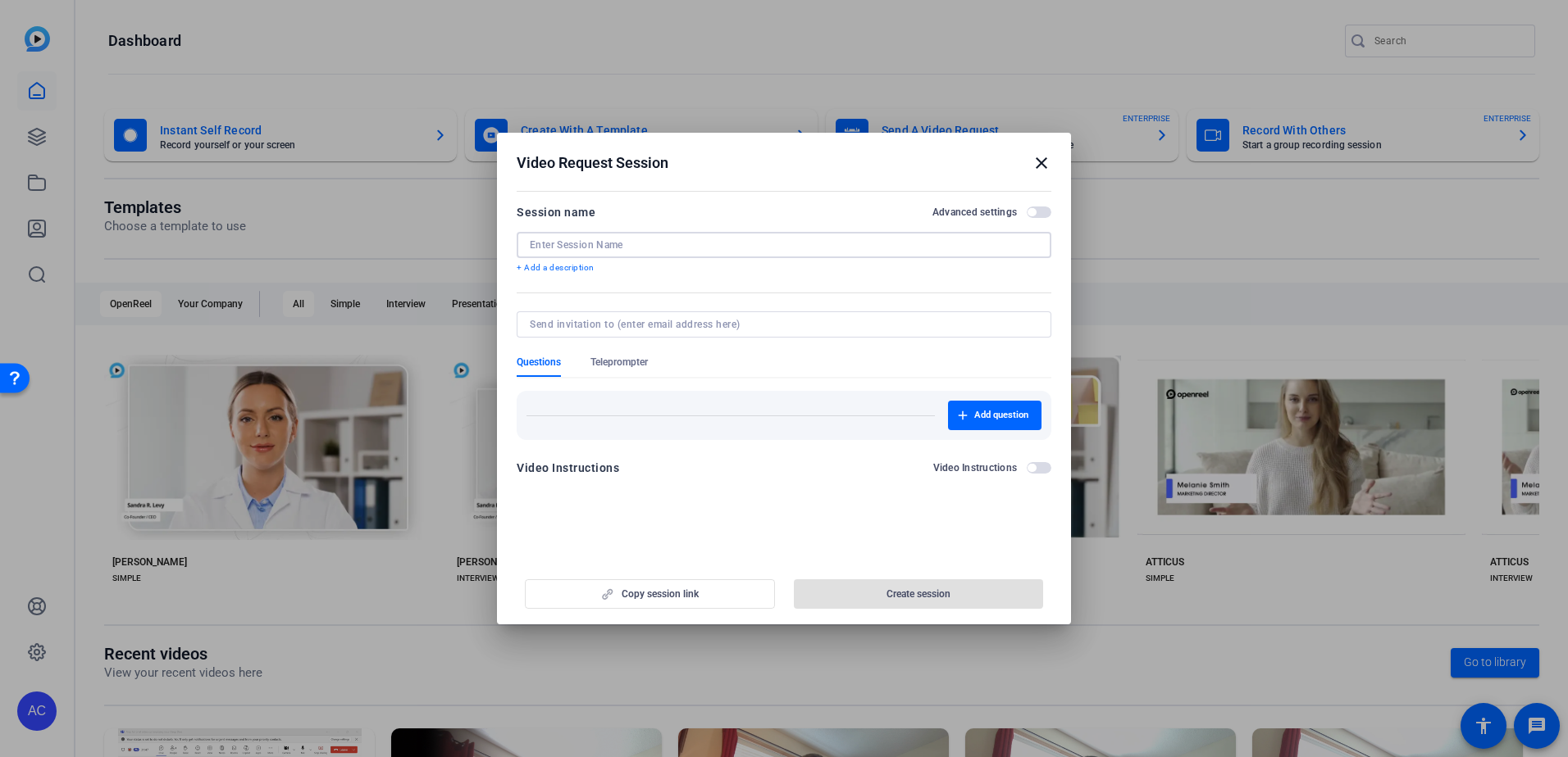
click at [581, 238] on input at bounding box center [784, 245] width 508 height 14
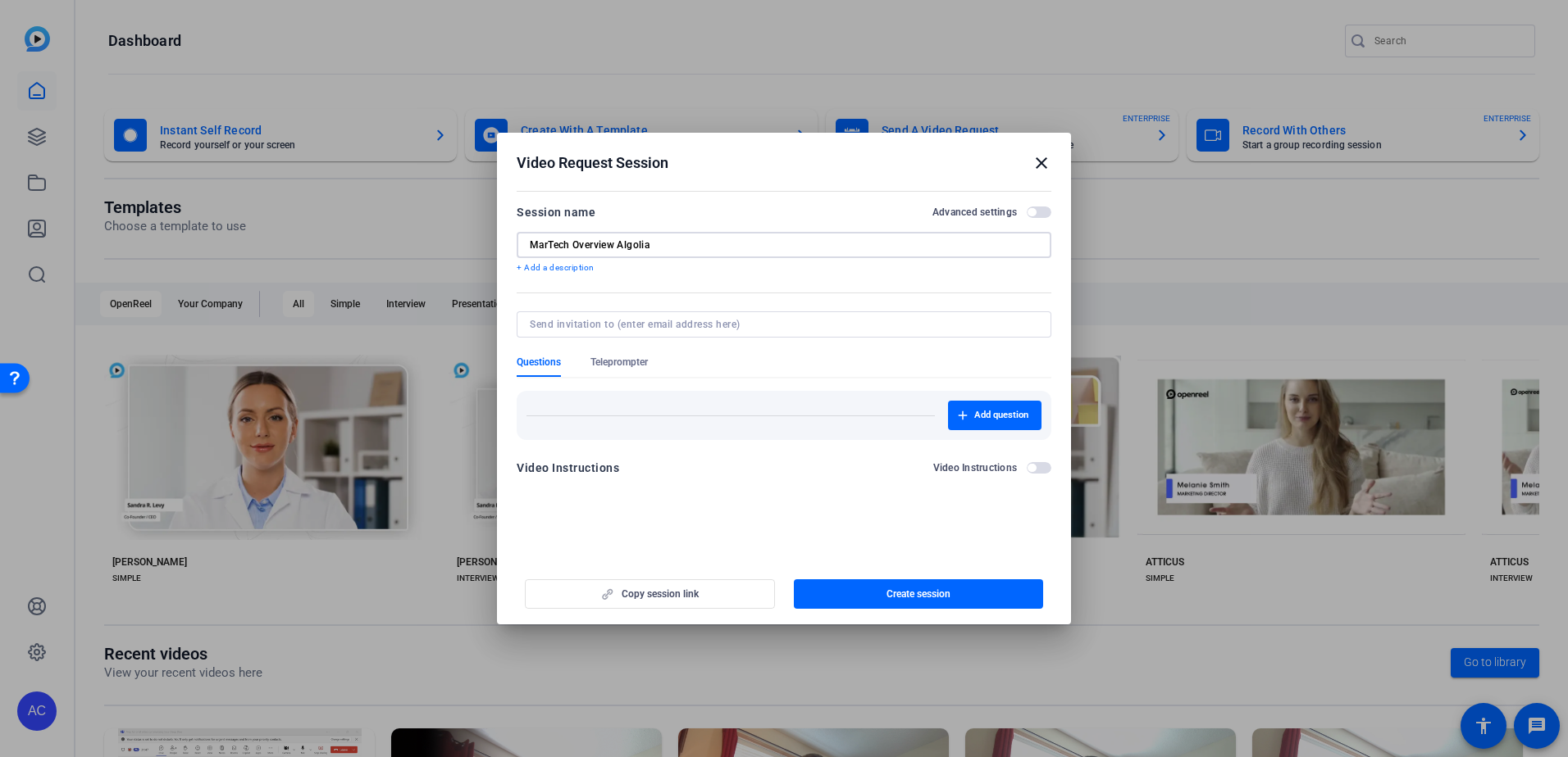
type input "MarTech Overview Algolia"
click at [788, 305] on form "Session name Advanced settings MarTech Overview Algolia + Add a description Que…" at bounding box center [784, 345] width 535 height 285
click at [787, 327] on input at bounding box center [780, 324] width 502 height 14
type input "[EMAIL_ADDRESS][DOMAIN_NAME]"
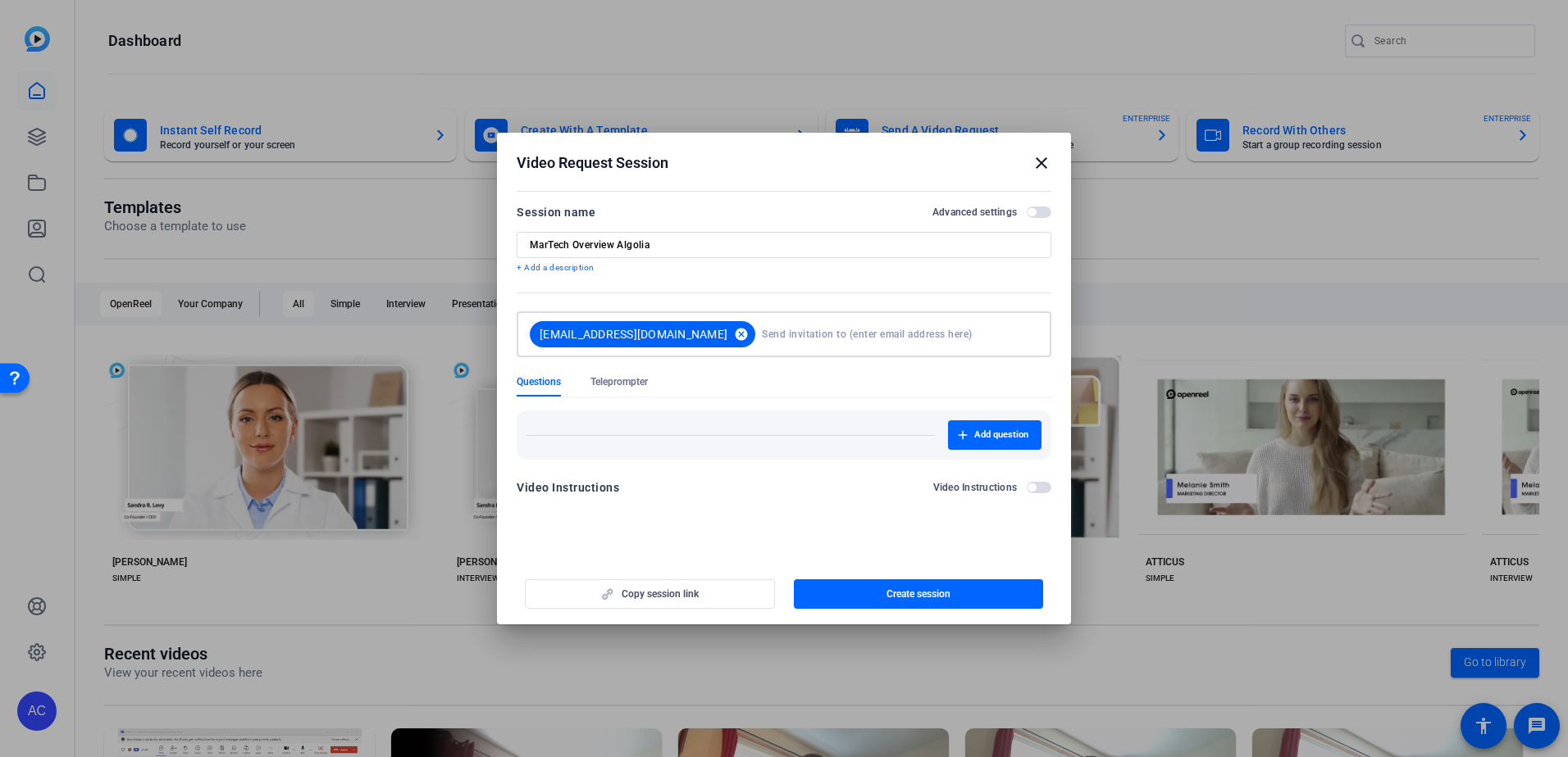
click at [728, 333] on mat-icon "cancel" at bounding box center [741, 334] width 28 height 14
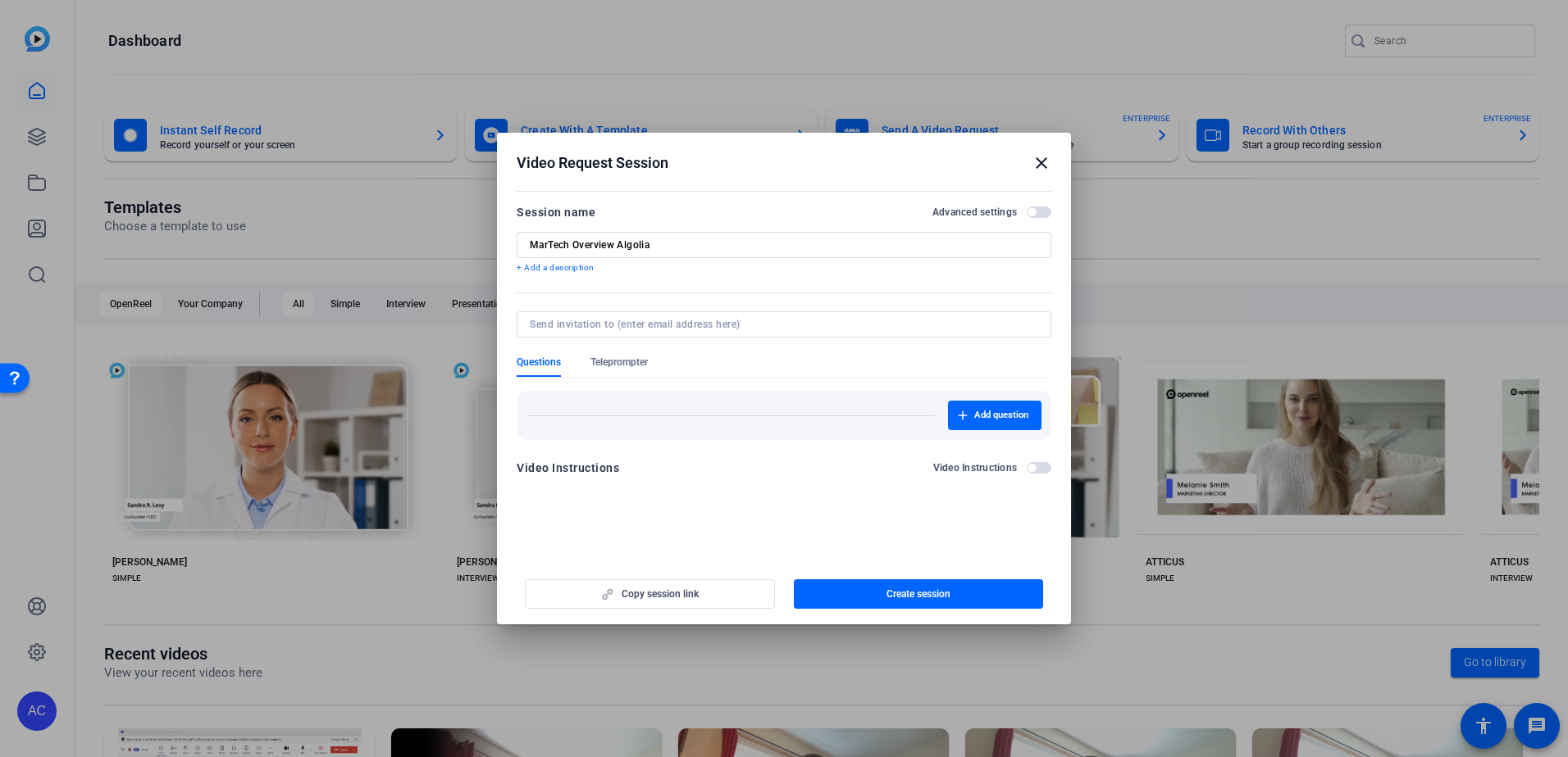
click at [733, 328] on input at bounding box center [780, 324] width 502 height 14
type input "[EMAIL_ADDRESS][DOMAIN_NAME]"
click at [768, 351] on mat-form-field at bounding box center [784, 333] width 535 height 44
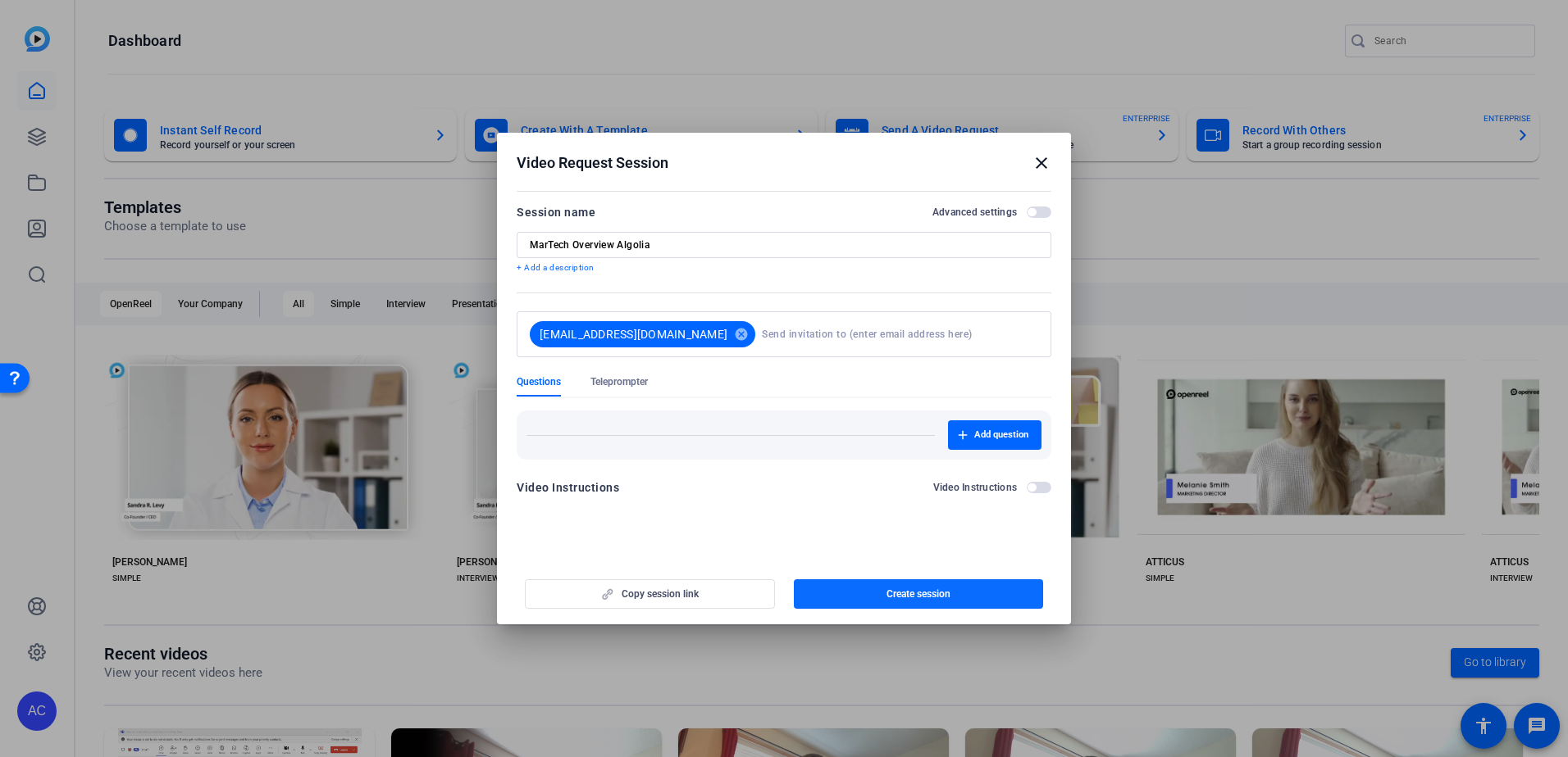
click at [912, 590] on span "Create session" at bounding box center [918, 593] width 64 height 14
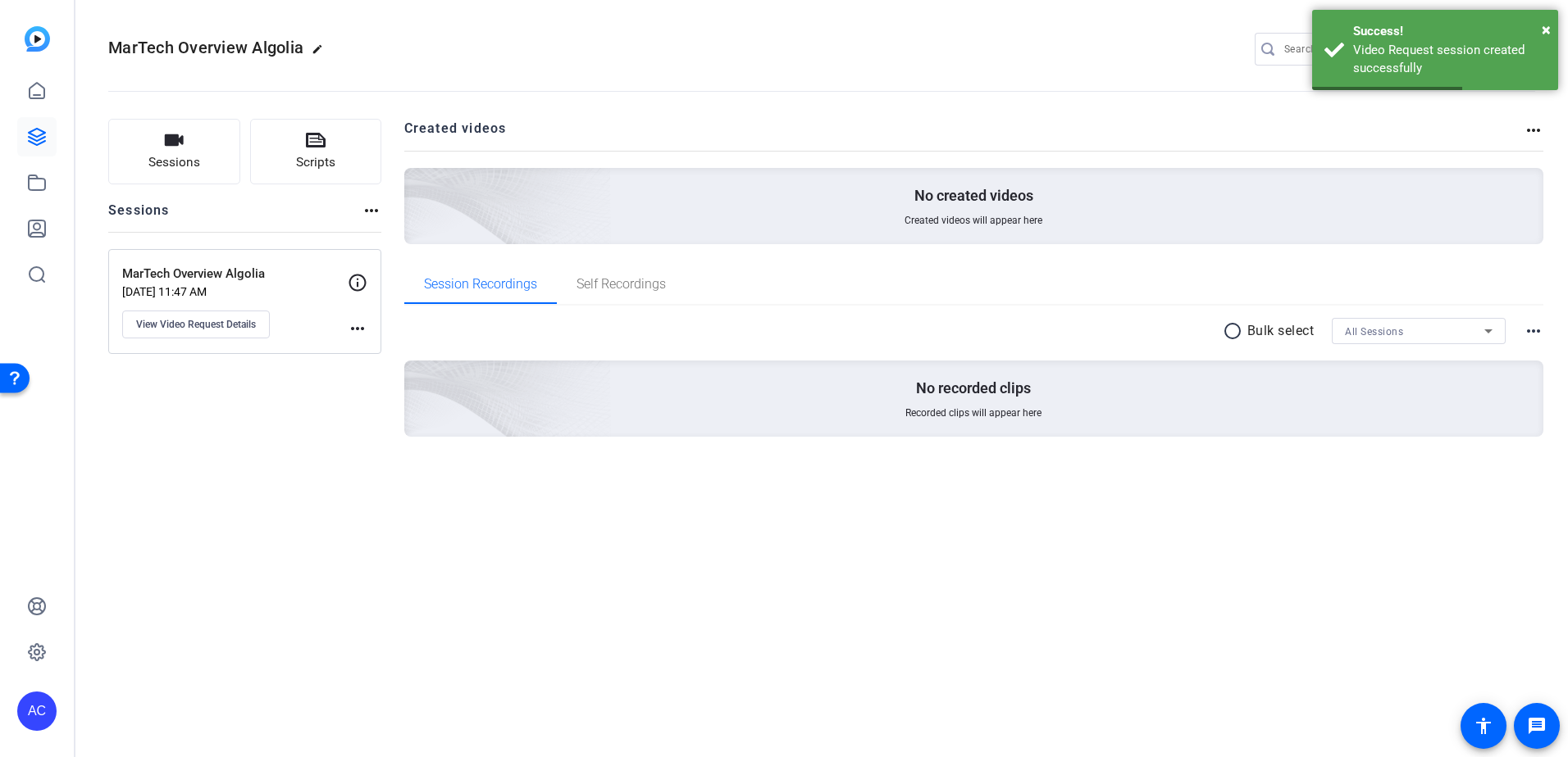
click at [45, 40] on img at bounding box center [37, 39] width 25 height 25
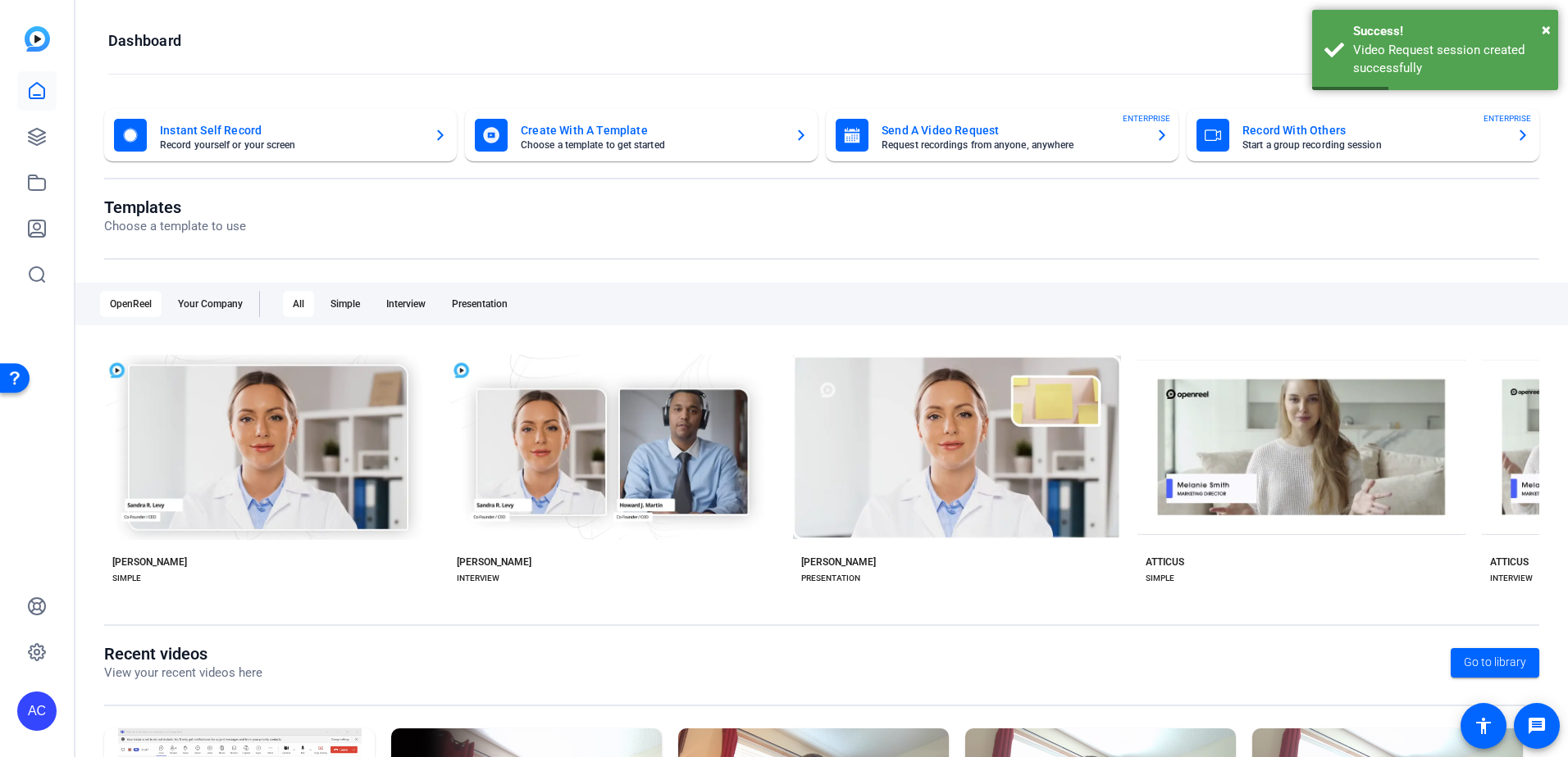
click at [887, 135] on mat-card-title "Send A Video Request" at bounding box center [1011, 130] width 260 height 20
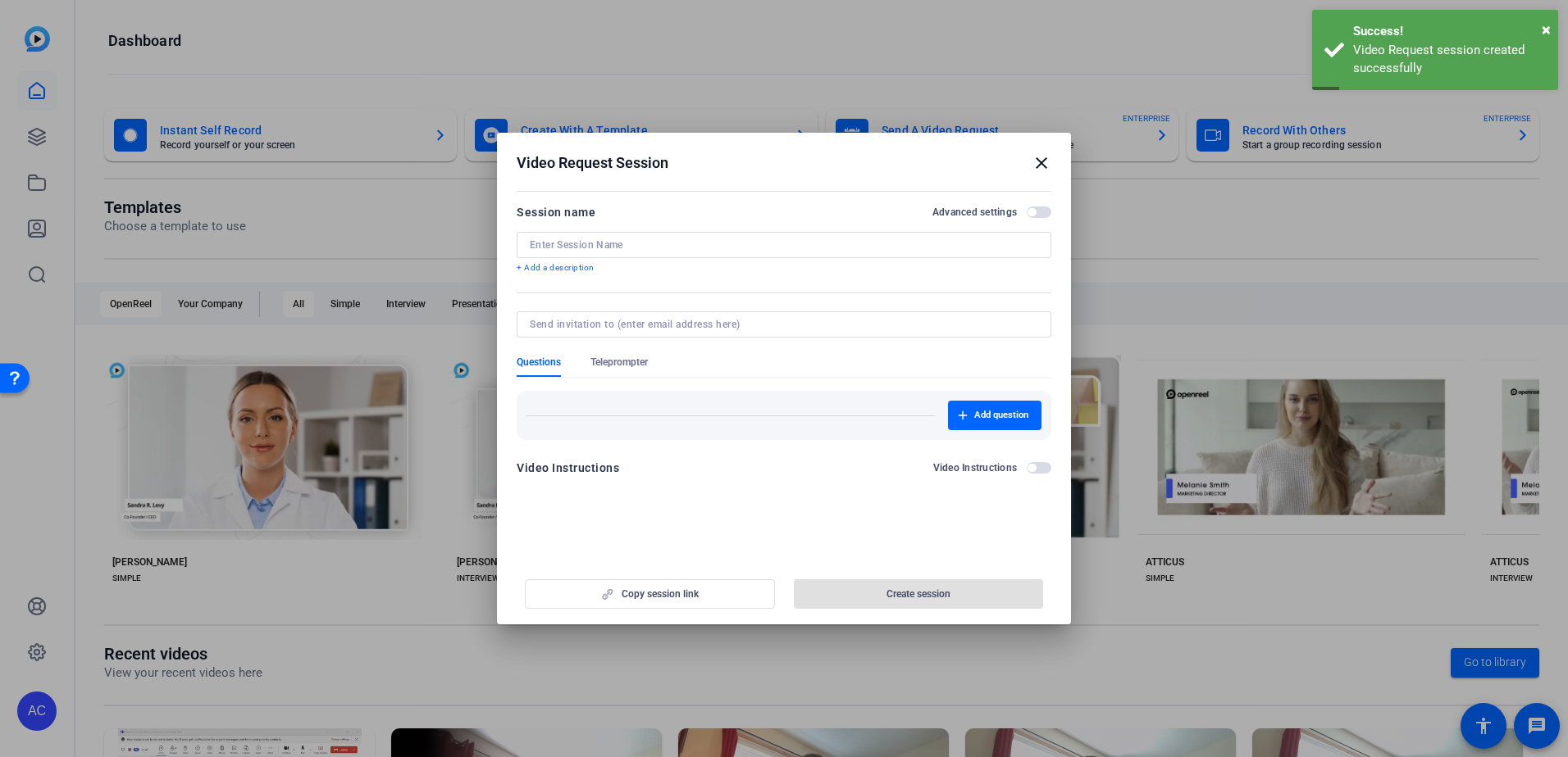
click at [700, 244] on input at bounding box center [784, 245] width 508 height 14
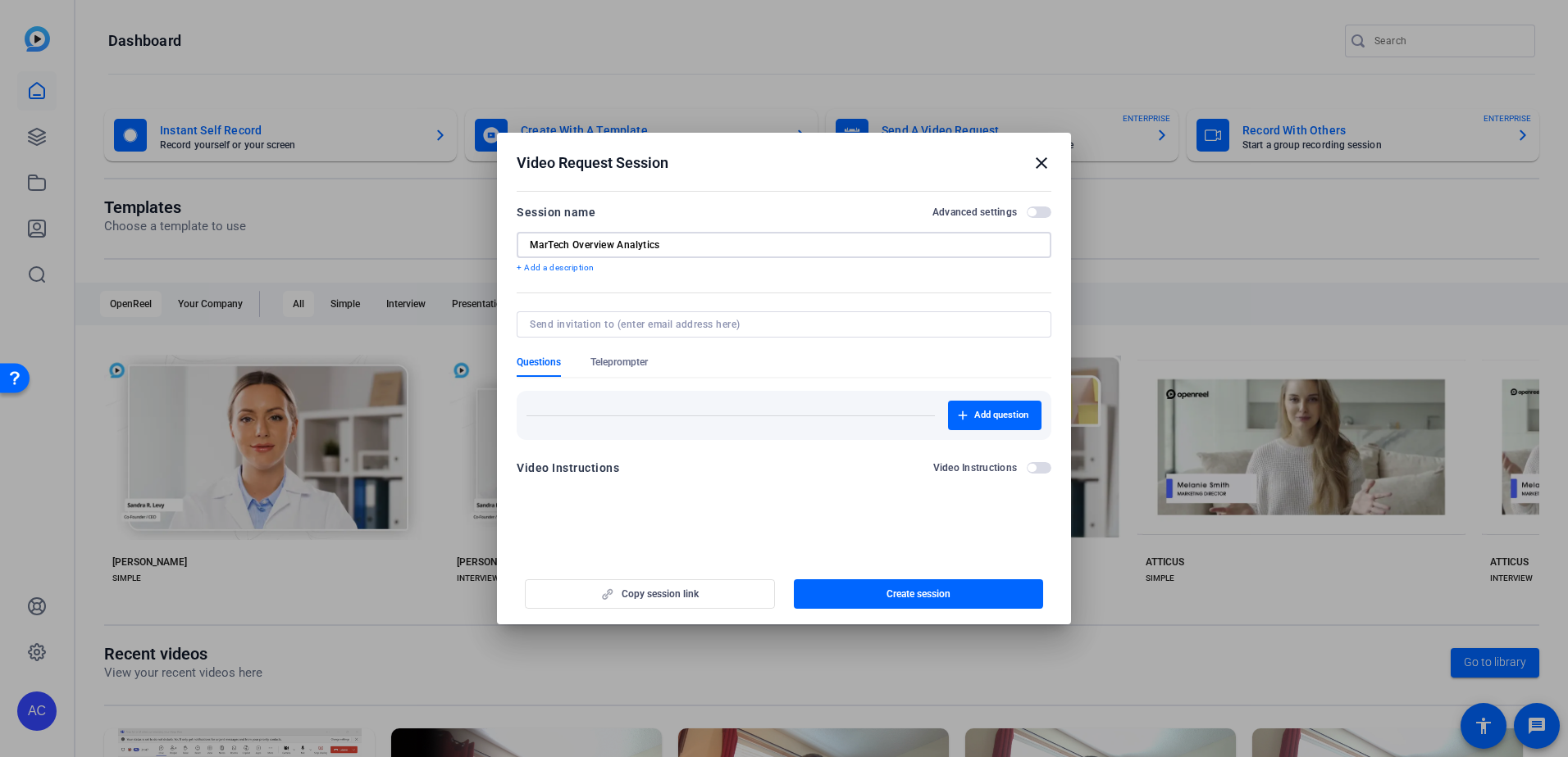
type input "MarTech Overview Analytics"
drag, startPoint x: 708, startPoint y: 329, endPoint x: 700, endPoint y: 311, distance: 19.7
click at [708, 329] on input at bounding box center [780, 324] width 502 height 14
type input "[EMAIL_ADDRESS][DOMAIN_NAME]"
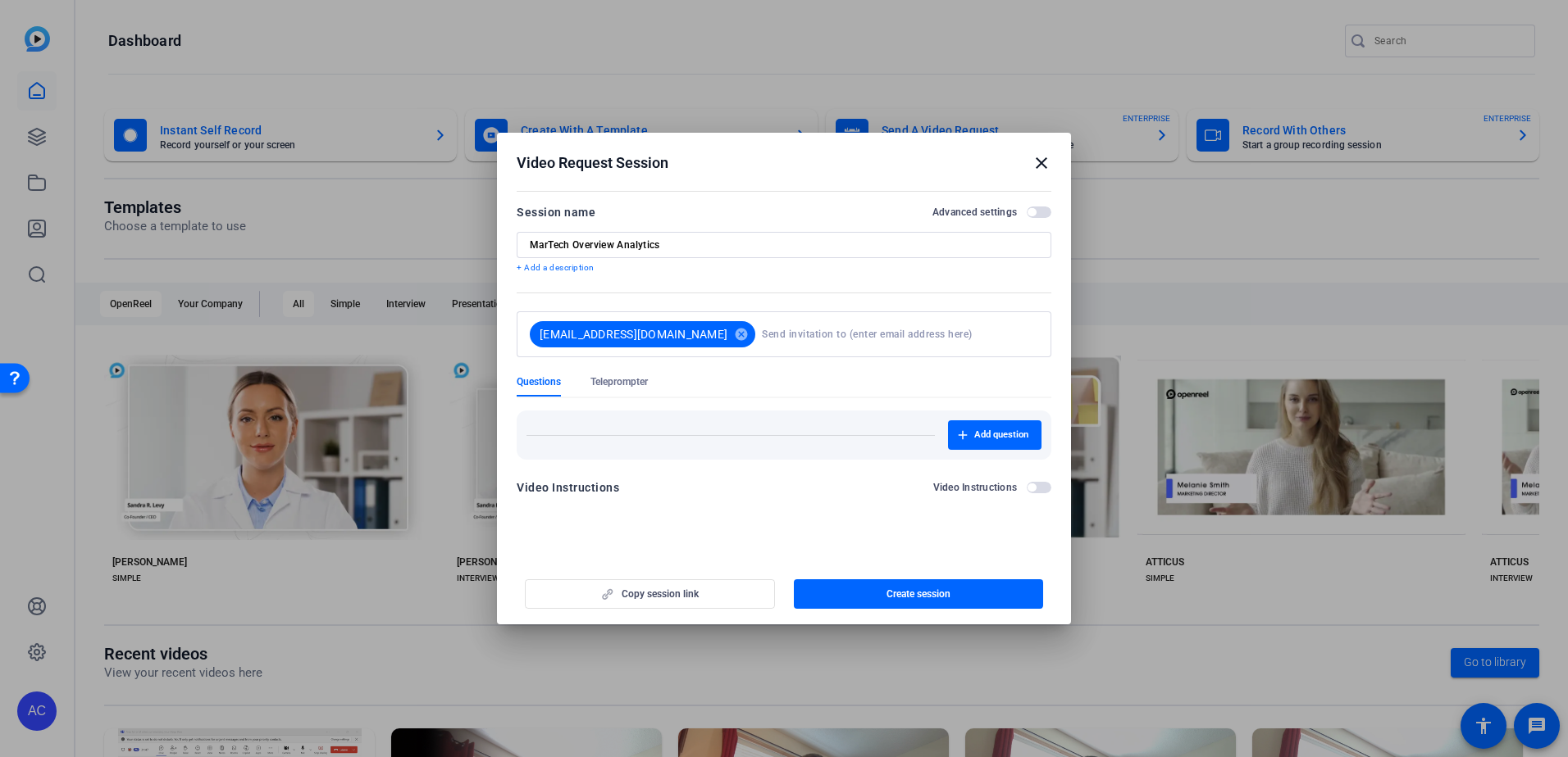
click at [771, 212] on div "Session name Advanced settings" at bounding box center [784, 212] width 535 height 20
click at [944, 604] on span "button" at bounding box center [918, 594] width 250 height 40
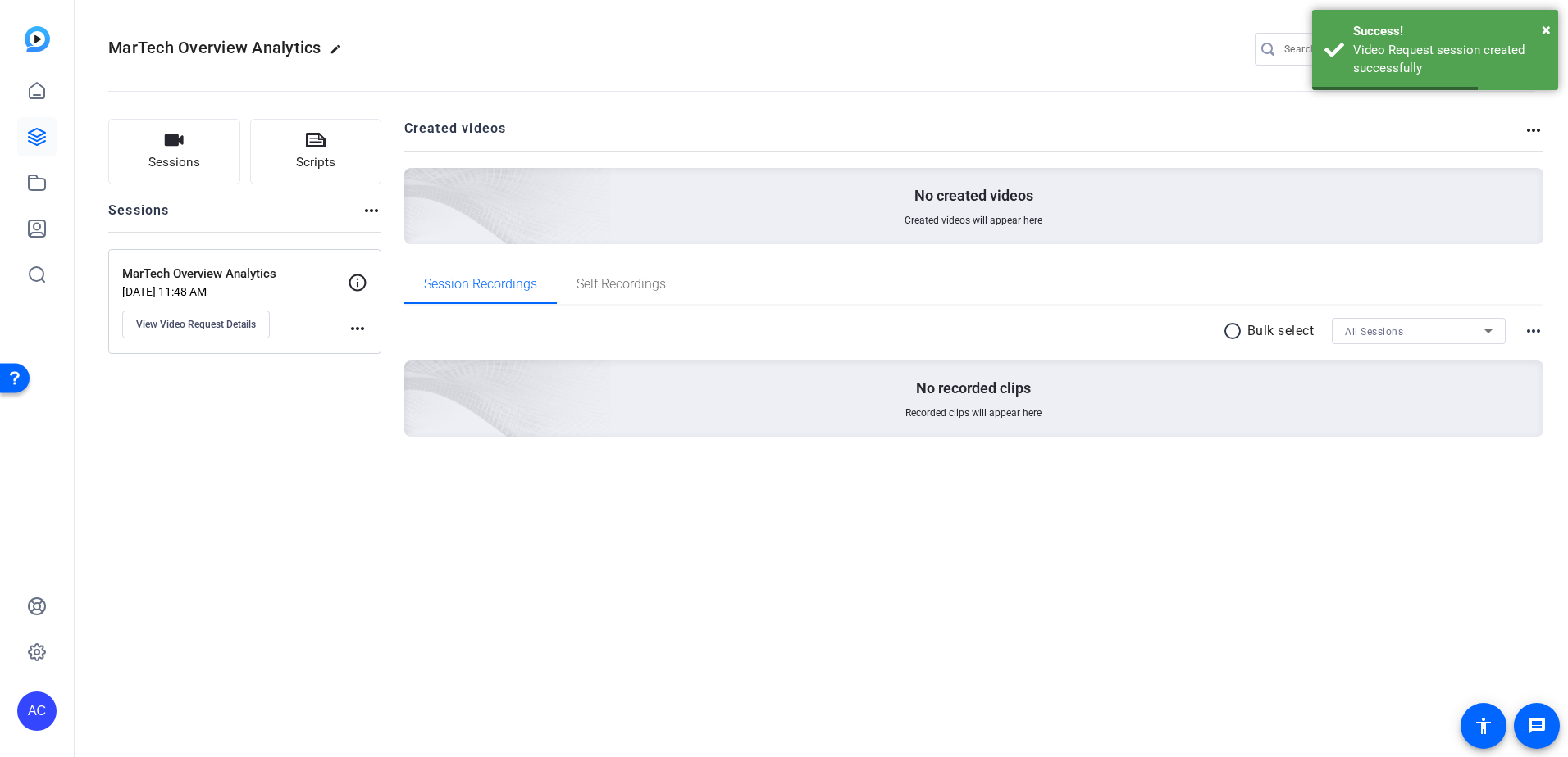
click at [33, 39] on img at bounding box center [37, 39] width 25 height 25
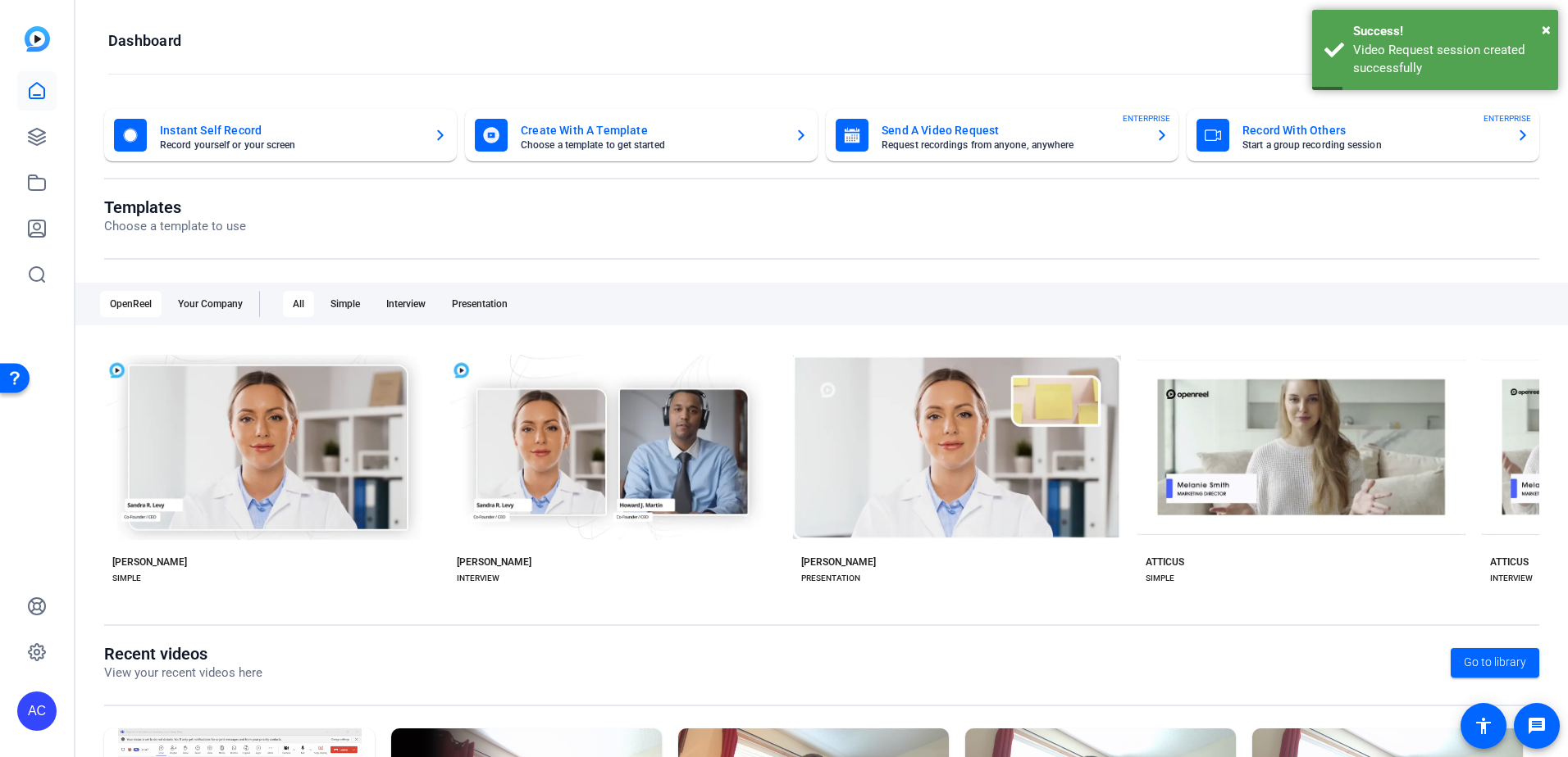
click at [956, 140] on mat-card-subtitle "Request recordings from anyone, anywhere" at bounding box center [1011, 145] width 260 height 10
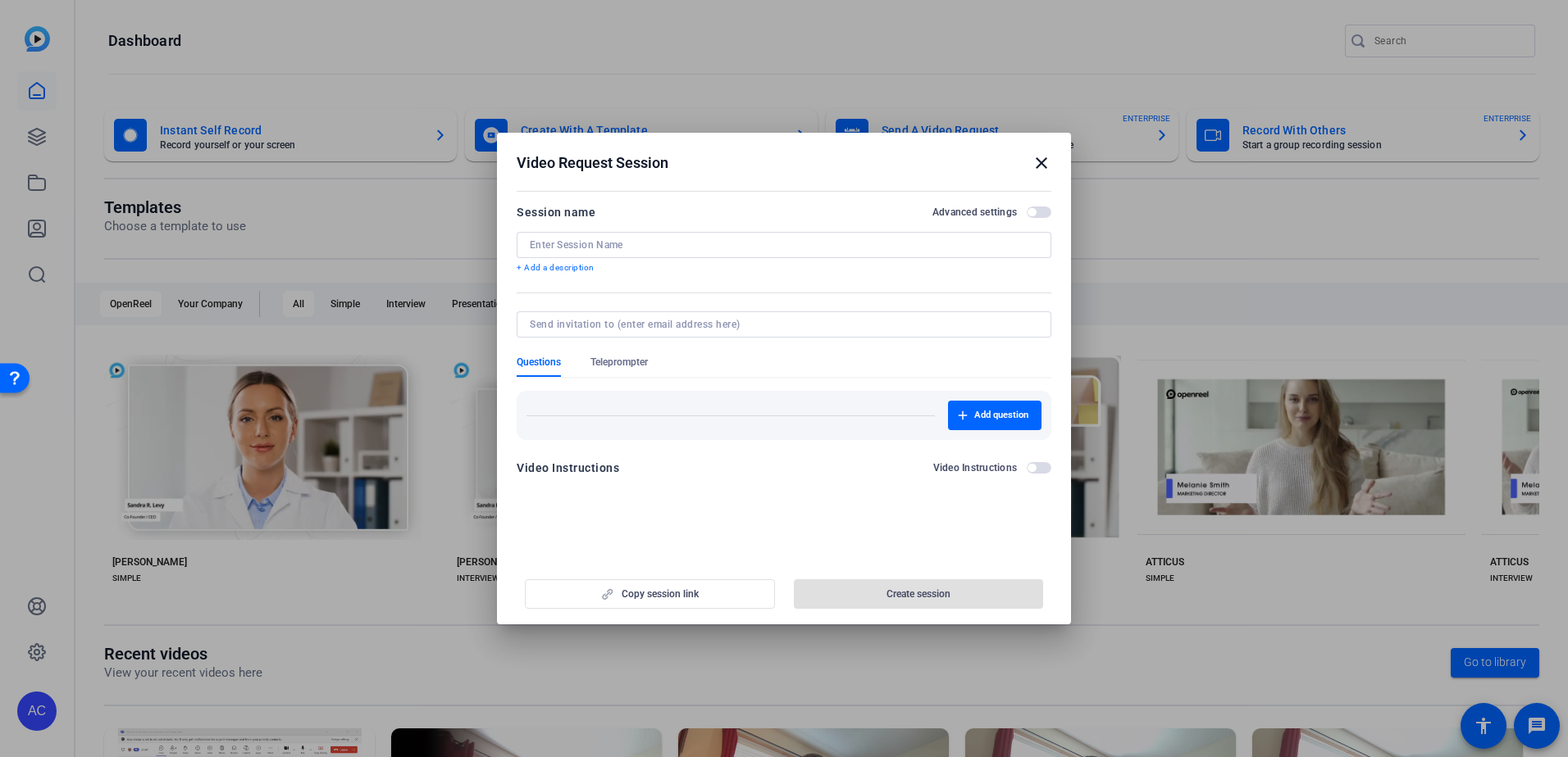
click at [630, 236] on div at bounding box center [784, 245] width 508 height 26
click at [630, 242] on input at bounding box center [784, 245] width 508 height 14
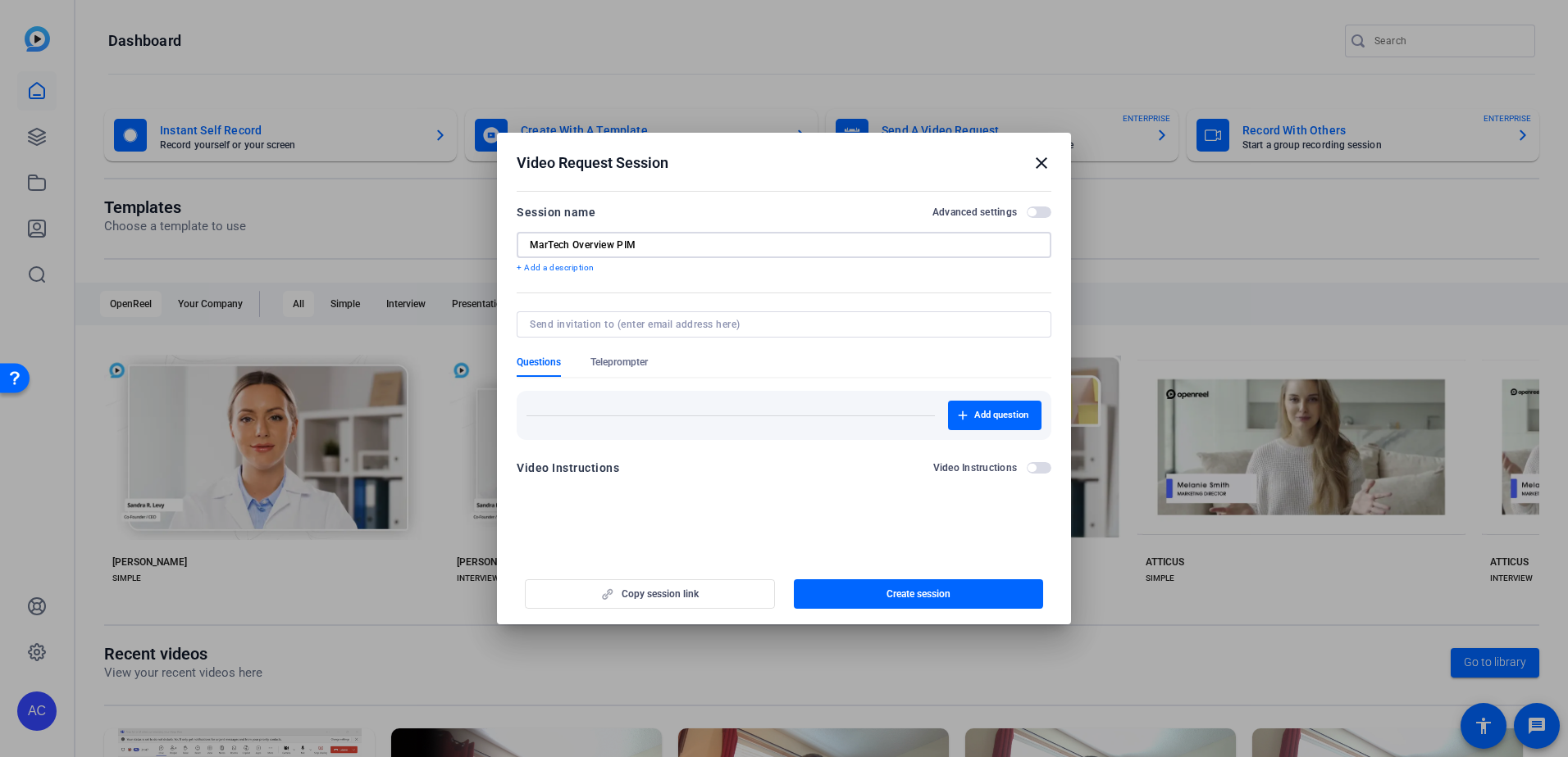
type input "MarTech Overview PIM"
type input "[EMAIL_ADDRESS][DOMAIN_NAME]"
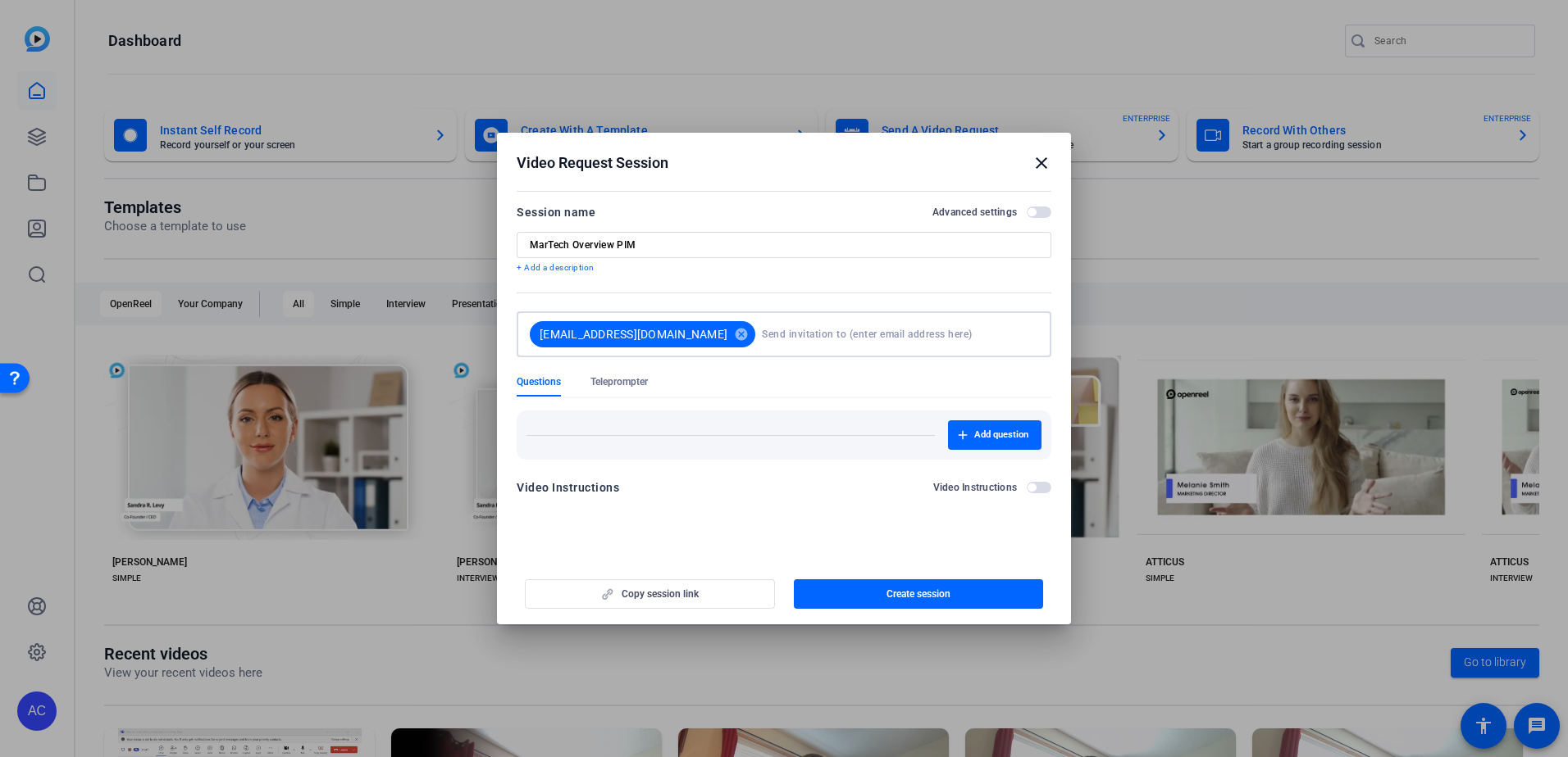
click at [947, 590] on span "Create session" at bounding box center [918, 593] width 64 height 14
